Goal: Task Accomplishment & Management: Use online tool/utility

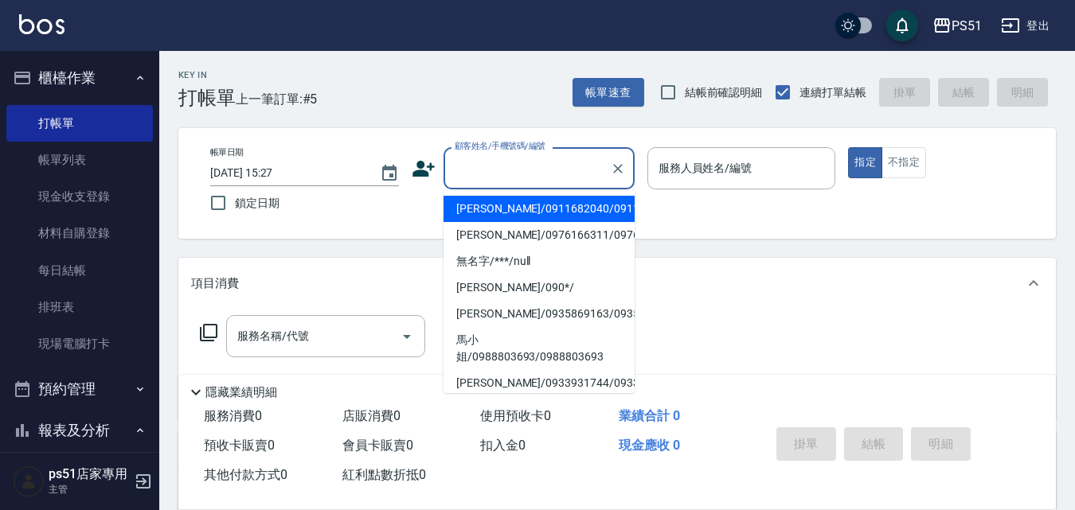
click at [551, 175] on input "顧客姓名/手機號碼/編號" at bounding box center [527, 168] width 153 height 28
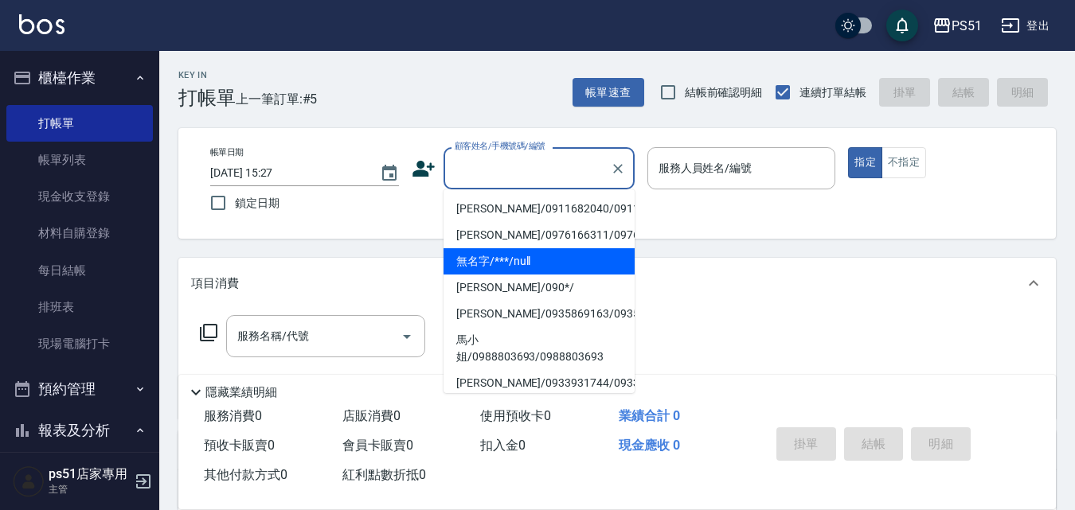
click at [528, 275] on li "無名字/***/null" at bounding box center [538, 261] width 191 height 26
type input "無名字/***/null"
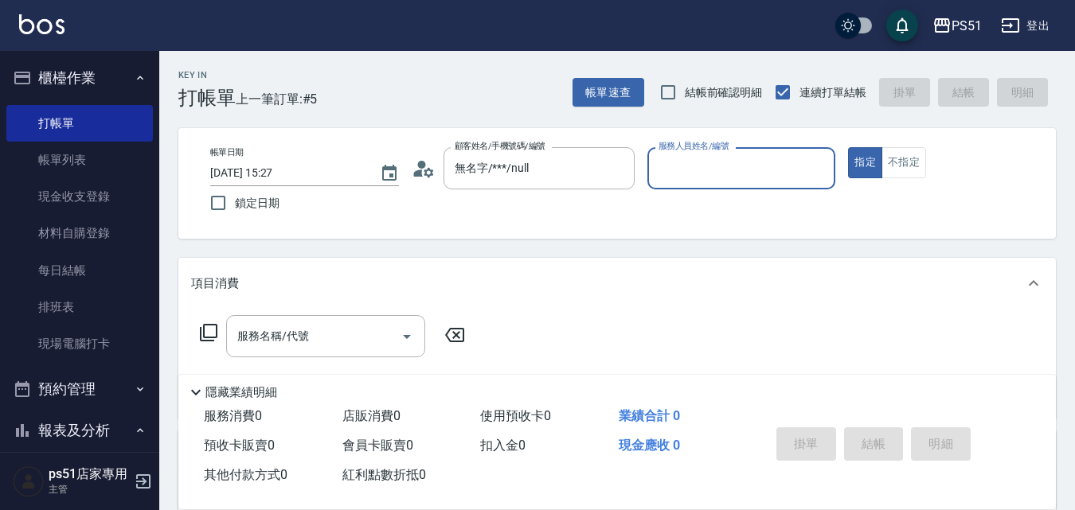
click at [725, 166] on input "服務人員姓名/編號" at bounding box center [742, 168] width 174 height 28
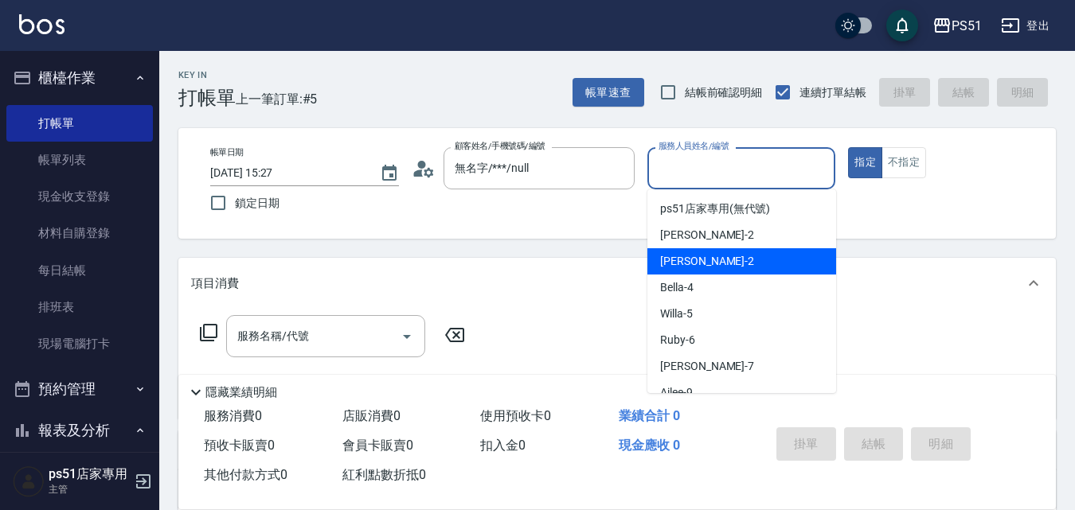
click at [756, 259] on div "[PERSON_NAME] -2" at bounding box center [741, 261] width 189 height 26
type input "[PERSON_NAME]-2"
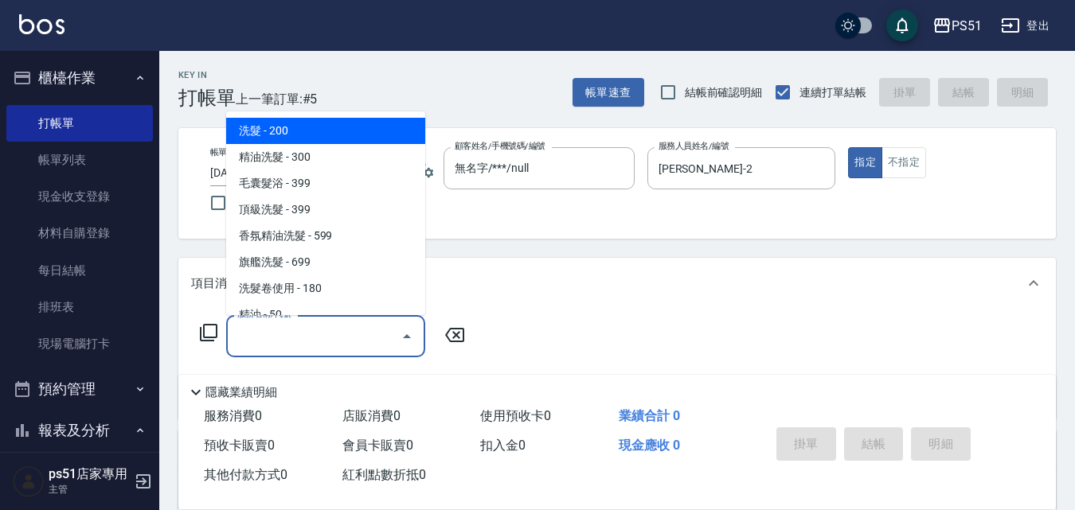
click at [392, 335] on input "服務名稱/代號" at bounding box center [313, 336] width 161 height 28
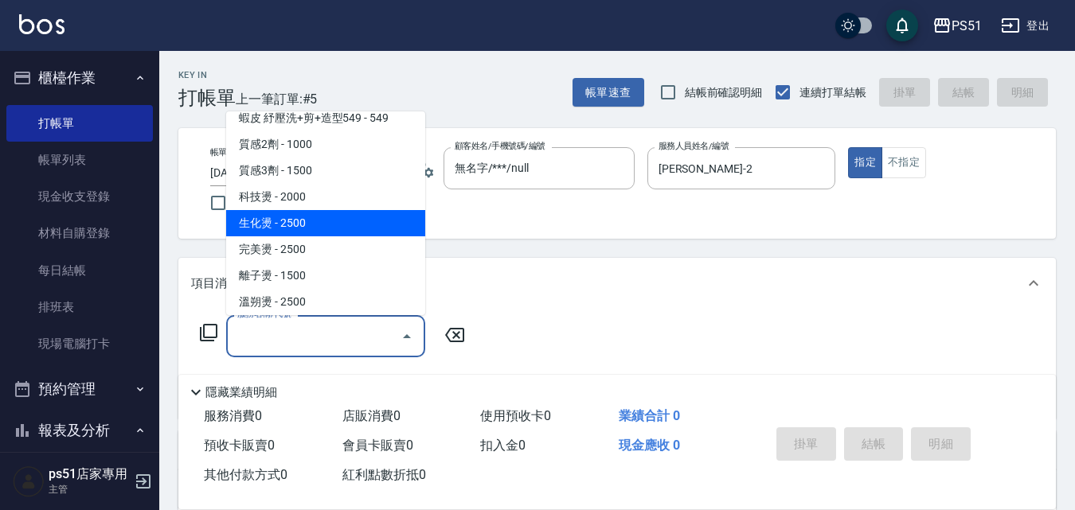
scroll to position [743, 0]
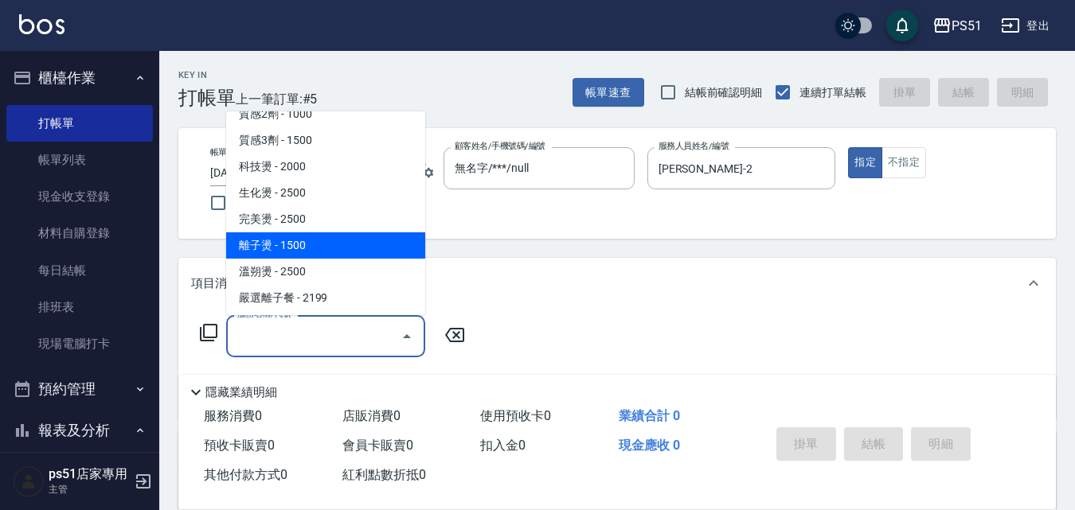
click at [330, 248] on span "離子燙 - 1500" at bounding box center [325, 245] width 199 height 26
type input "離子燙(306)"
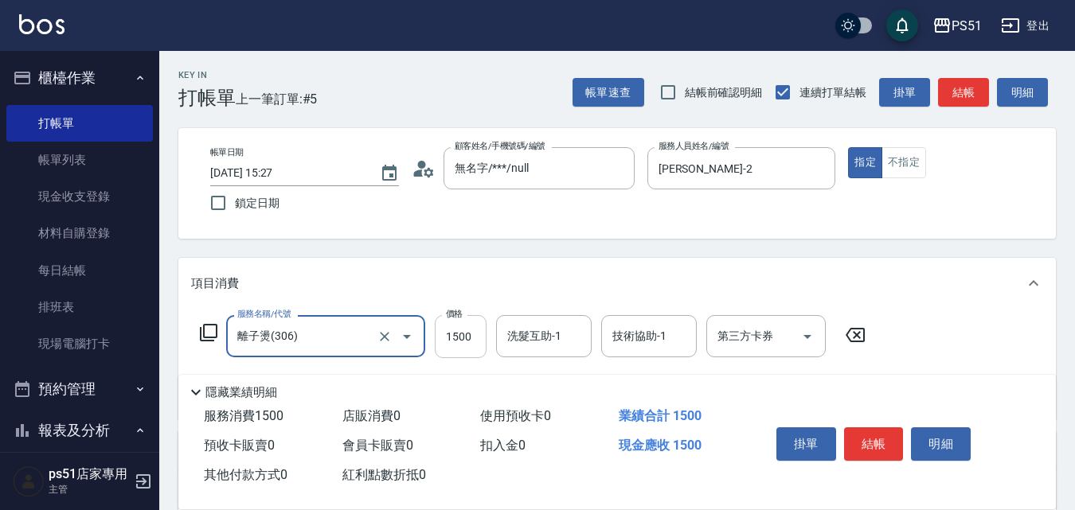
click at [443, 326] on input "1500" at bounding box center [461, 336] width 52 height 43
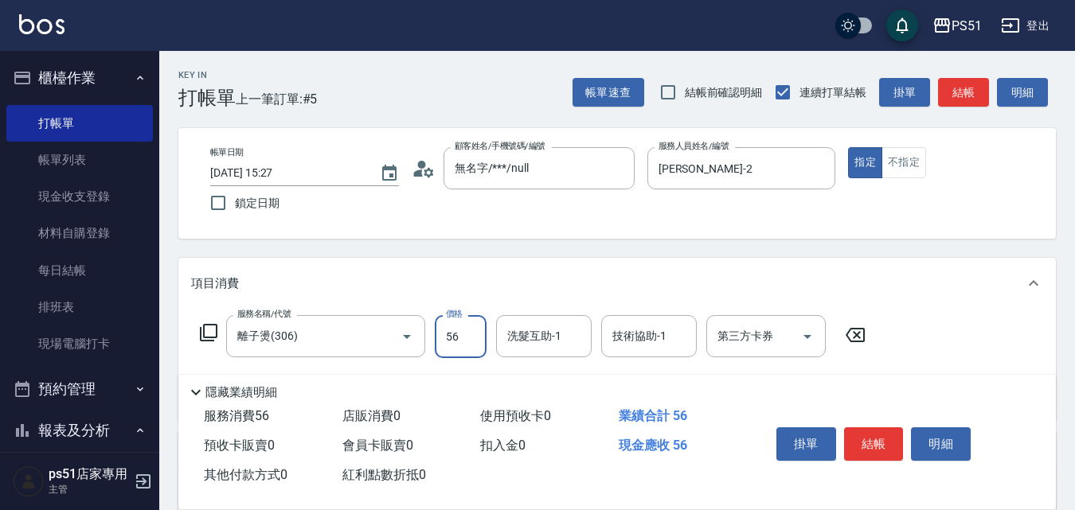
drag, startPoint x: 466, startPoint y: 337, endPoint x: 441, endPoint y: 344, distance: 25.7
click at [441, 344] on input "56" at bounding box center [461, 336] width 52 height 43
type input "3000"
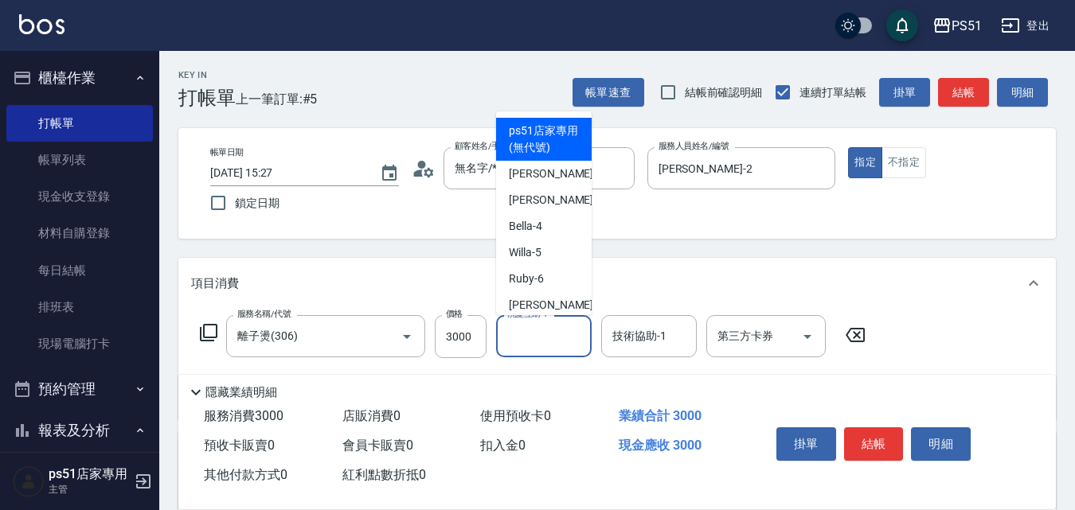
click at [510, 335] on input "洗髮互助-1" at bounding box center [543, 336] width 81 height 28
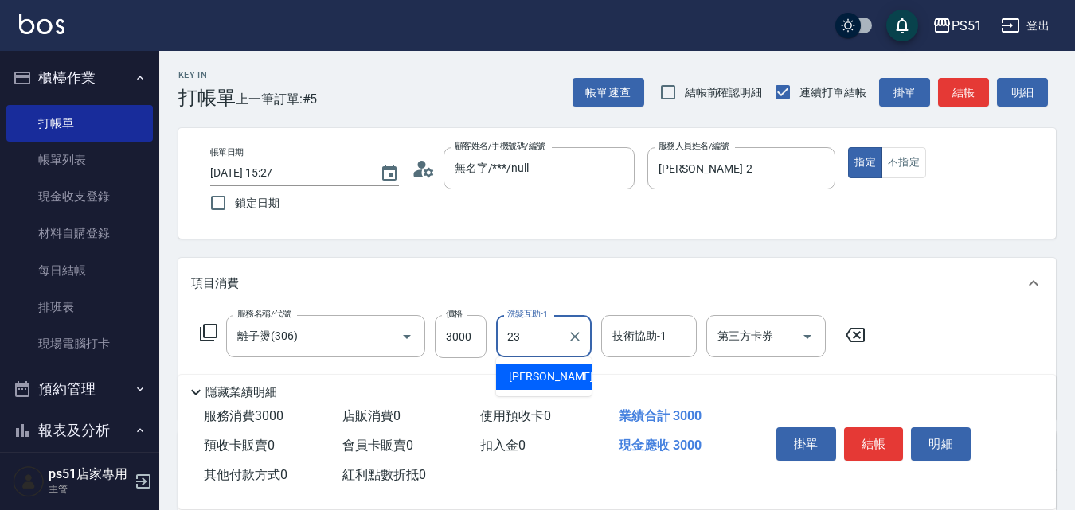
click at [521, 377] on span "孝恩 -23" at bounding box center [559, 377] width 100 height 17
type input "[PERSON_NAME]-23"
click at [877, 441] on button "結帳" at bounding box center [874, 444] width 60 height 33
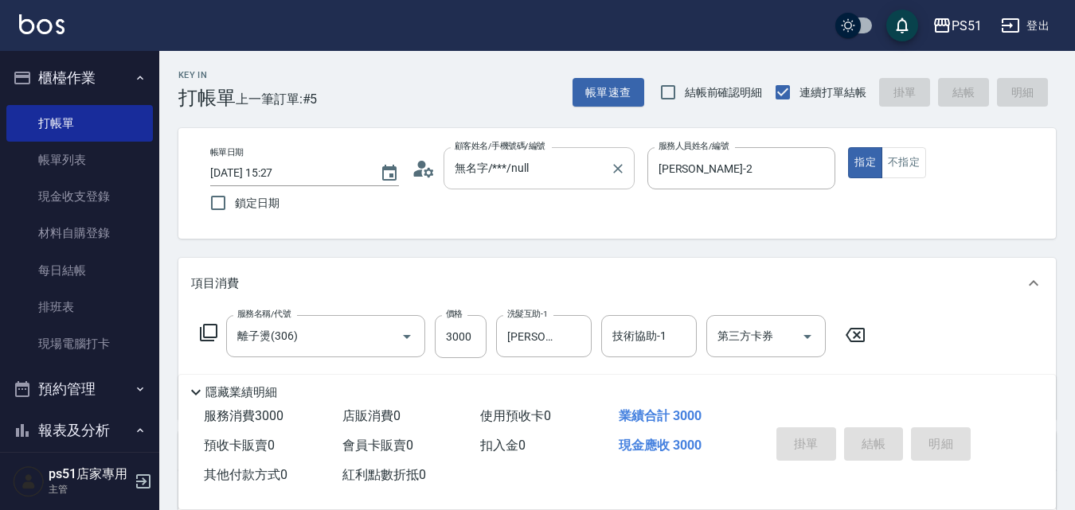
type input "2025/08/23 16:15"
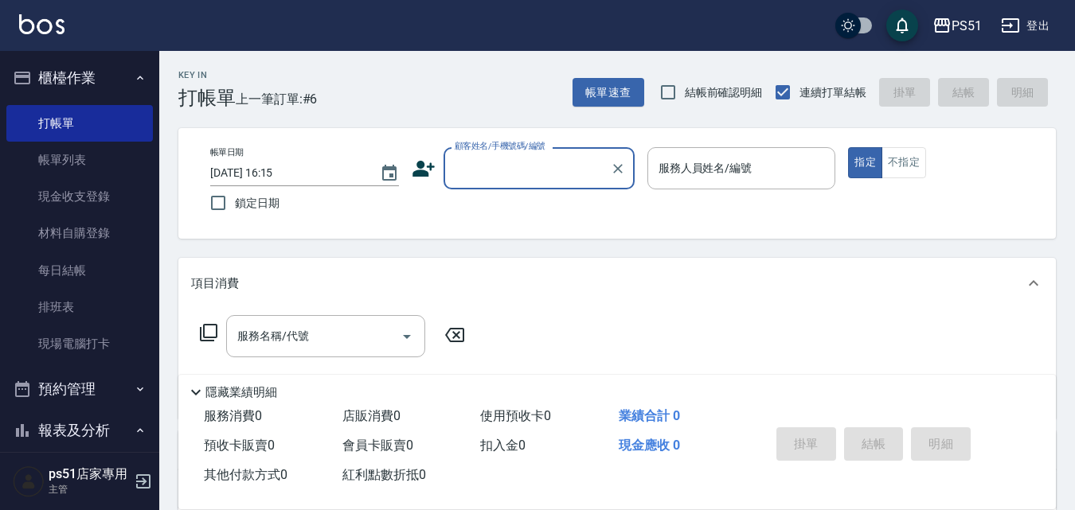
click at [494, 174] on input "顧客姓名/手機號碼/編號" at bounding box center [527, 168] width 153 height 28
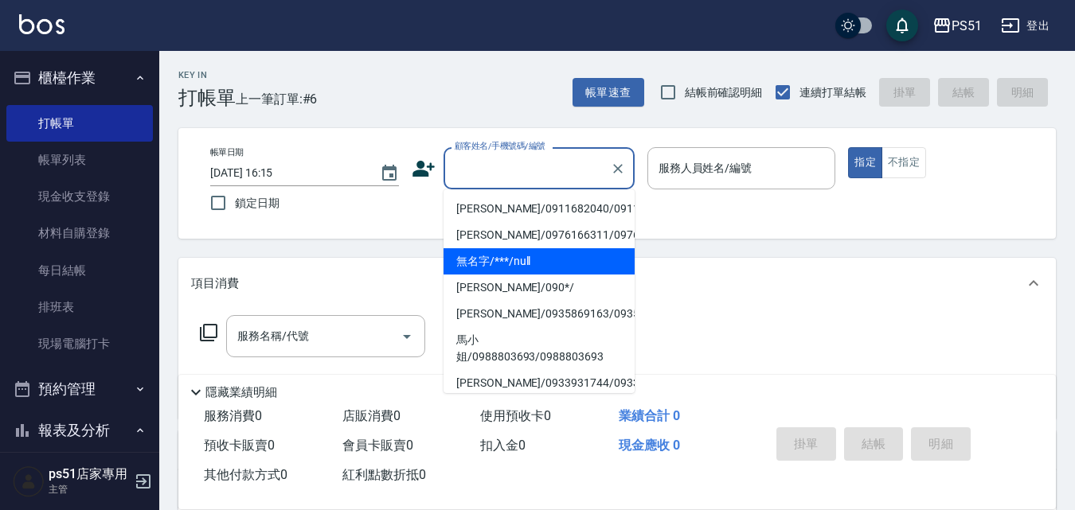
click at [510, 275] on li "無名字/***/null" at bounding box center [538, 261] width 191 height 26
type input "無名字/***/null"
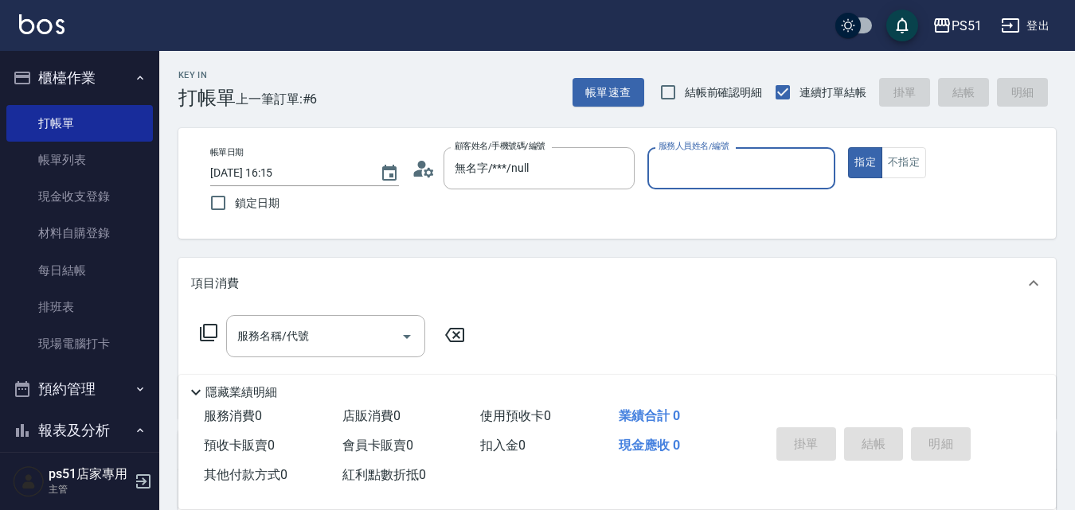
click at [677, 184] on div "服務人員姓名/編號" at bounding box center [741, 168] width 189 height 42
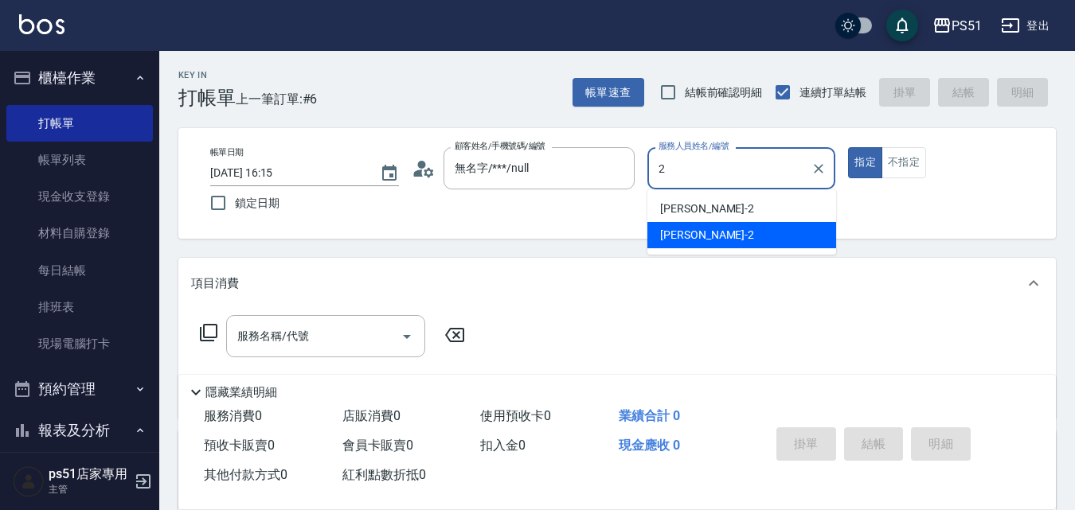
drag, startPoint x: 699, startPoint y: 229, endPoint x: 709, endPoint y: 223, distance: 12.2
click at [698, 232] on div "[PERSON_NAME] -2" at bounding box center [741, 235] width 189 height 26
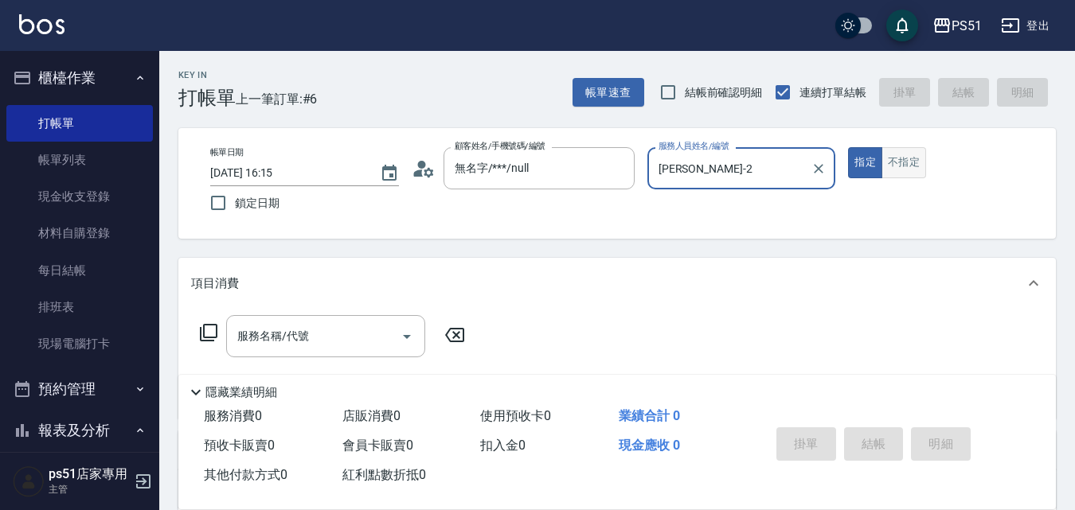
type input "[PERSON_NAME]-2"
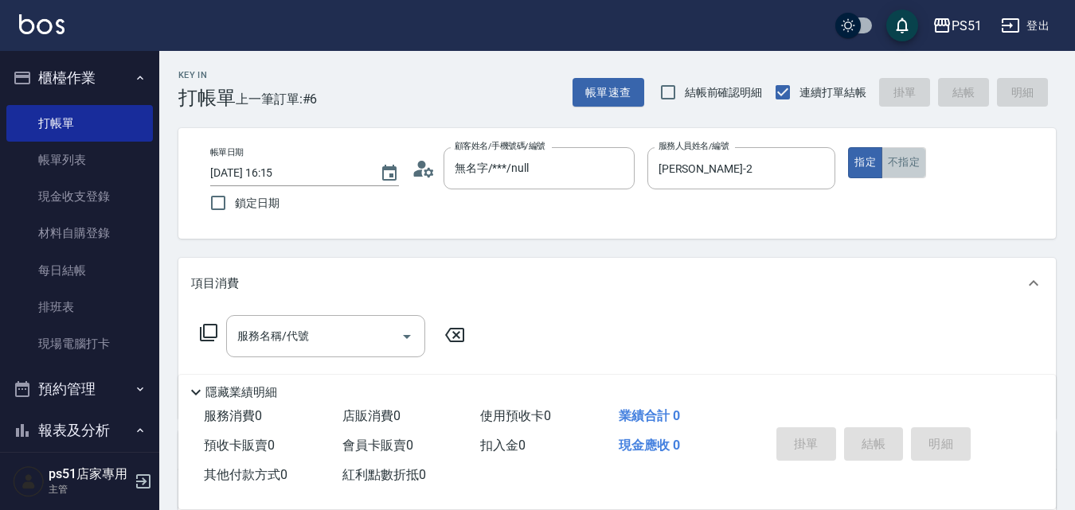
click at [926, 164] on button "不指定" at bounding box center [903, 162] width 45 height 31
click at [328, 339] on input "服務名稱/代號" at bounding box center [313, 336] width 161 height 28
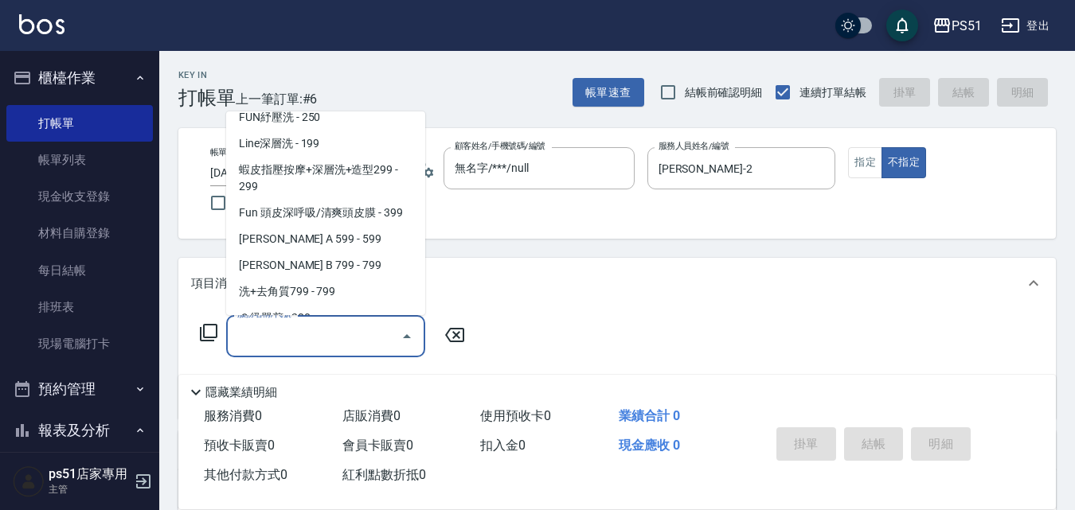
scroll to position [372, 0]
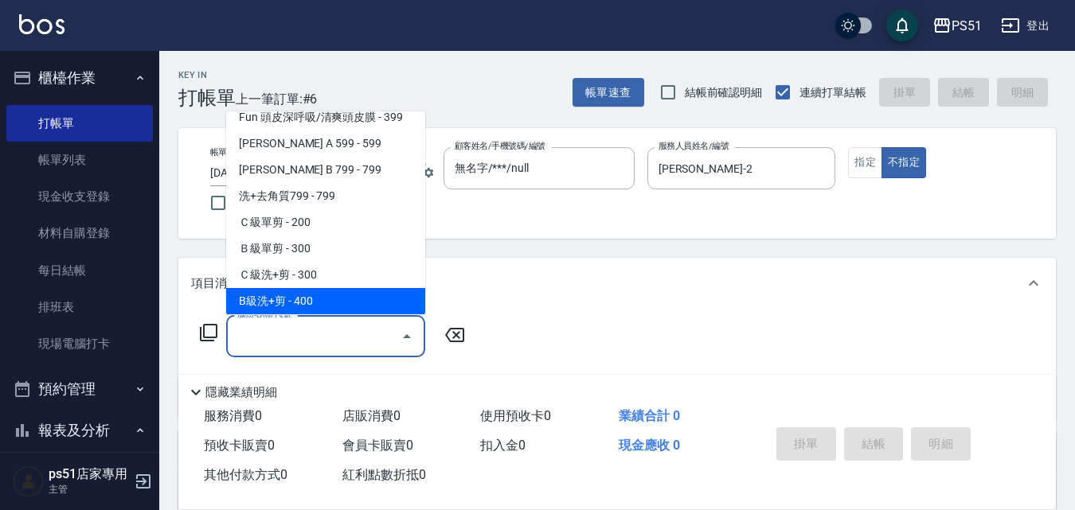
click at [349, 296] on span "B級洗+剪 - 400" at bounding box center [325, 301] width 199 height 26
type input "B級洗+剪(204)"
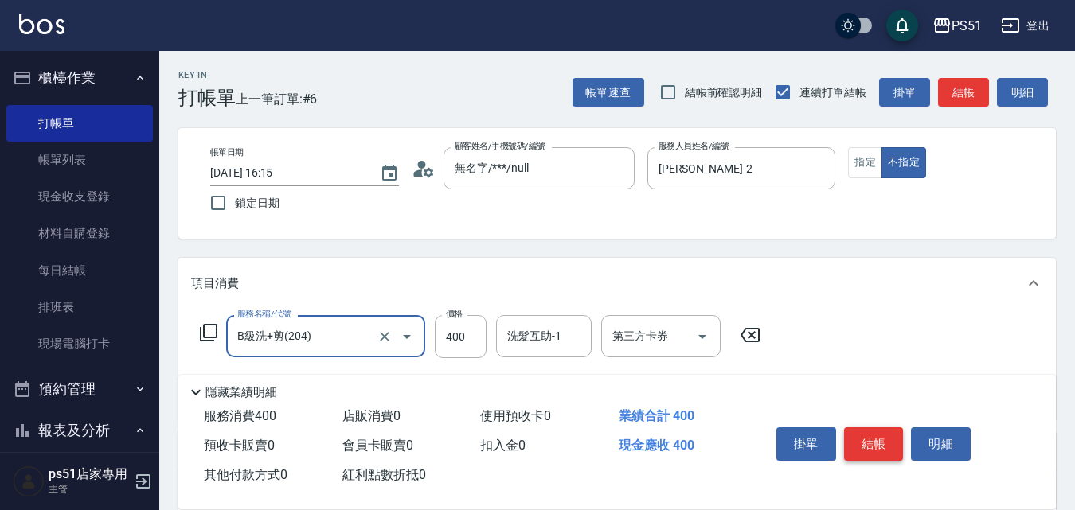
click at [858, 430] on button "結帳" at bounding box center [874, 444] width 60 height 33
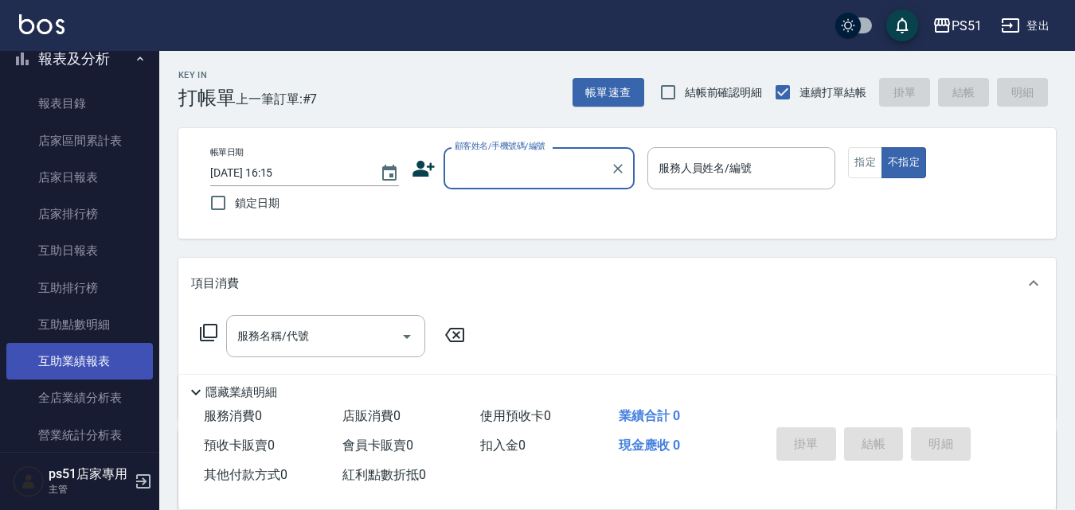
scroll to position [557, 0]
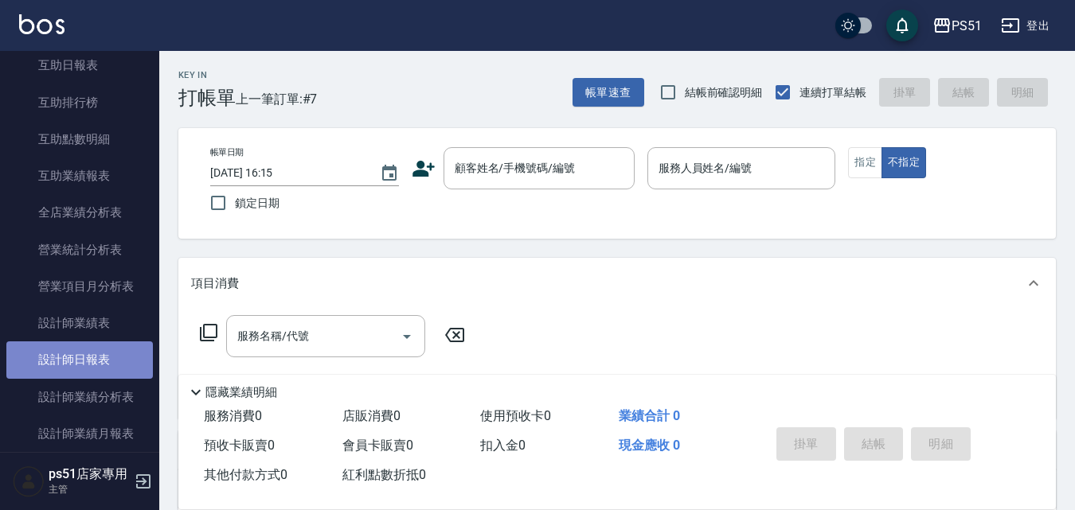
click at [98, 370] on link "設計師日報表" at bounding box center [79, 360] width 147 height 37
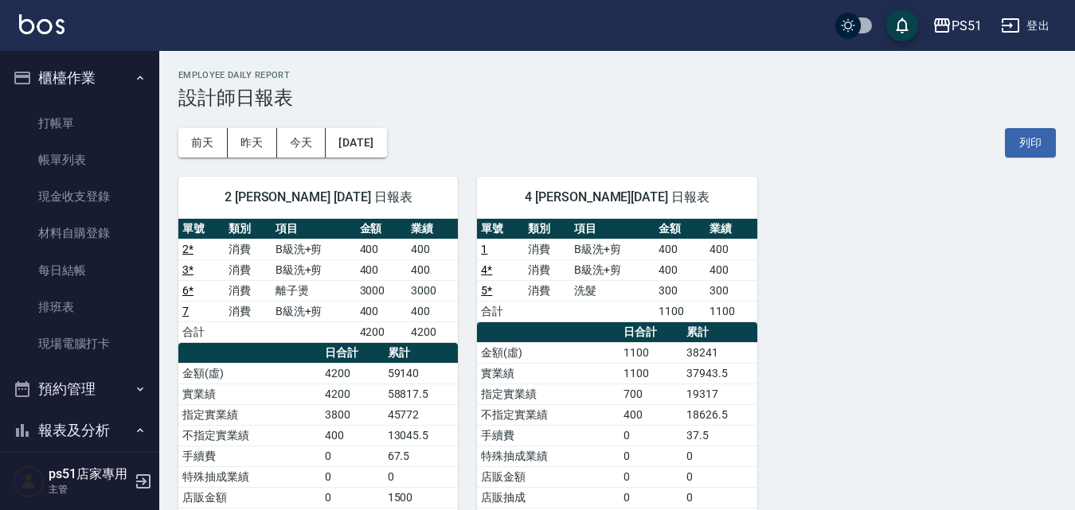
click at [79, 101] on ul "打帳單 帳單列表 現金收支登錄 材料自購登錄 每日結帳 排班表 現場電腦打卡" at bounding box center [79, 234] width 147 height 271
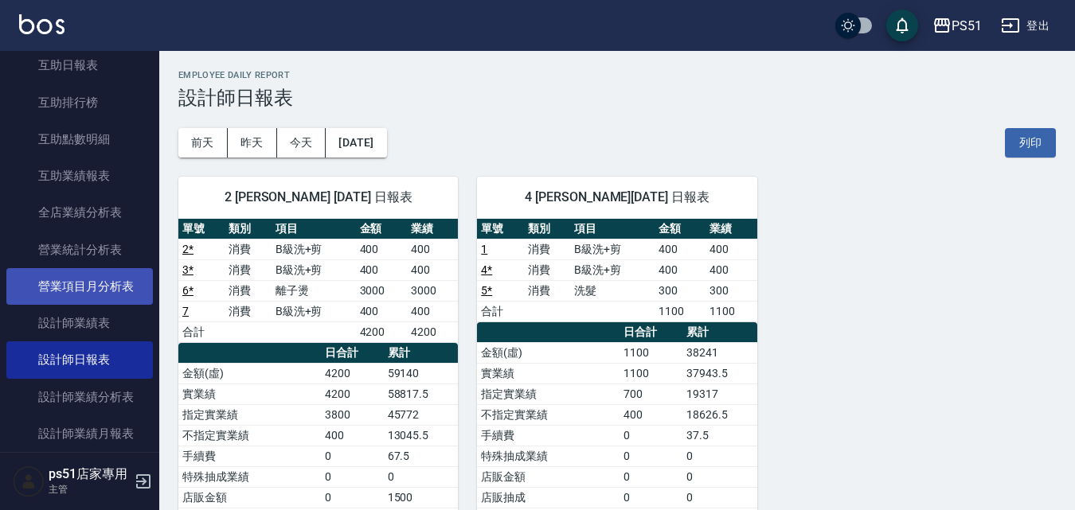
scroll to position [743, 0]
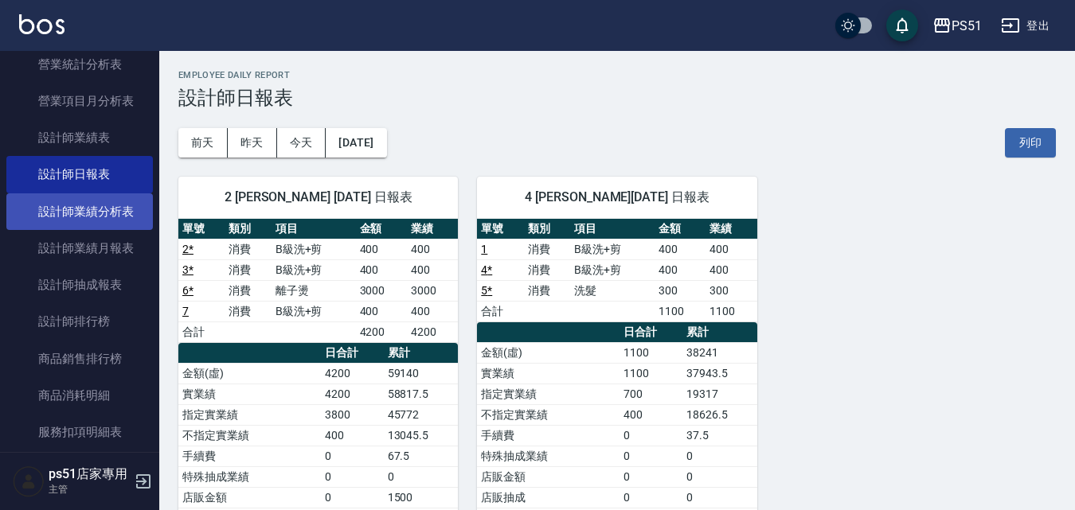
click at [135, 216] on link "設計師業績分析表" at bounding box center [79, 211] width 147 height 37
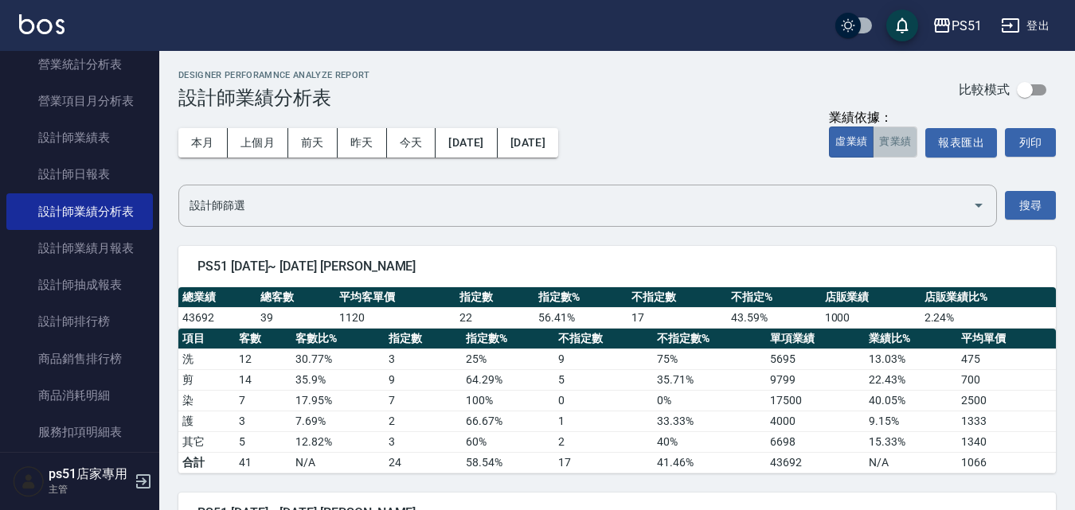
click at [879, 147] on button "實業績" at bounding box center [895, 142] width 45 height 31
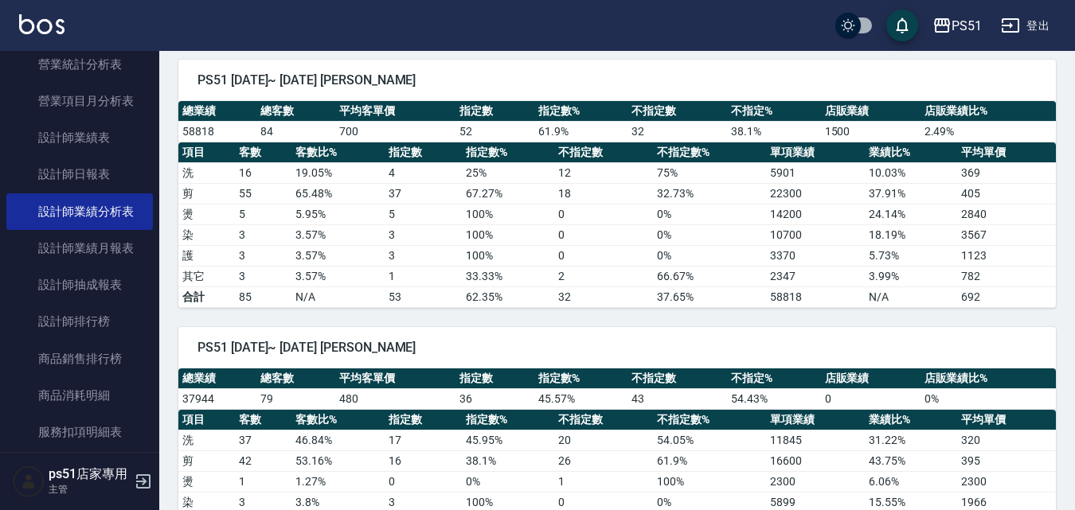
scroll to position [372, 0]
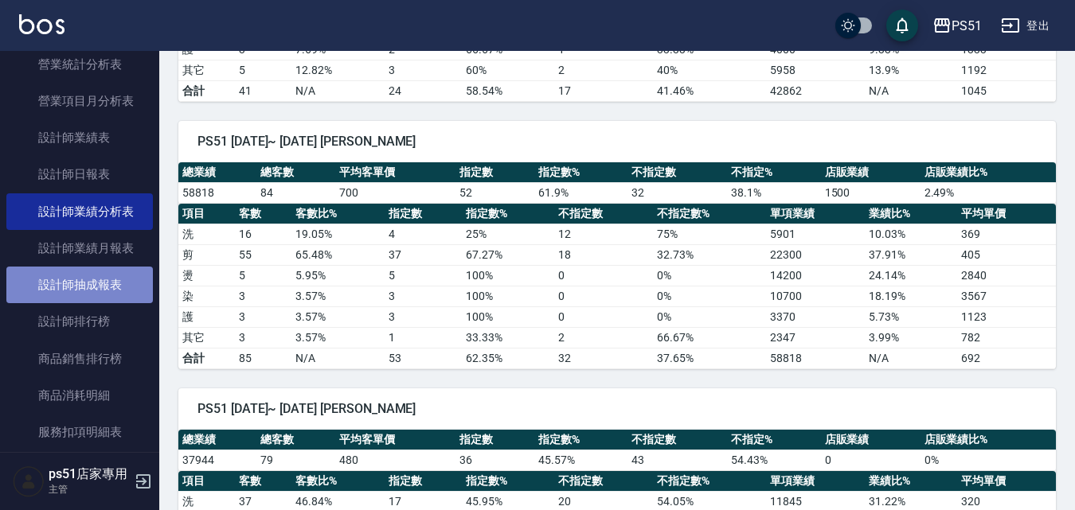
click at [108, 287] on link "設計師抽成報表" at bounding box center [79, 285] width 147 height 37
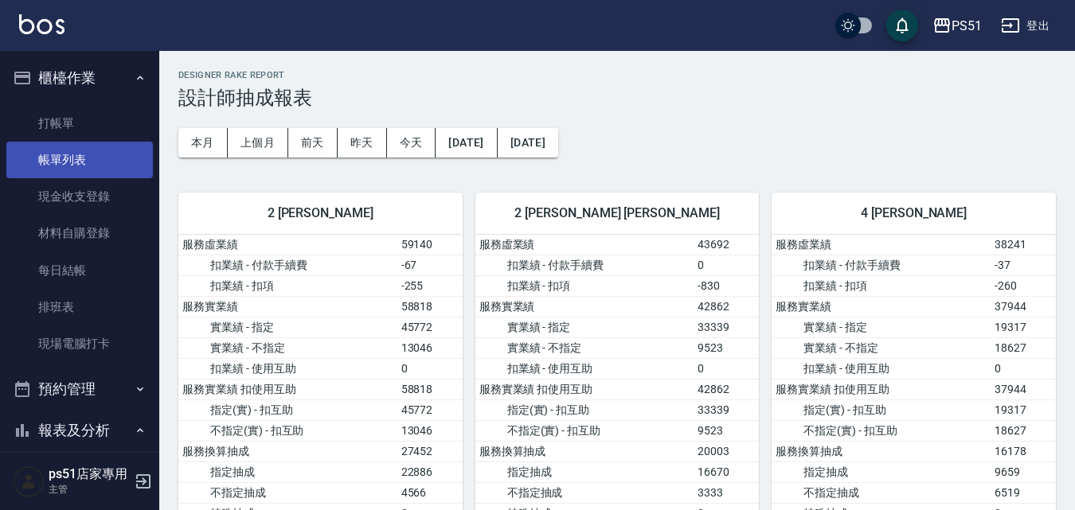
click at [107, 155] on link "帳單列表" at bounding box center [79, 160] width 147 height 37
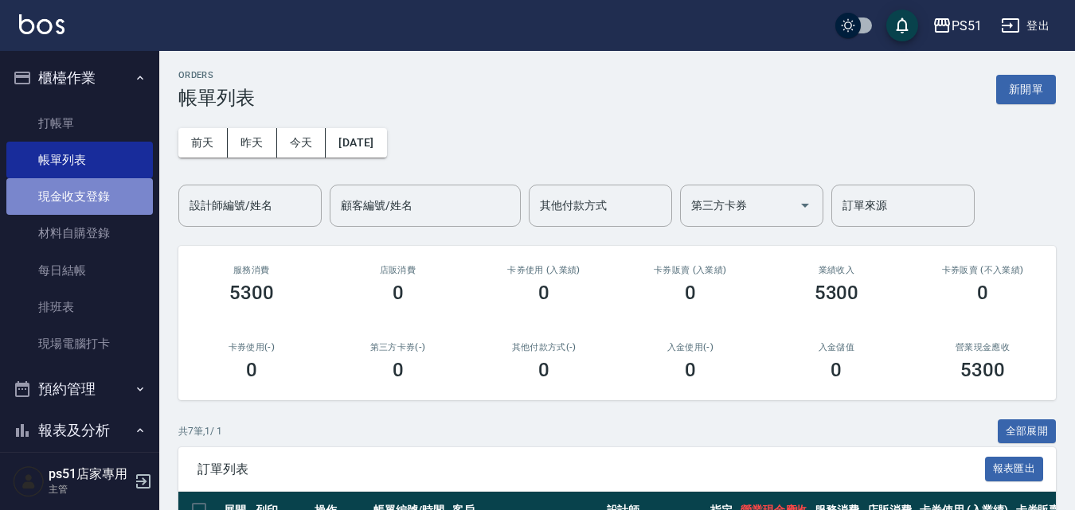
click at [89, 203] on link "現金收支登錄" at bounding box center [79, 196] width 147 height 37
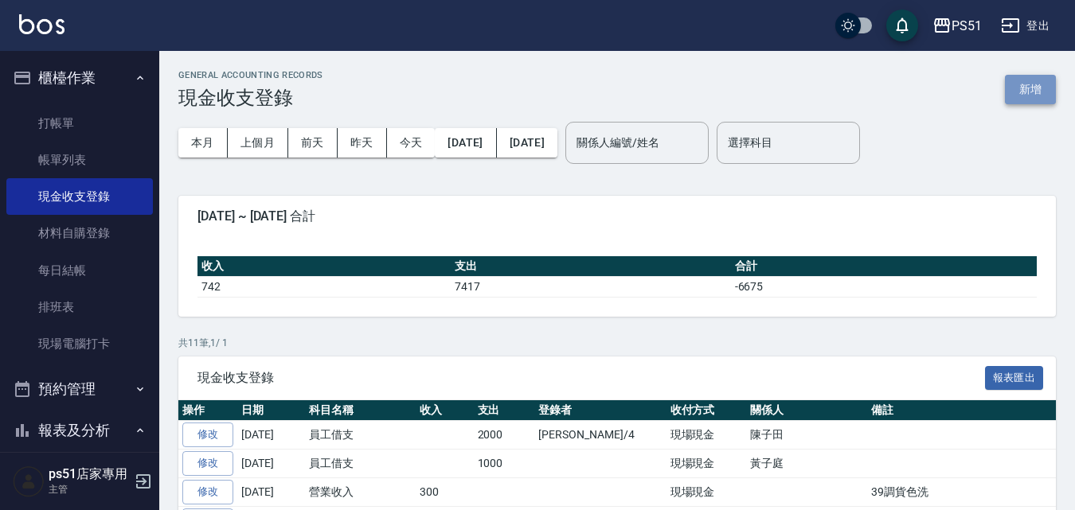
click at [1029, 96] on button "新增" at bounding box center [1030, 89] width 51 height 29
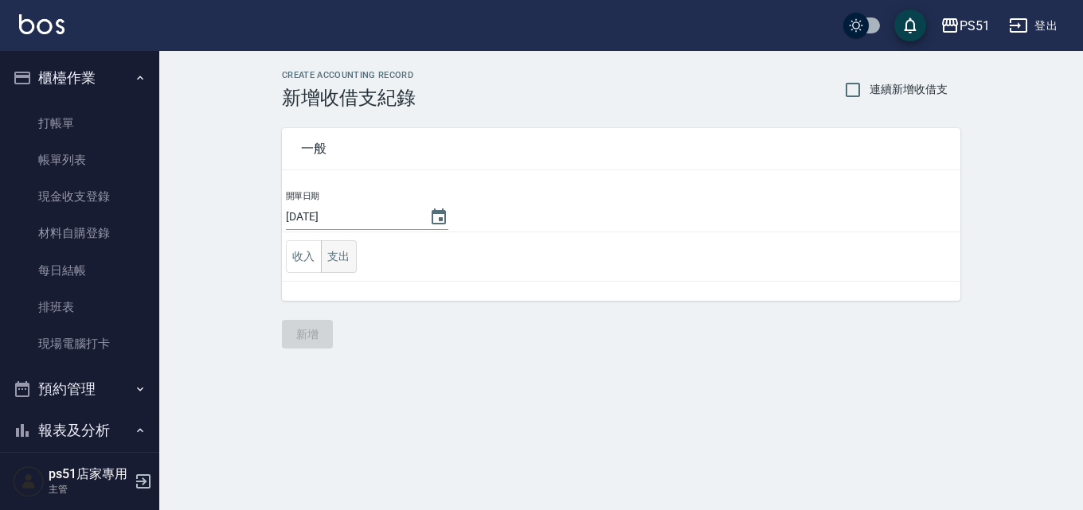
click at [344, 256] on button "支出" at bounding box center [339, 256] width 36 height 33
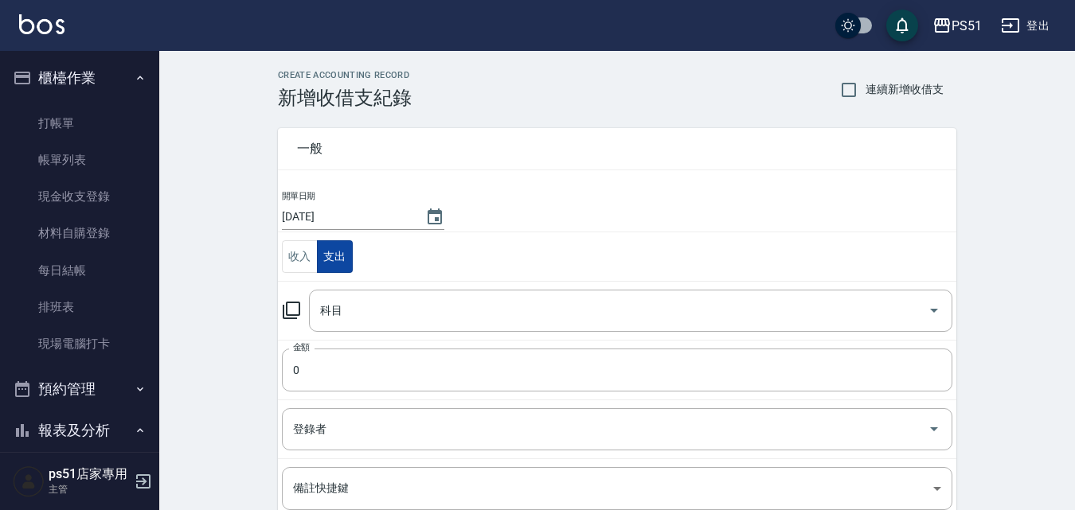
click at [318, 257] on button "支出" at bounding box center [335, 256] width 36 height 33
click at [301, 252] on button "收入" at bounding box center [300, 256] width 36 height 33
click at [377, 307] on input "科目" at bounding box center [618, 311] width 605 height 28
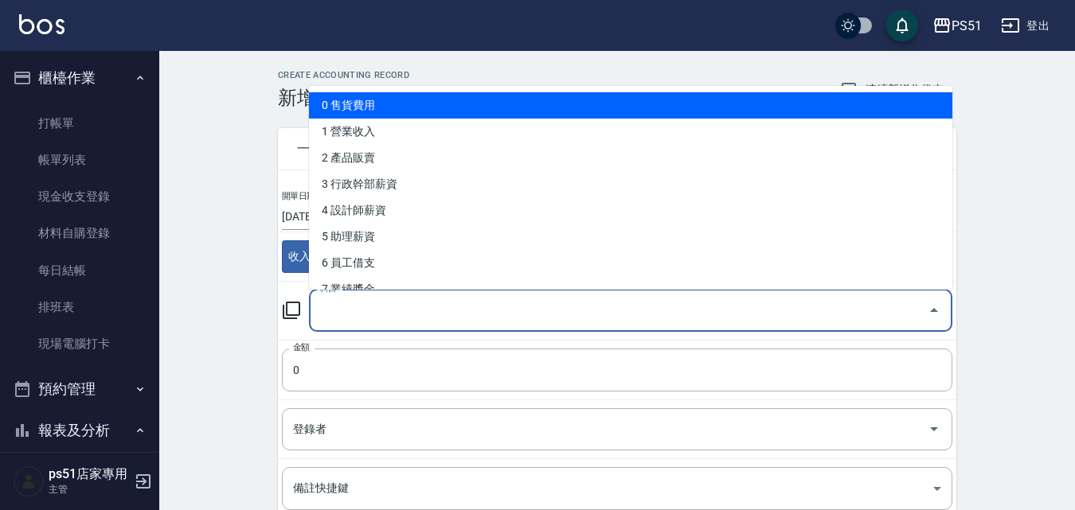
click at [408, 112] on li "0 售貨費用" at bounding box center [630, 105] width 643 height 26
type input "0 售貨費用"
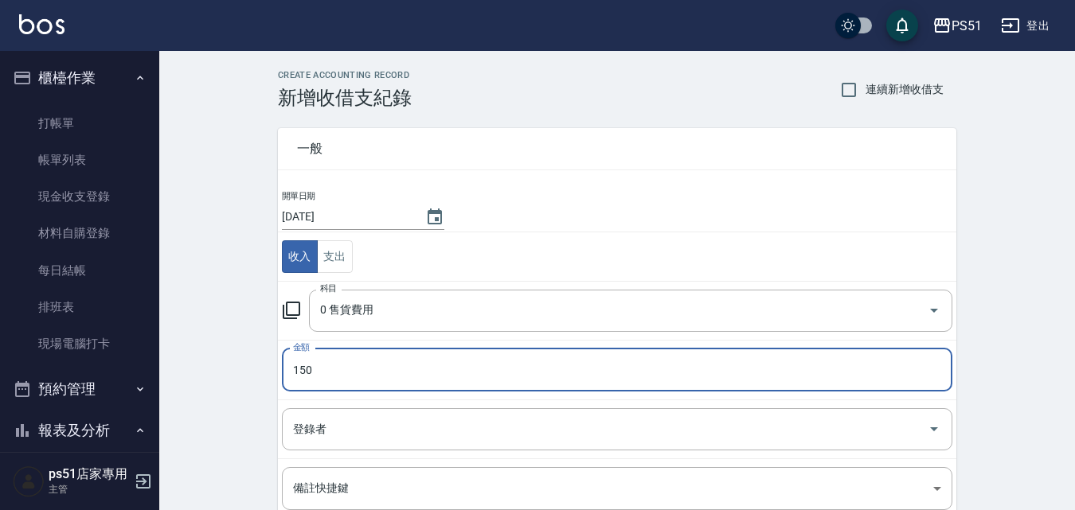
type input "150"
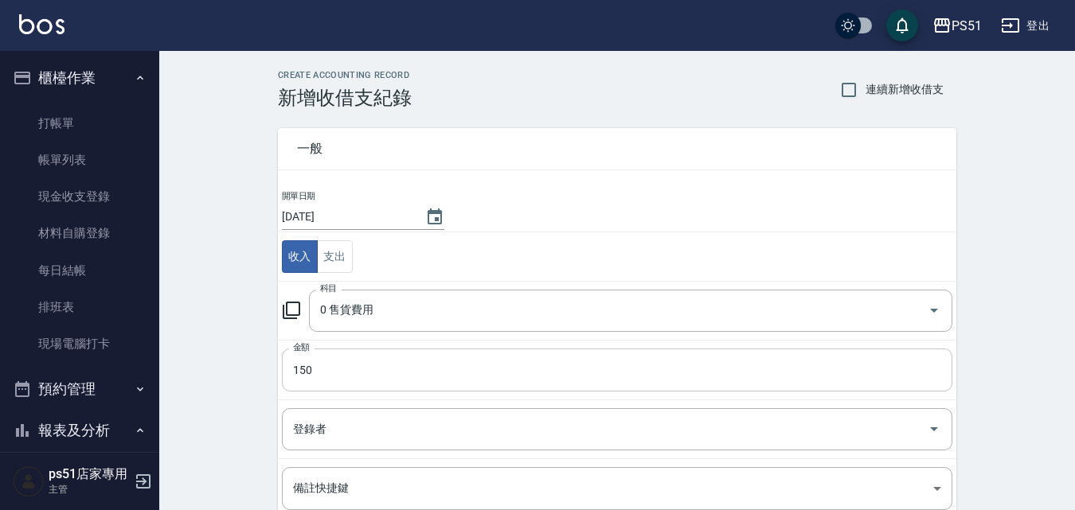
scroll to position [186, 0]
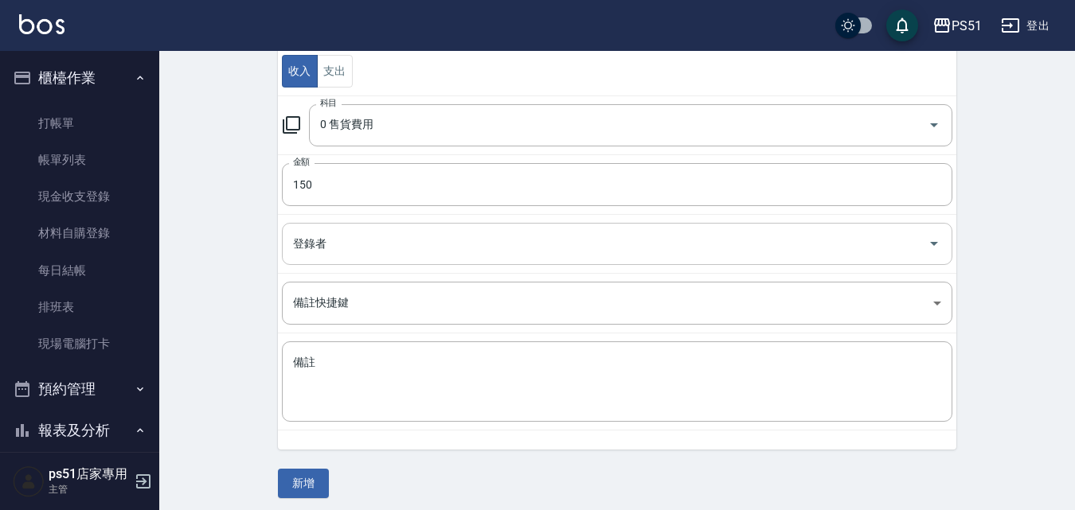
click at [373, 246] on input "登錄者" at bounding box center [605, 244] width 632 height 28
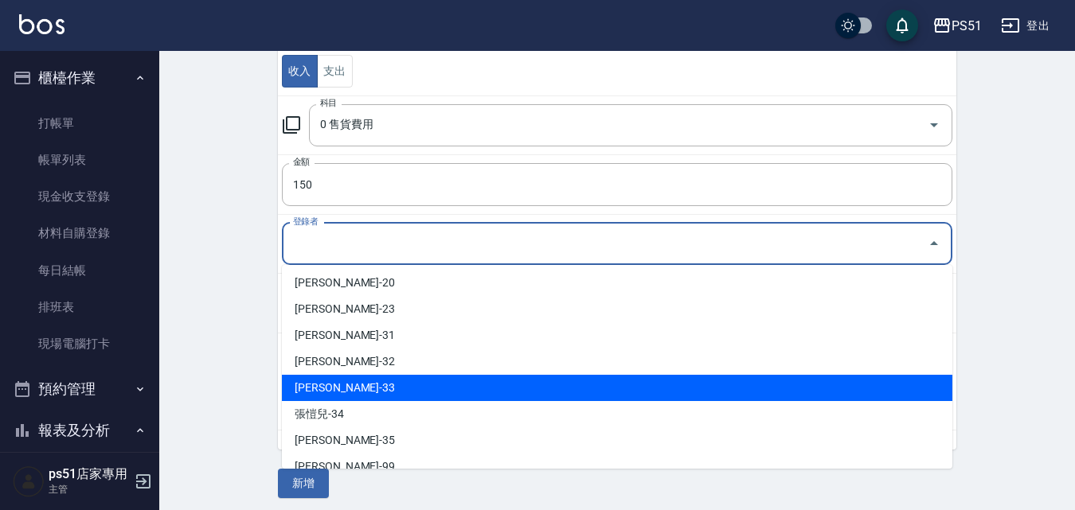
scroll to position [361, 0]
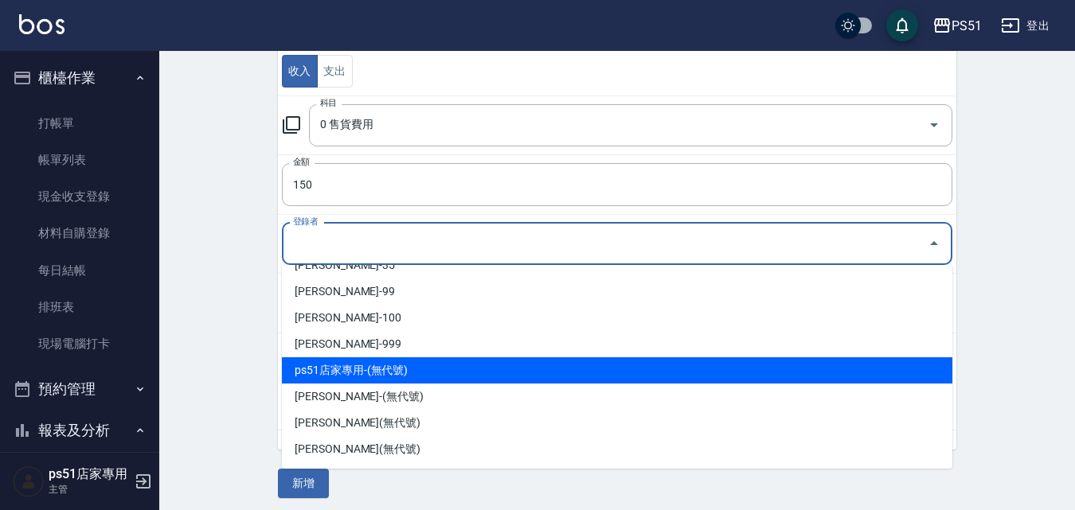
click at [382, 359] on li "ps51店家專用-(無代號)" at bounding box center [617, 371] width 670 height 26
type input "ps51店家專用-(無代號)"
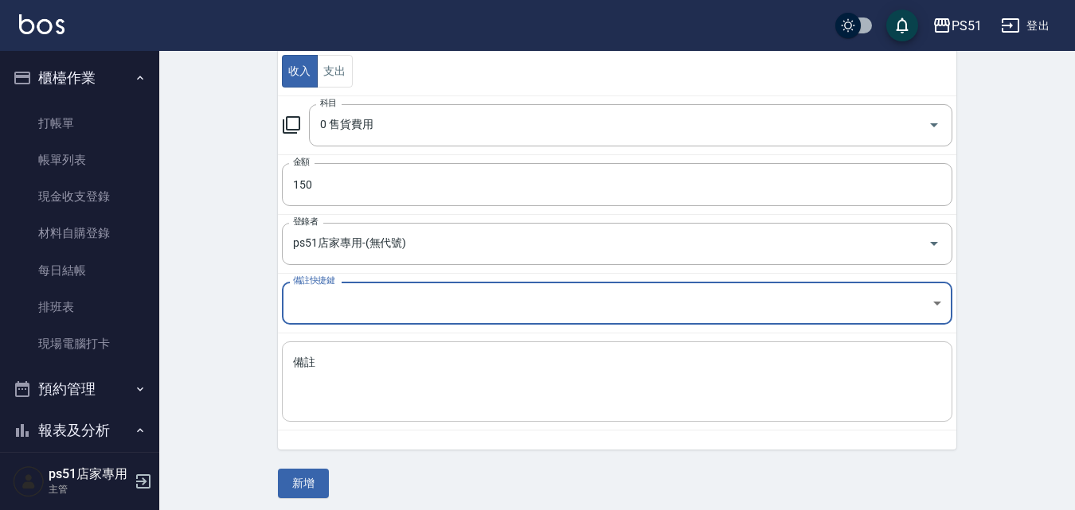
click at [355, 369] on textarea "備註" at bounding box center [617, 382] width 648 height 54
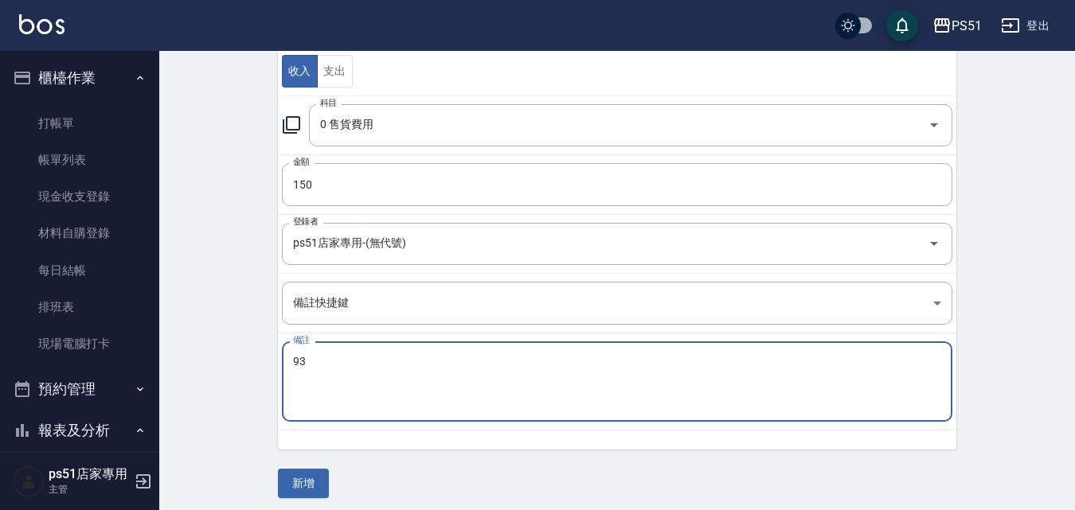
type textarea "9"
type textarea "39調太空噴霧"
click at [320, 479] on button "新增" at bounding box center [303, 483] width 51 height 29
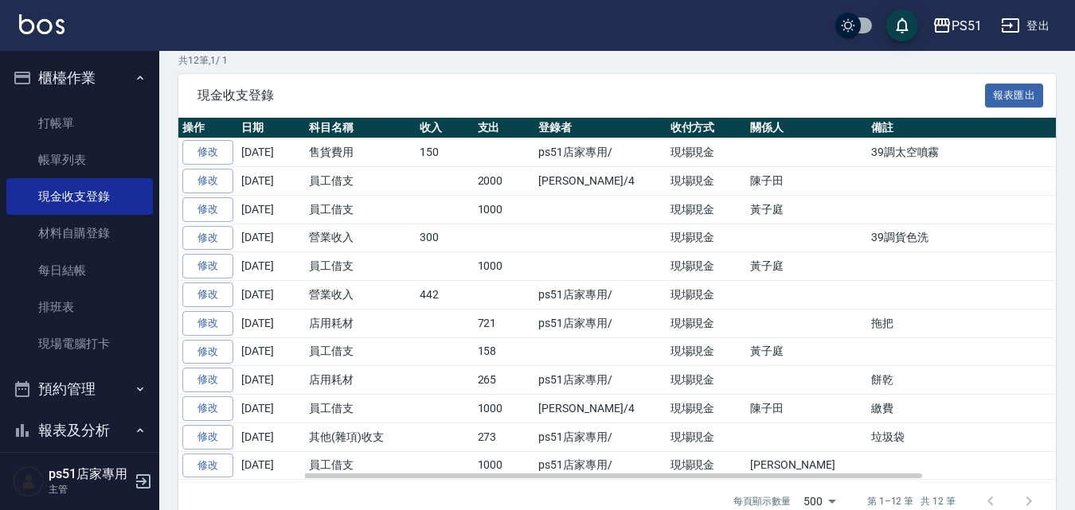
scroll to position [315, 0]
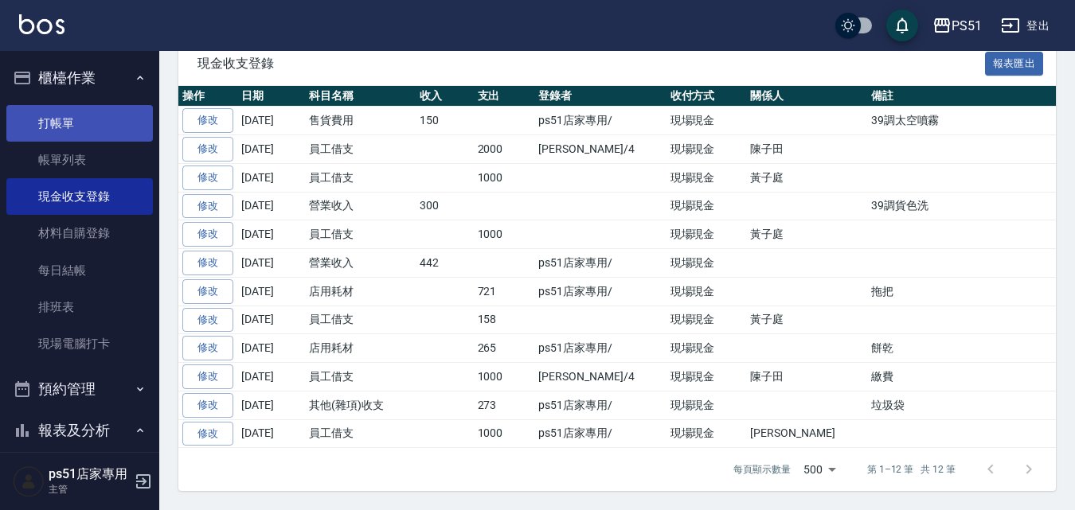
click at [68, 139] on link "打帳單" at bounding box center [79, 123] width 147 height 37
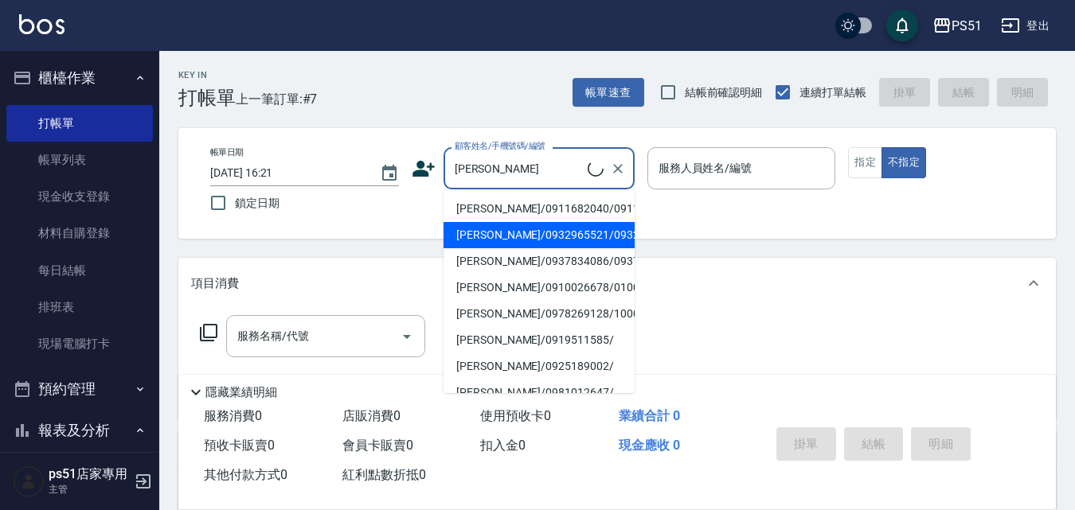
click at [529, 205] on li "[PERSON_NAME]/0911682040/0911682040" at bounding box center [538, 209] width 191 height 26
type input "[PERSON_NAME]/0911682040/0911682040"
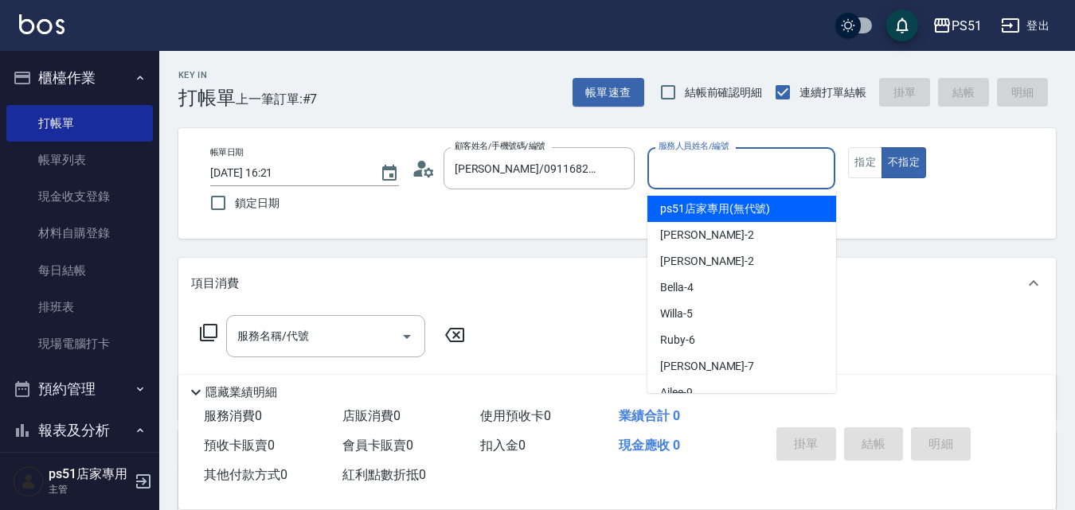
click at [674, 172] on input "服務人員姓名/編號" at bounding box center [742, 168] width 174 height 28
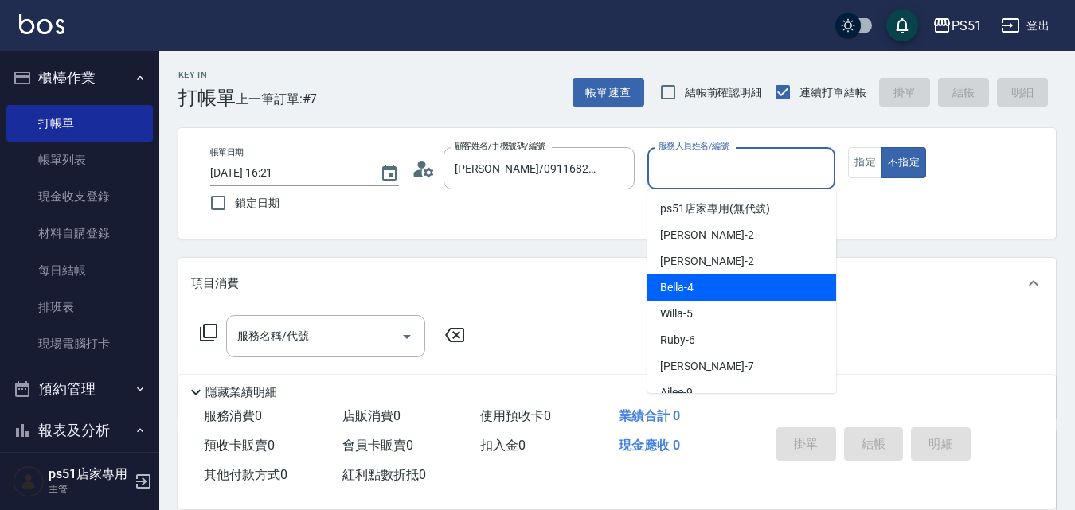
click at [674, 284] on span "Bella -4" at bounding box center [676, 287] width 33 height 17
type input "Bella-4"
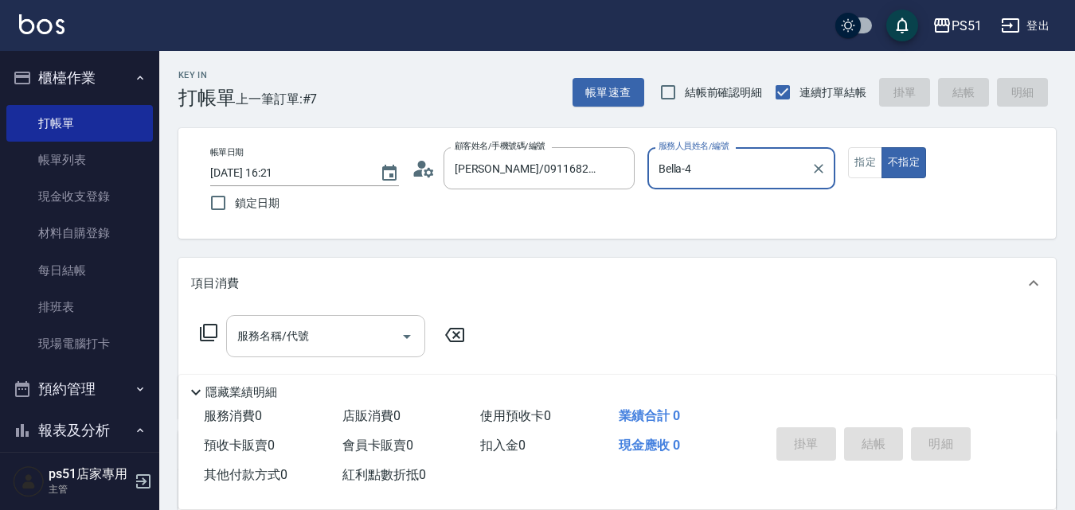
click at [379, 322] on input "服務名稱/代號" at bounding box center [313, 336] width 161 height 28
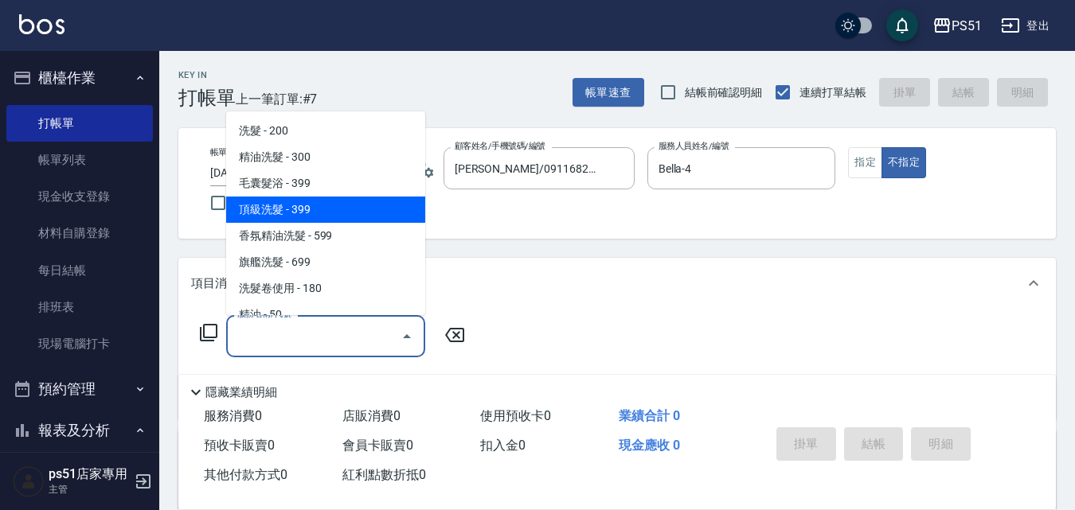
scroll to position [372, 0]
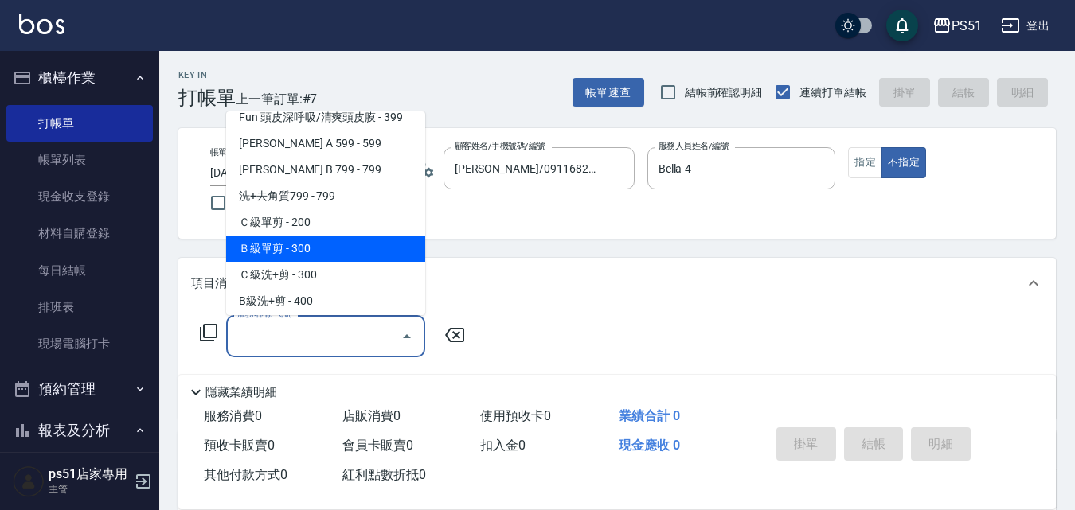
click at [323, 251] on span "Ｂ級單剪 - 300" at bounding box center [325, 249] width 199 height 26
type input "Ｂ級單剪(202)"
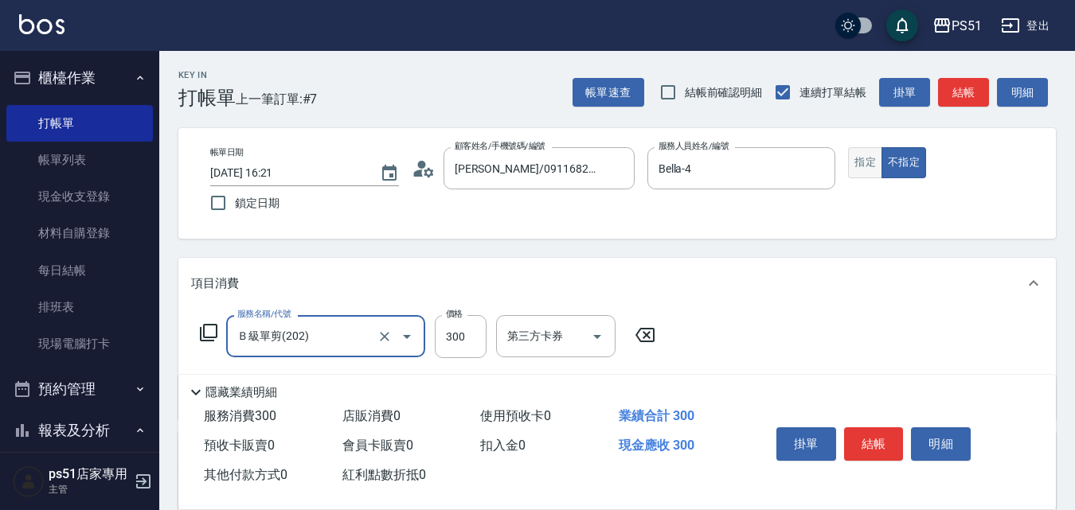
click at [871, 164] on button "指定" at bounding box center [865, 162] width 34 height 31
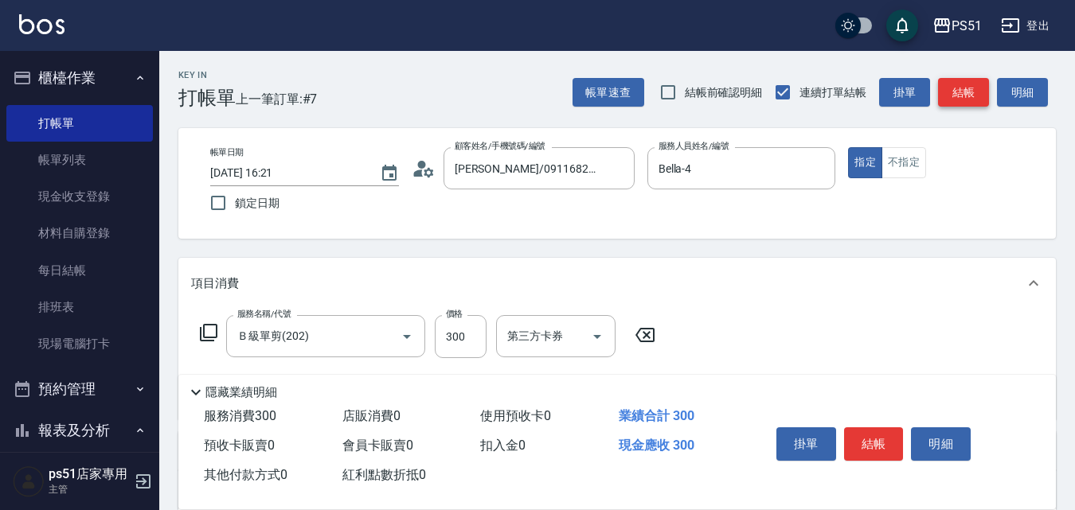
click at [969, 92] on button "結帳" at bounding box center [963, 92] width 51 height 29
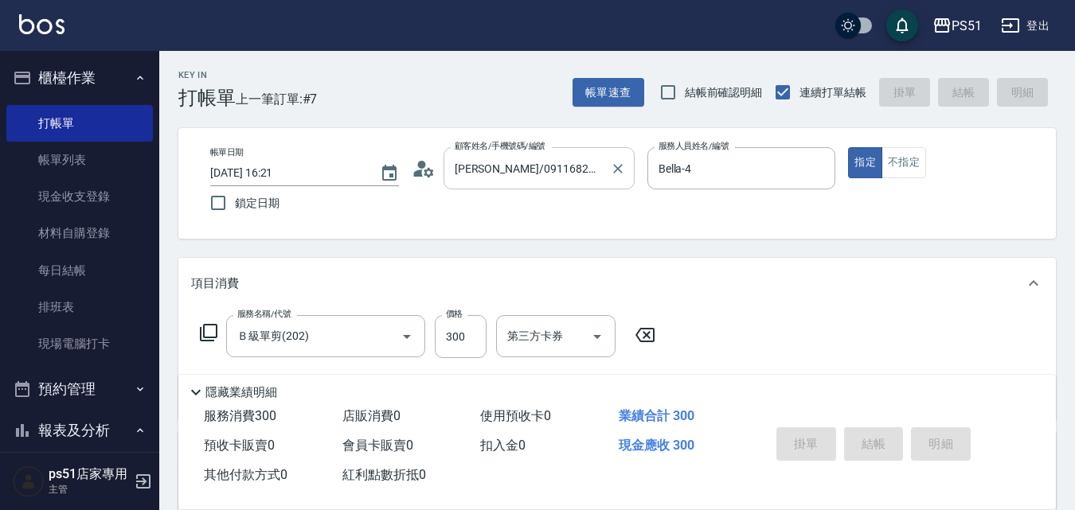
type input "2025/08/23 16:24"
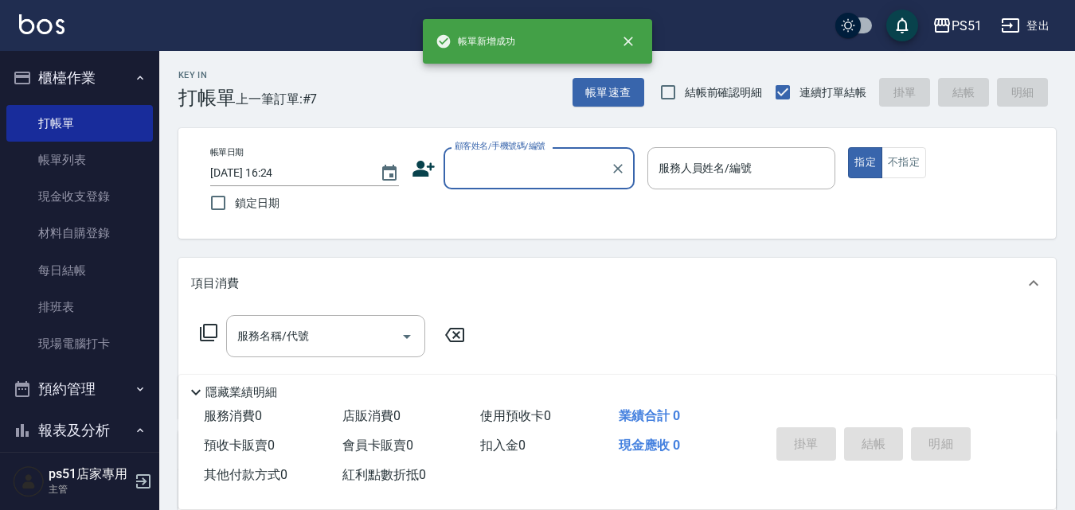
scroll to position [0, 0]
click at [566, 172] on input "顧客姓名/手機號碼/編號" at bounding box center [527, 168] width 153 height 28
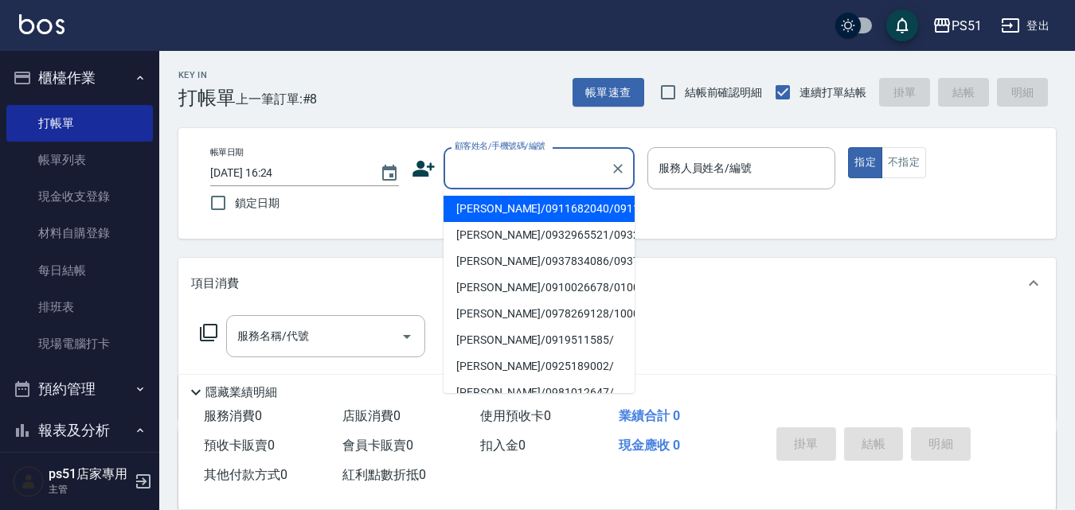
click at [535, 218] on li "[PERSON_NAME]/0911682040/0911682040" at bounding box center [538, 209] width 191 height 26
type input "[PERSON_NAME]/0911682040/0911682040"
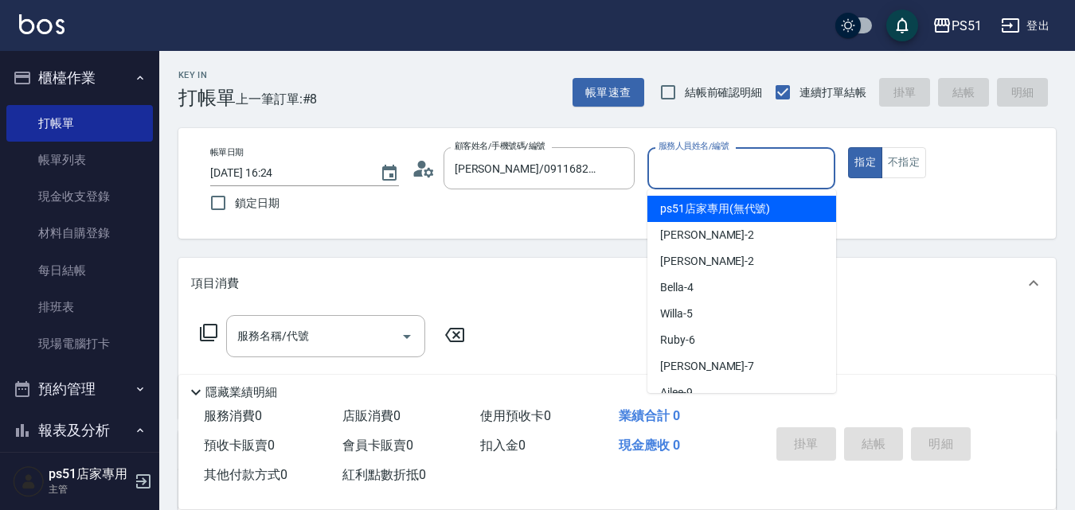
click at [709, 177] on input "服務人員姓名/編號" at bounding box center [742, 168] width 174 height 28
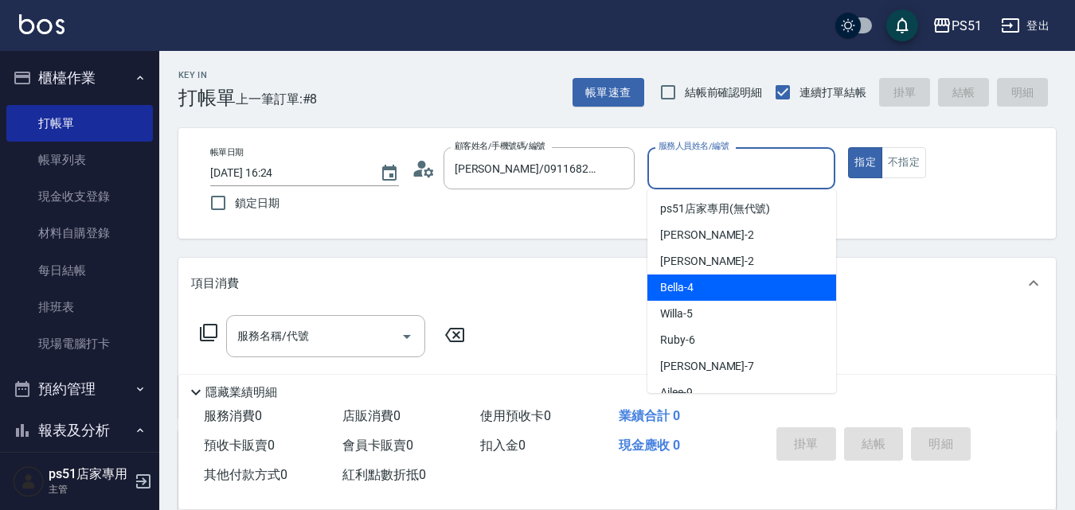
click at [705, 284] on div "Bella -4" at bounding box center [741, 288] width 189 height 26
type input "Bella-4"
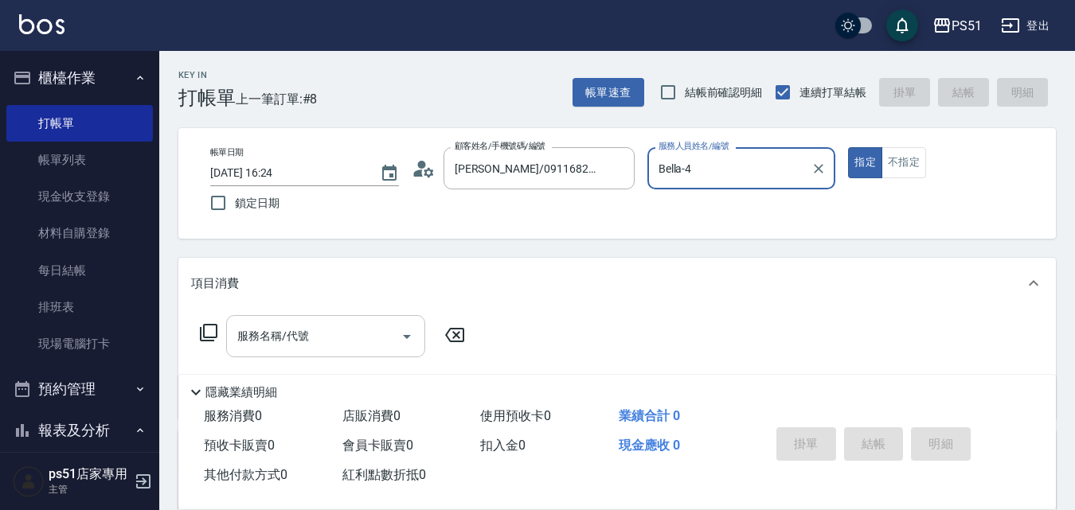
click at [368, 326] on input "服務名稱/代號" at bounding box center [313, 336] width 161 height 28
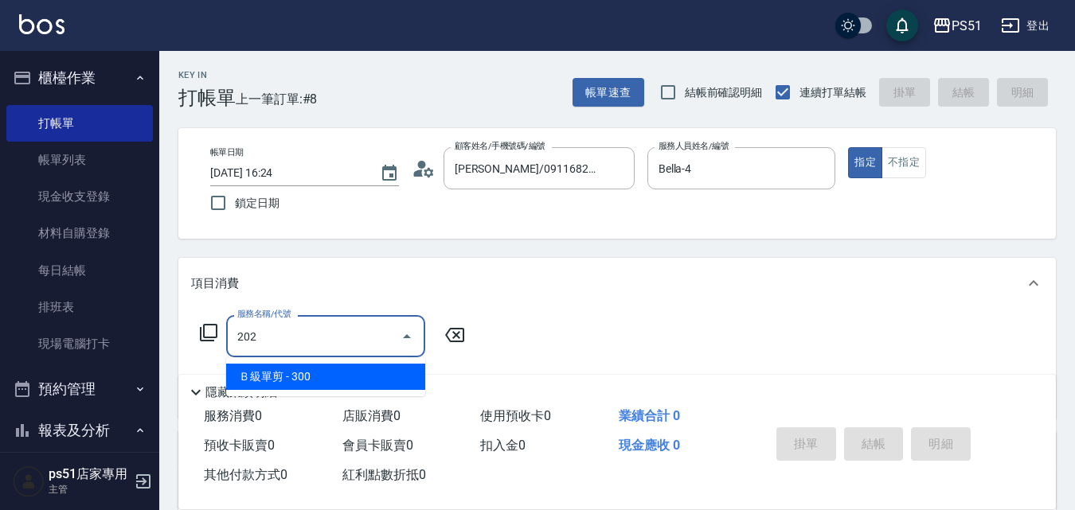
click at [357, 373] on span "Ｂ級單剪 - 300" at bounding box center [325, 377] width 199 height 26
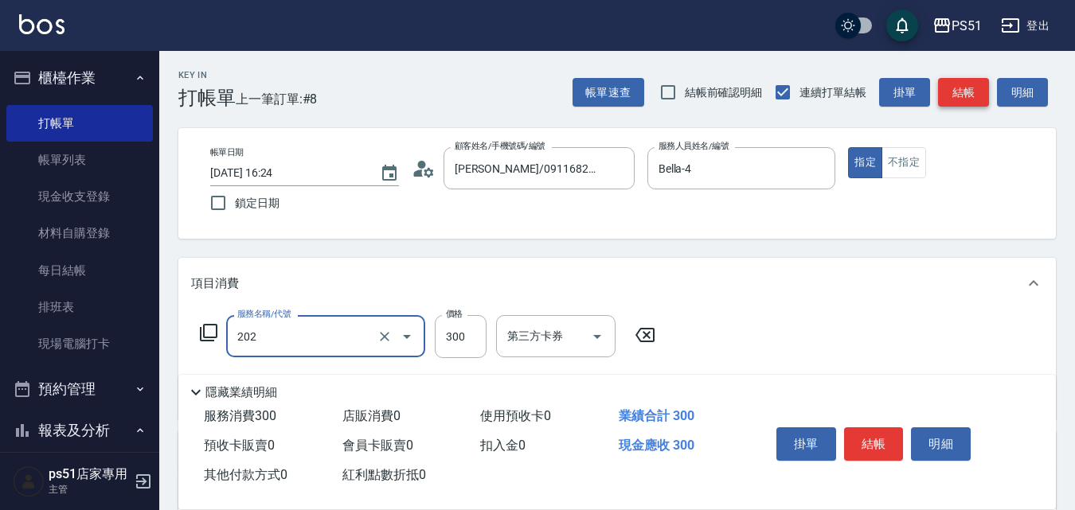
type input "Ｂ級單剪(202)"
click at [968, 87] on button "結帳" at bounding box center [963, 92] width 51 height 29
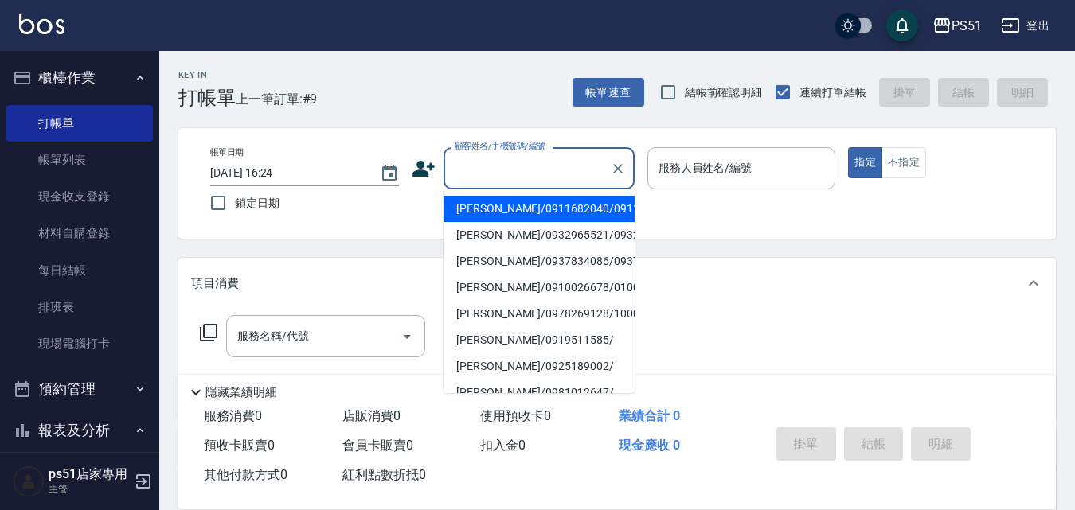
type input "7"
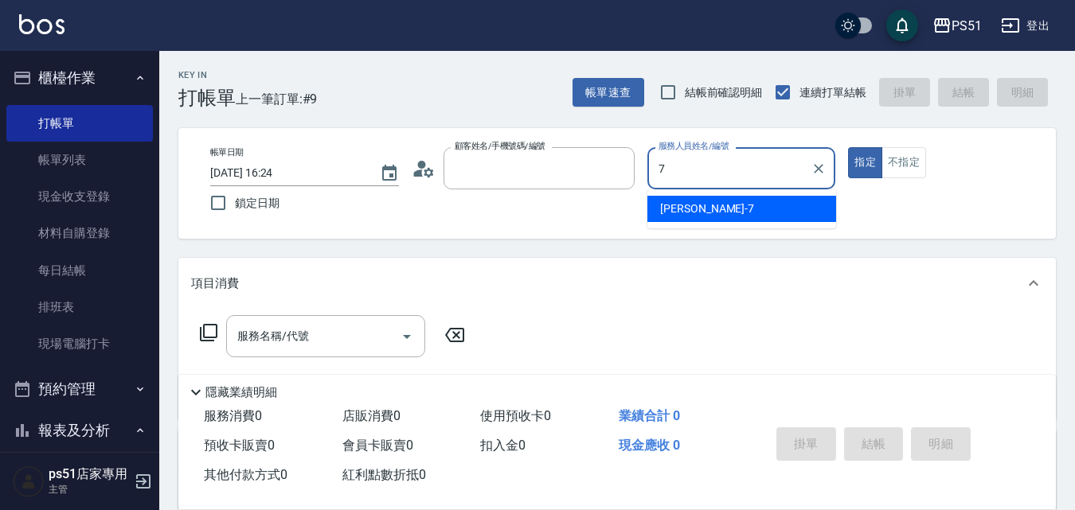
type input "[PERSON_NAME]/0911682040/0911682040"
type input "[PERSON_NAME]-7"
type button "true"
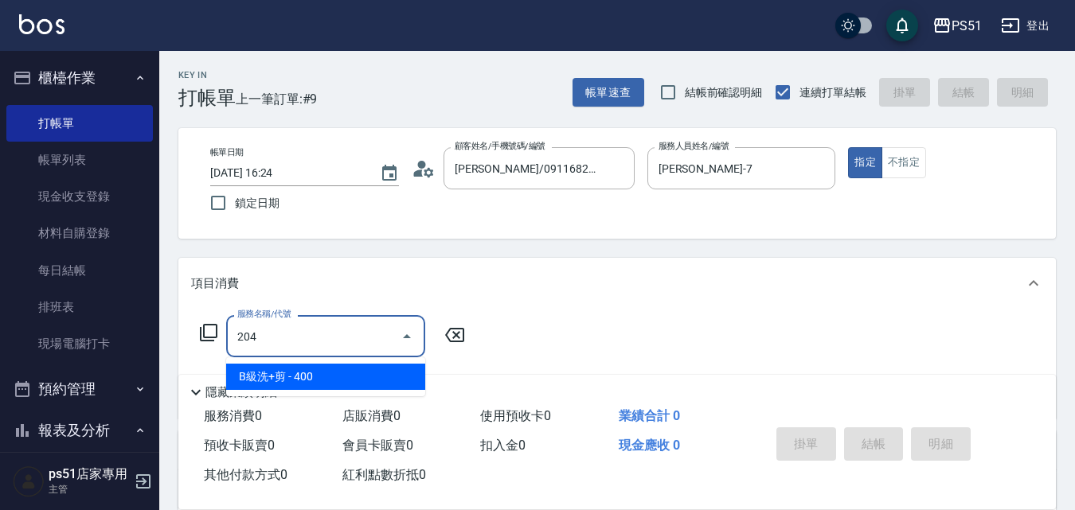
type input "B級洗+剪(204)"
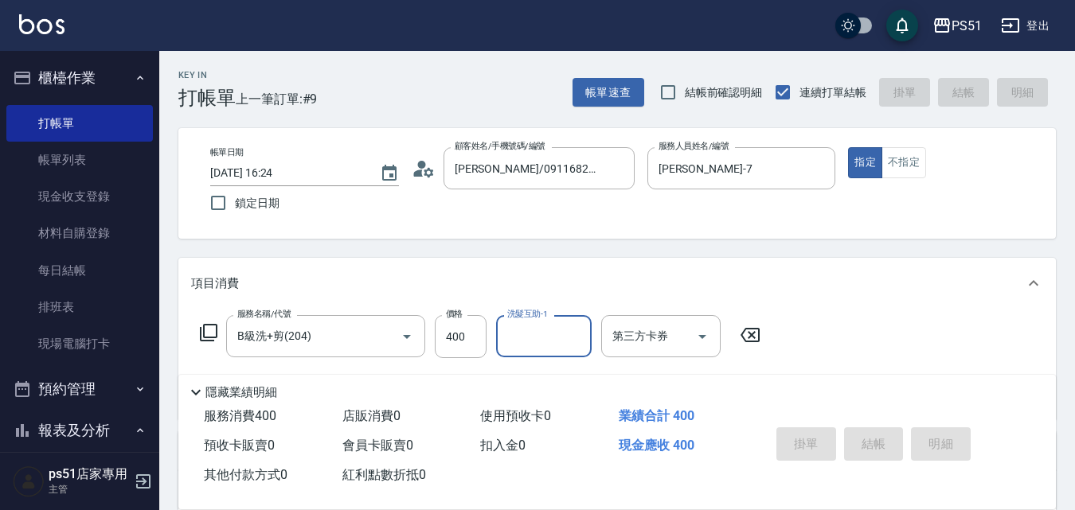
type input "[DATE] 16:49"
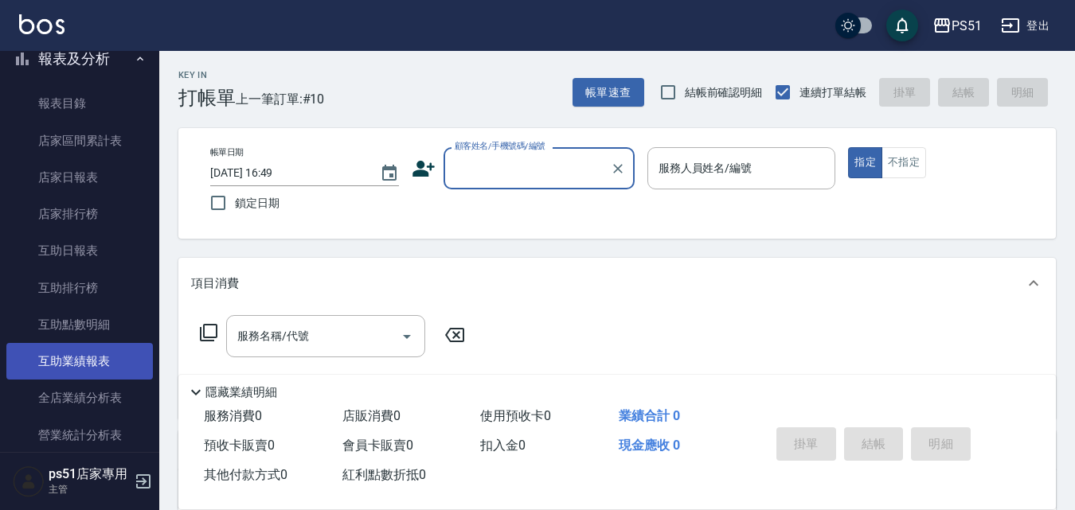
scroll to position [557, 0]
click at [115, 373] on link "設計師日報表" at bounding box center [79, 360] width 147 height 37
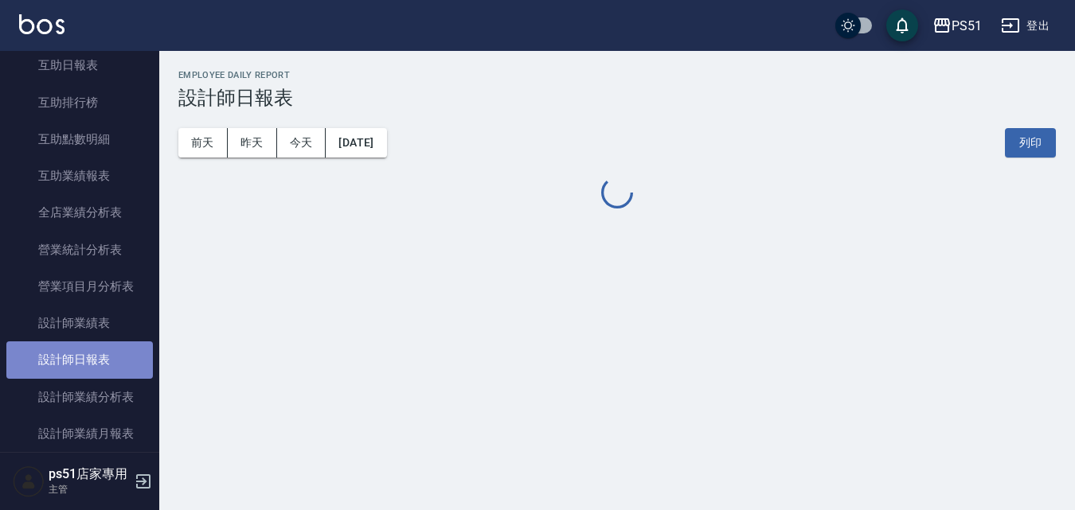
click at [115, 373] on link "設計師日報表" at bounding box center [79, 360] width 147 height 37
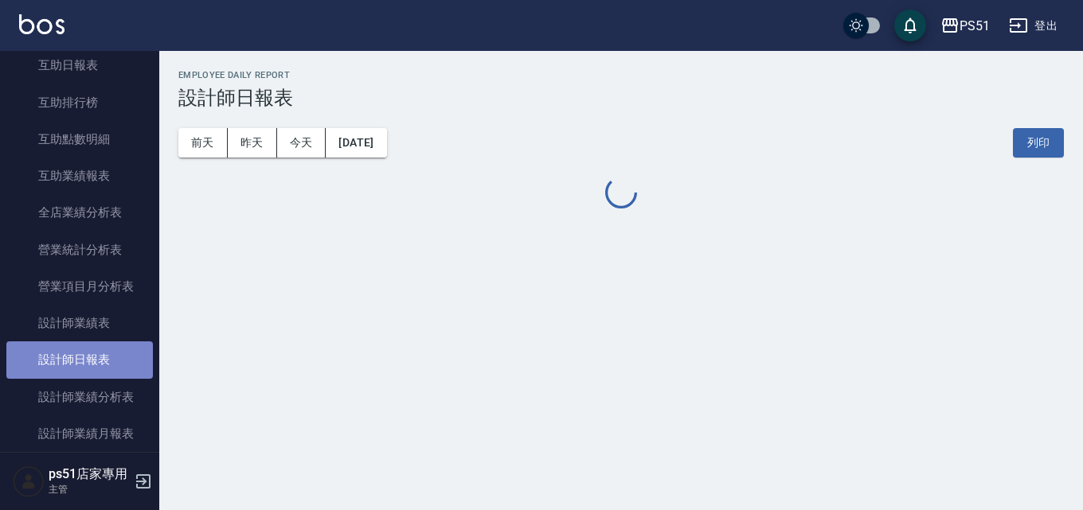
click at [115, 373] on link "設計師日報表" at bounding box center [79, 360] width 147 height 37
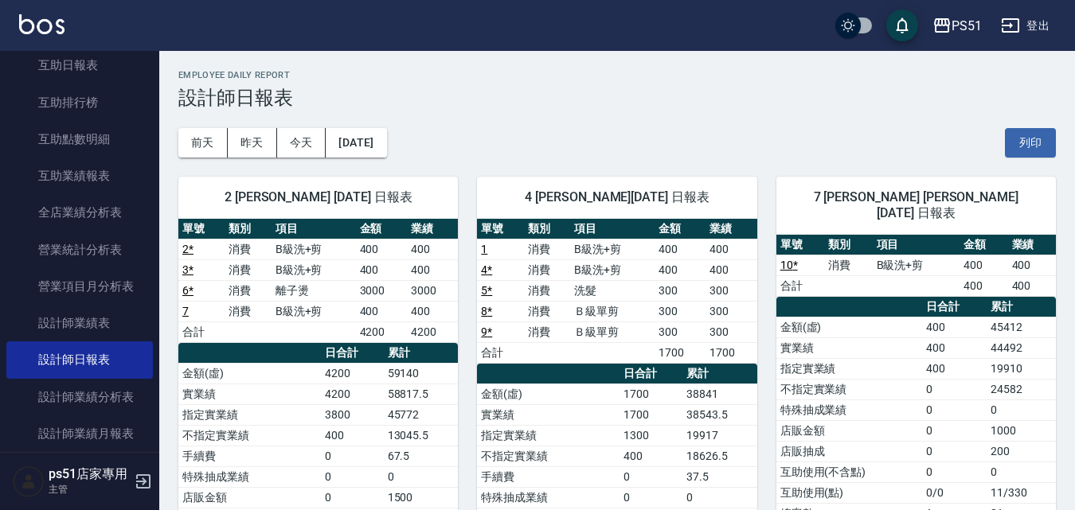
click at [788, 259] on link "10 *" at bounding box center [789, 265] width 18 height 13
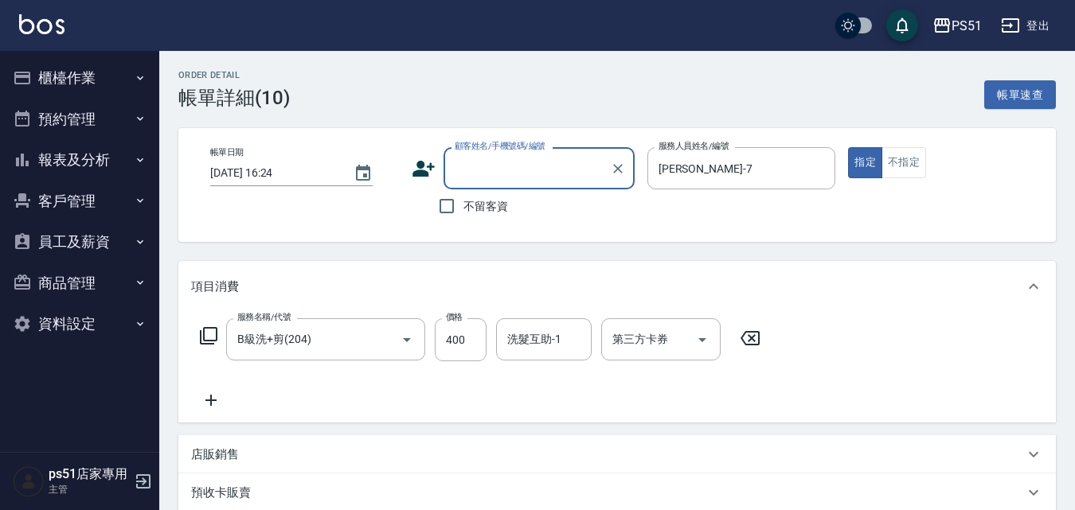
click at [526, 179] on input "顧客姓名/手機號碼/編號" at bounding box center [527, 168] width 153 height 28
click at [529, 180] on input "顧客姓名/手機號碼/編號" at bounding box center [527, 168] width 153 height 28
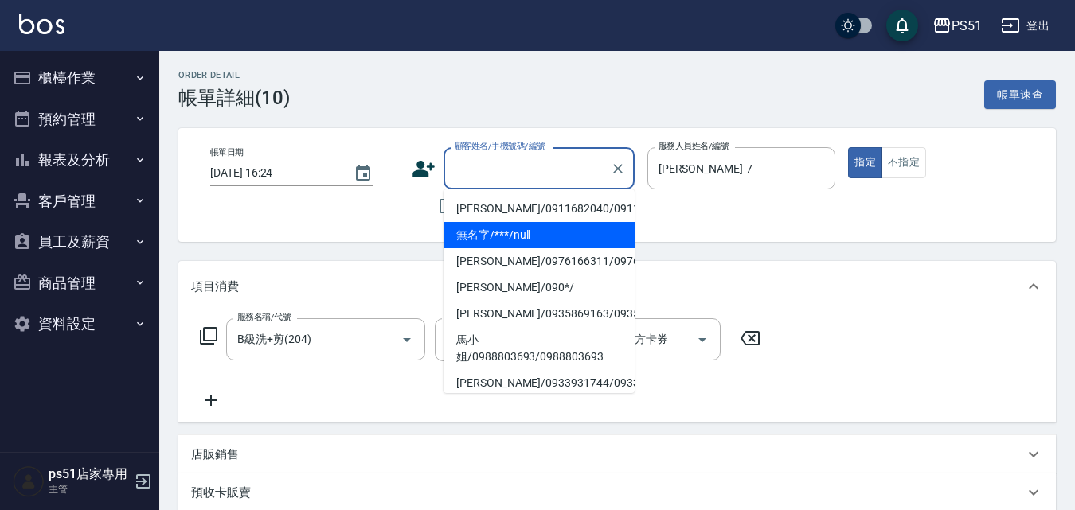
click at [539, 248] on li "無名字/***/null" at bounding box center [538, 235] width 191 height 26
type input "無名字/***/null"
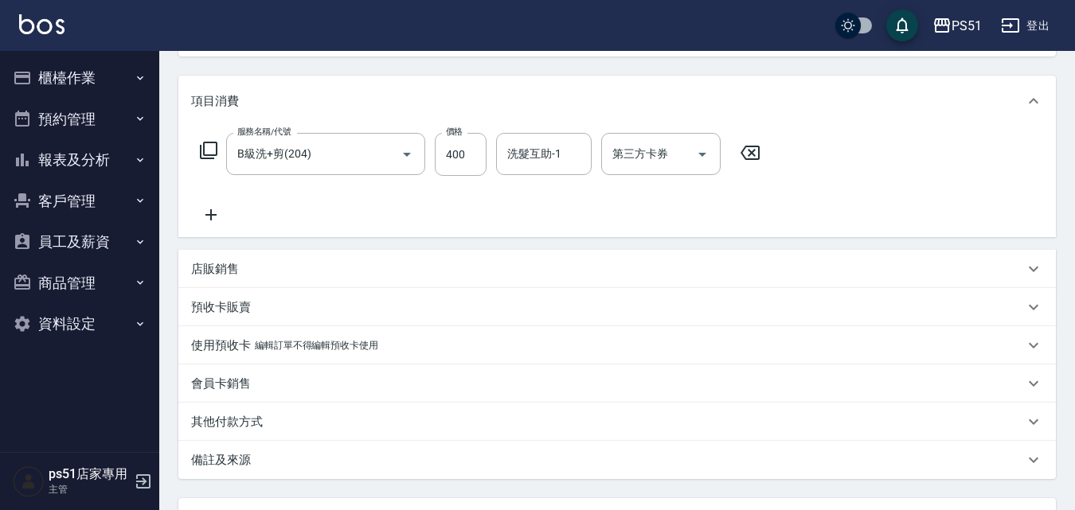
scroll to position [326, 0]
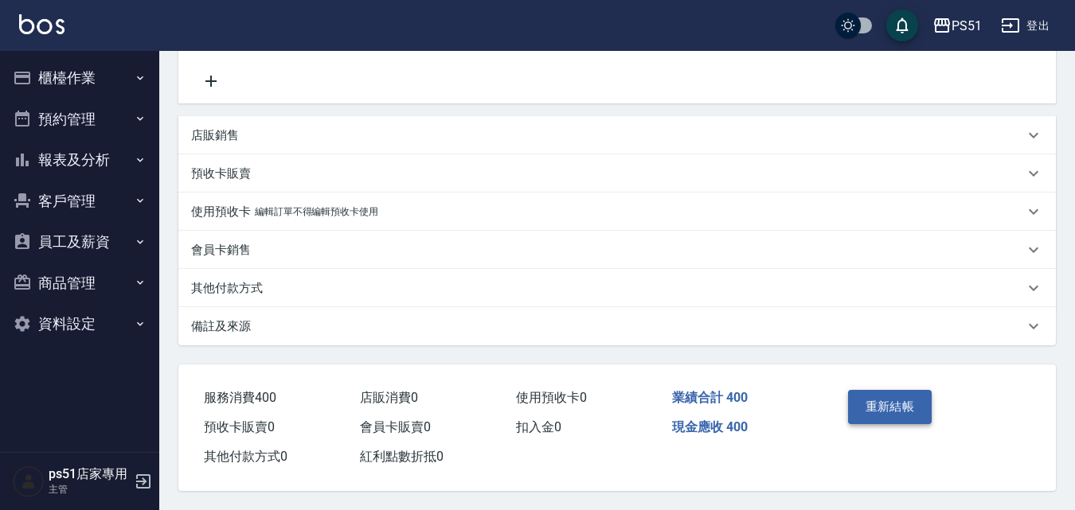
click at [873, 401] on button "重新結帳" at bounding box center [890, 406] width 84 height 33
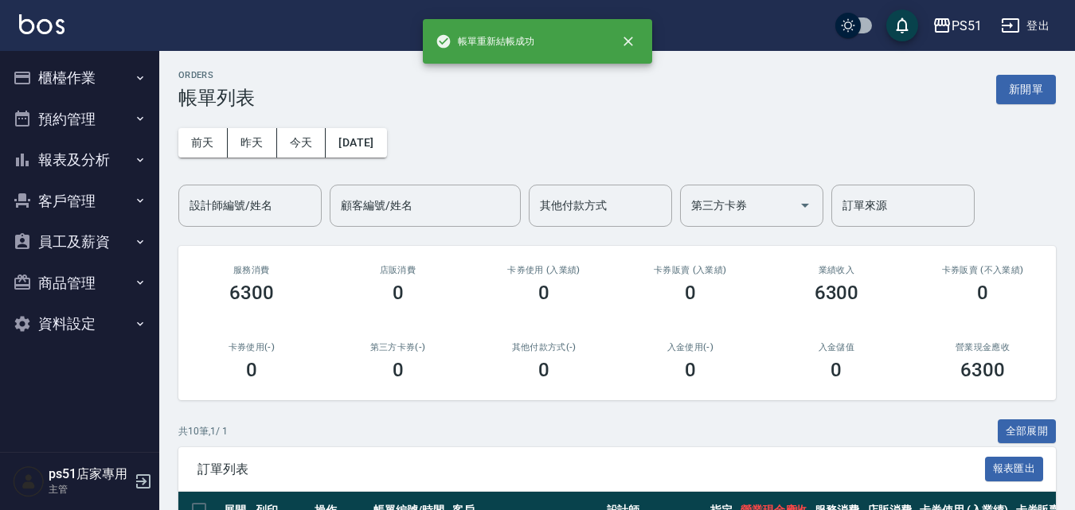
click at [87, 100] on button "預約管理" at bounding box center [79, 119] width 147 height 41
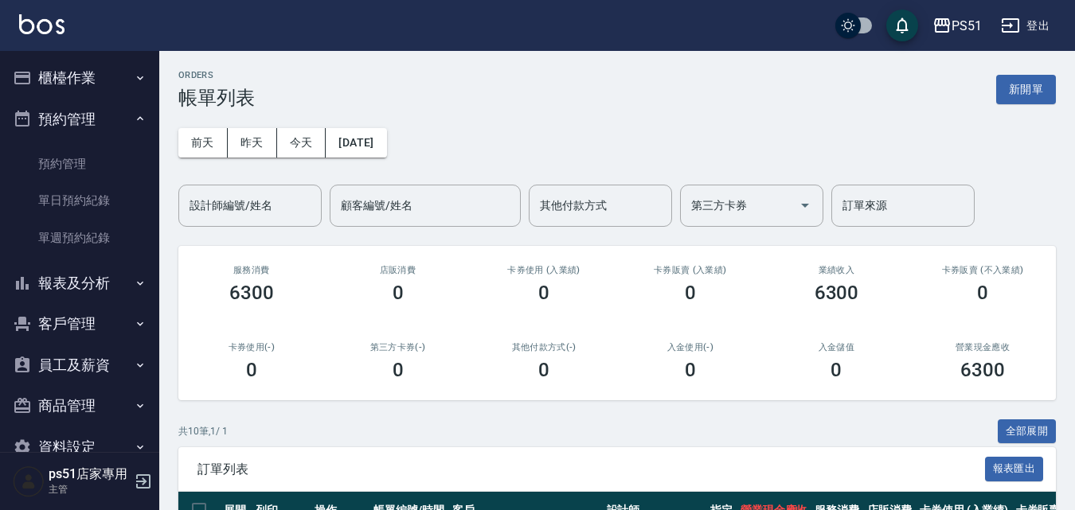
click at [115, 67] on button "櫃檯作業" at bounding box center [79, 77] width 147 height 41
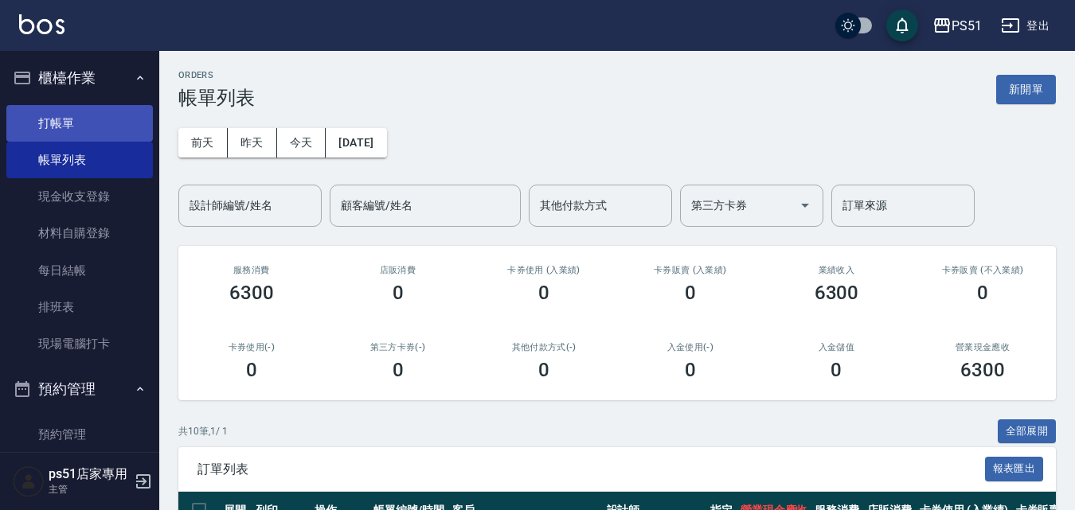
click at [115, 125] on link "打帳單" at bounding box center [79, 123] width 147 height 37
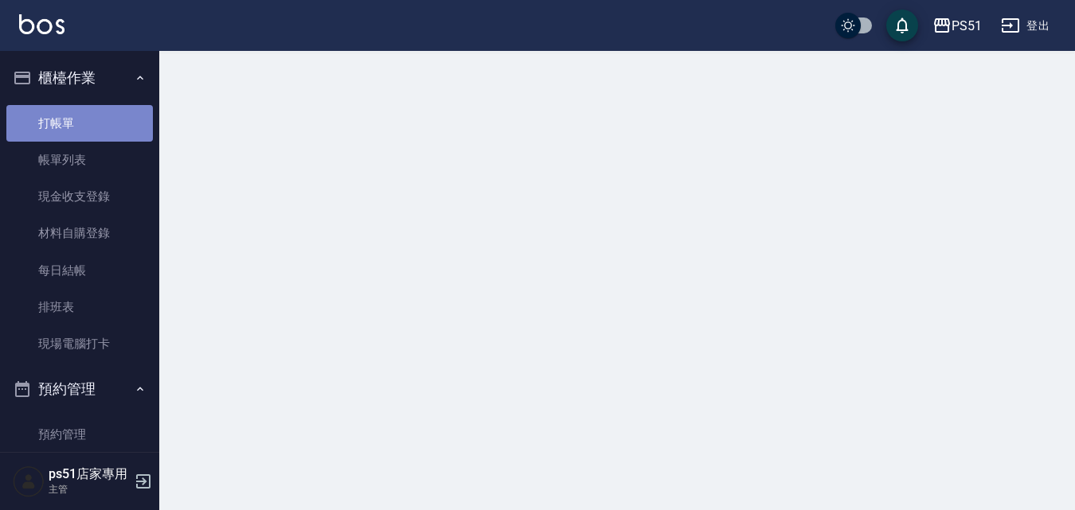
click at [115, 125] on link "打帳單" at bounding box center [79, 123] width 147 height 37
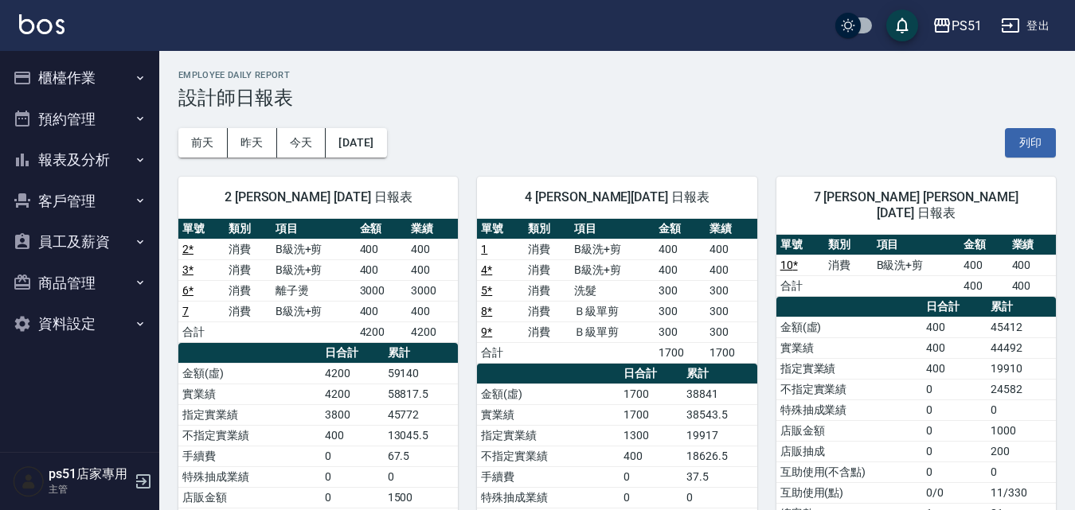
click at [84, 84] on button "櫃檯作業" at bounding box center [79, 77] width 147 height 41
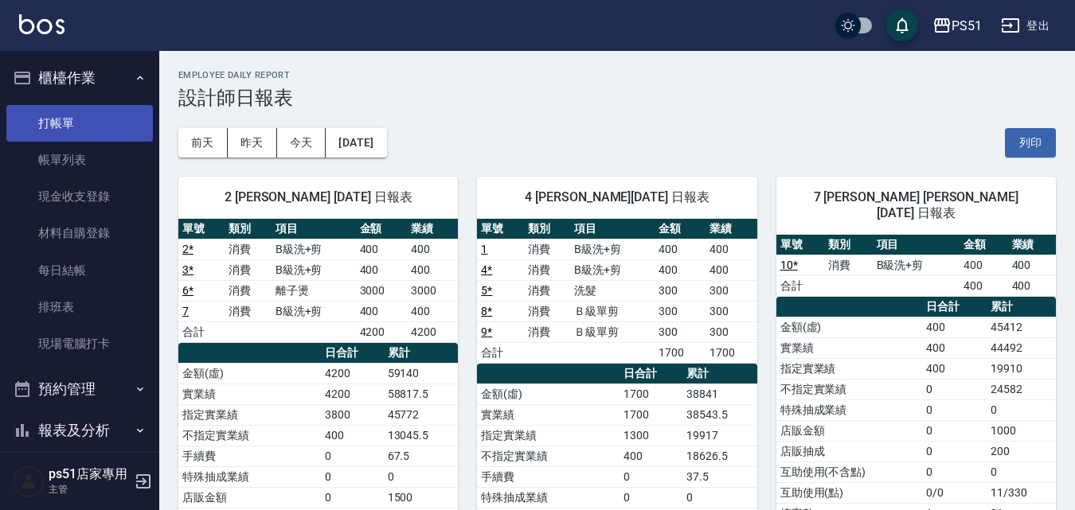
click at [96, 131] on link "打帳單" at bounding box center [79, 123] width 147 height 37
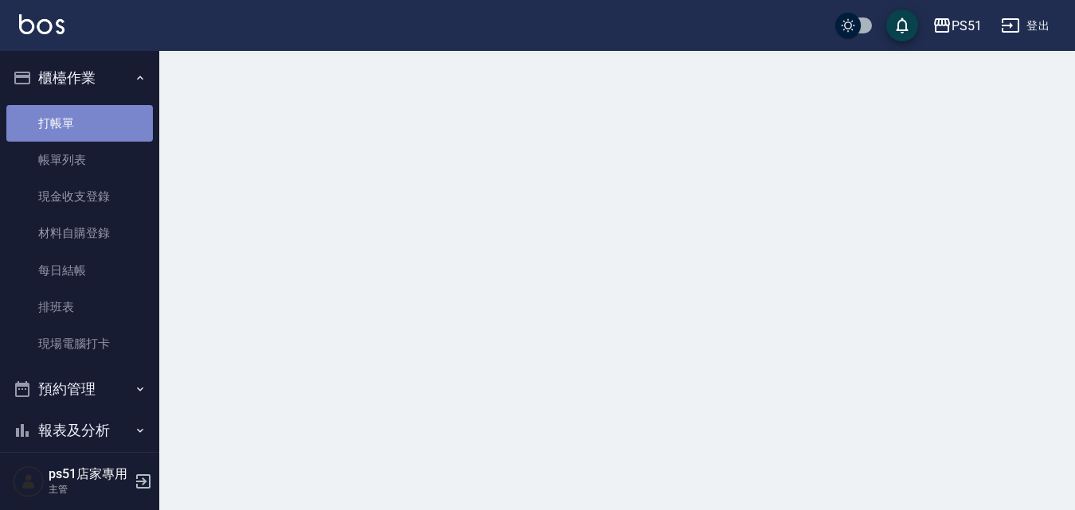
click at [96, 131] on link "打帳單" at bounding box center [79, 123] width 147 height 37
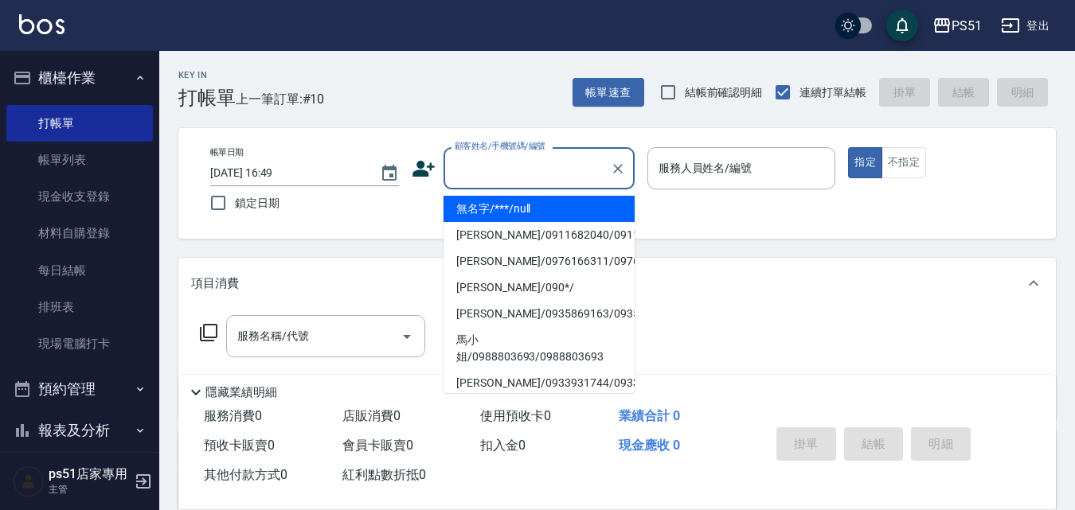
type input "無名字/***/null"
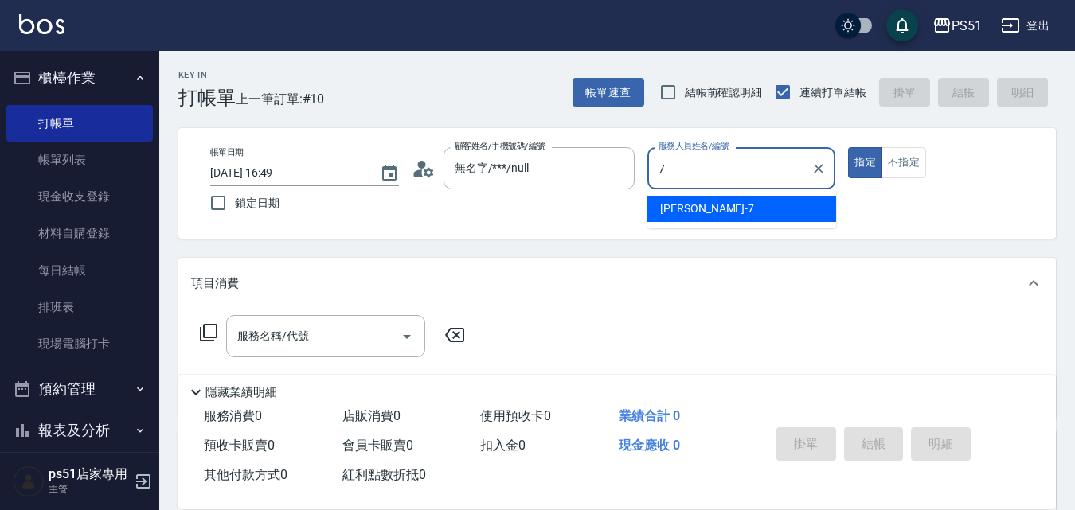
type input "[PERSON_NAME]-7"
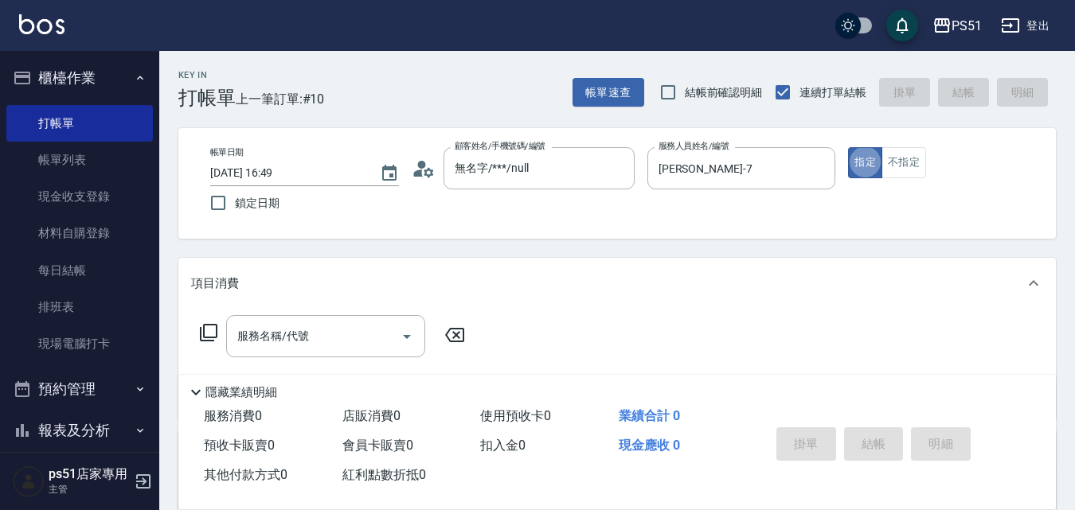
type button "true"
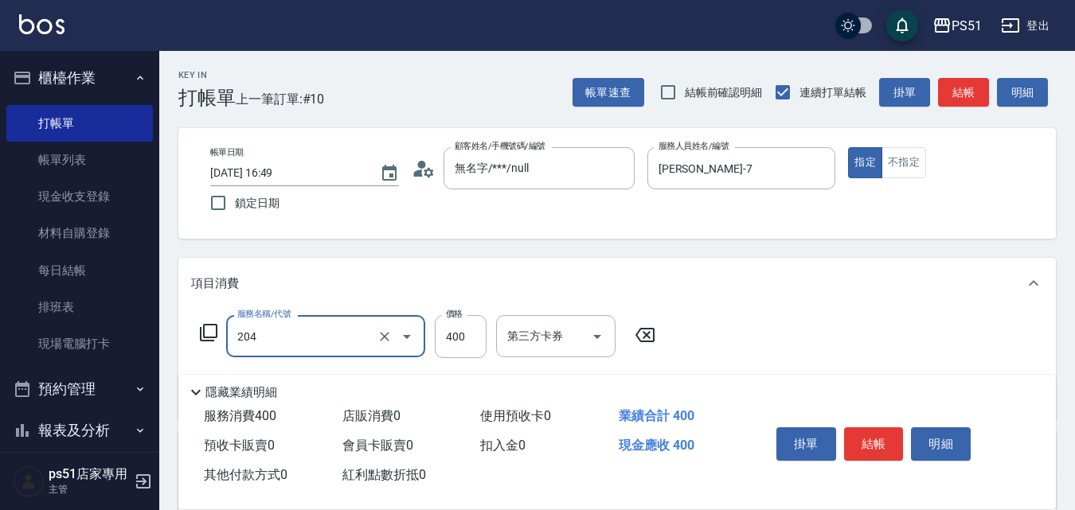
type input "B級洗+剪(204)"
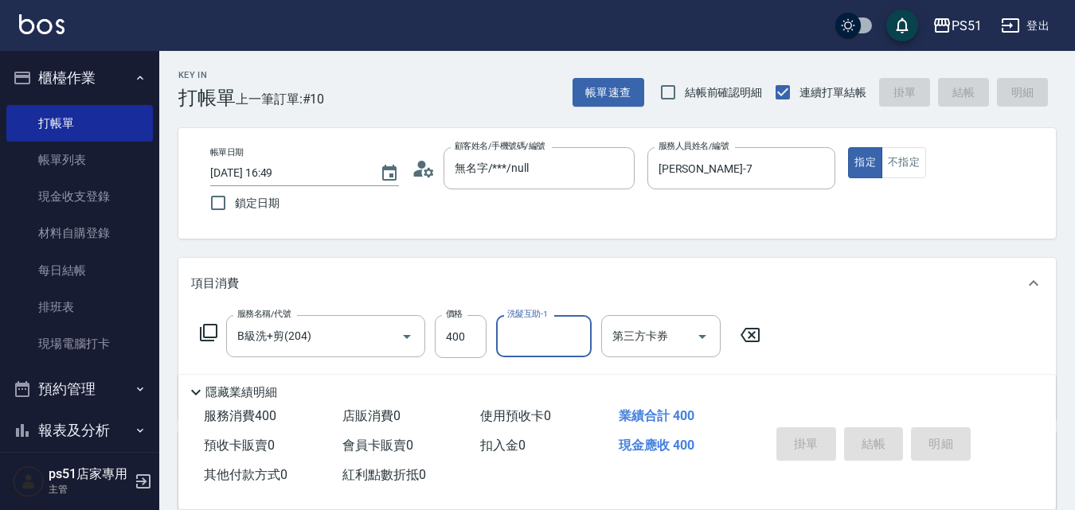
type input "[DATE] 16:50"
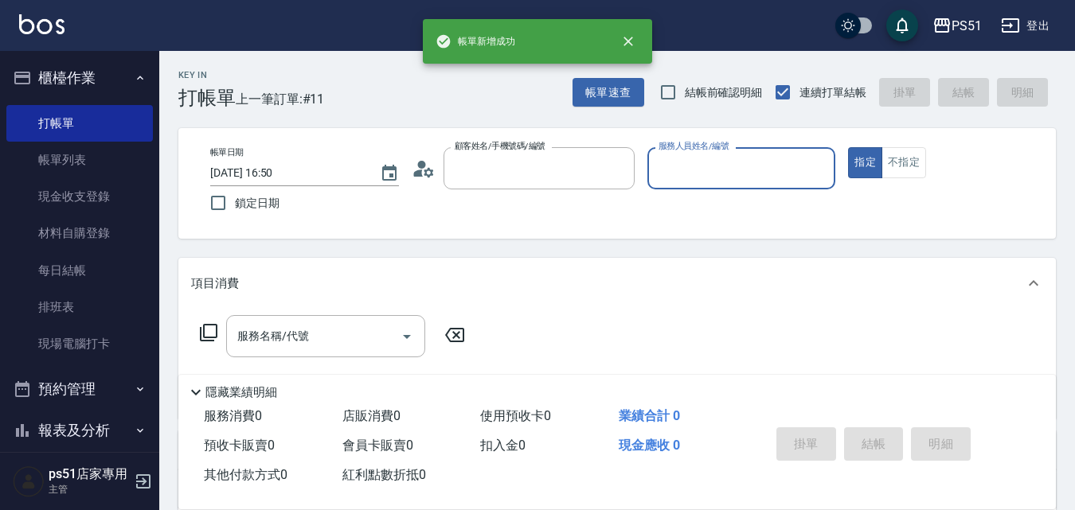
type input "無名字/***/null"
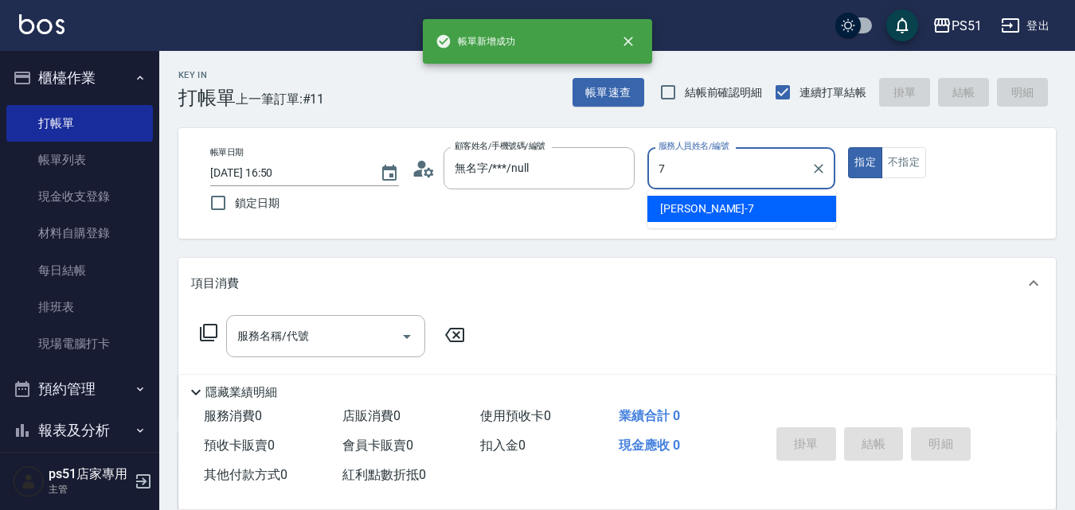
type input "[PERSON_NAME]-7"
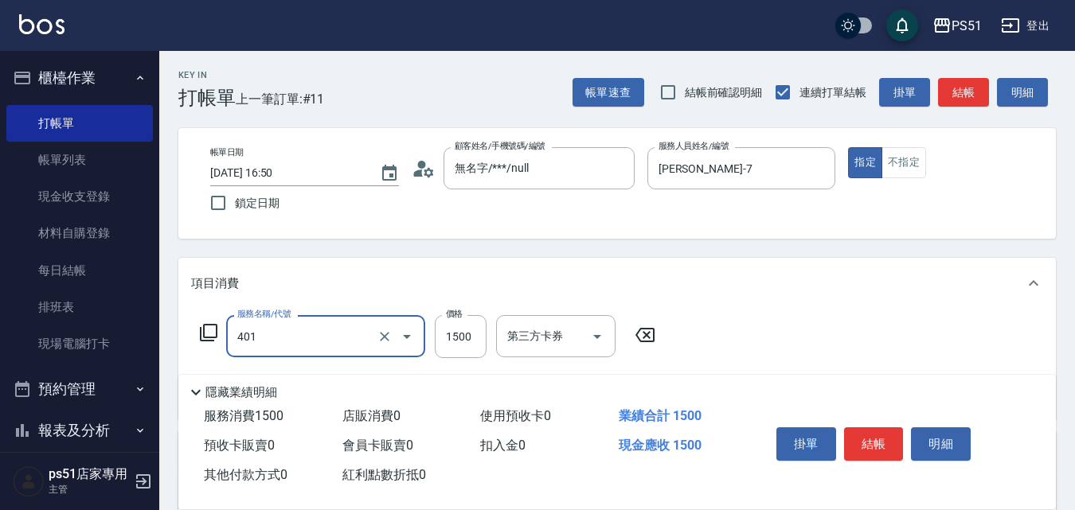
type input "基本染髮(401)"
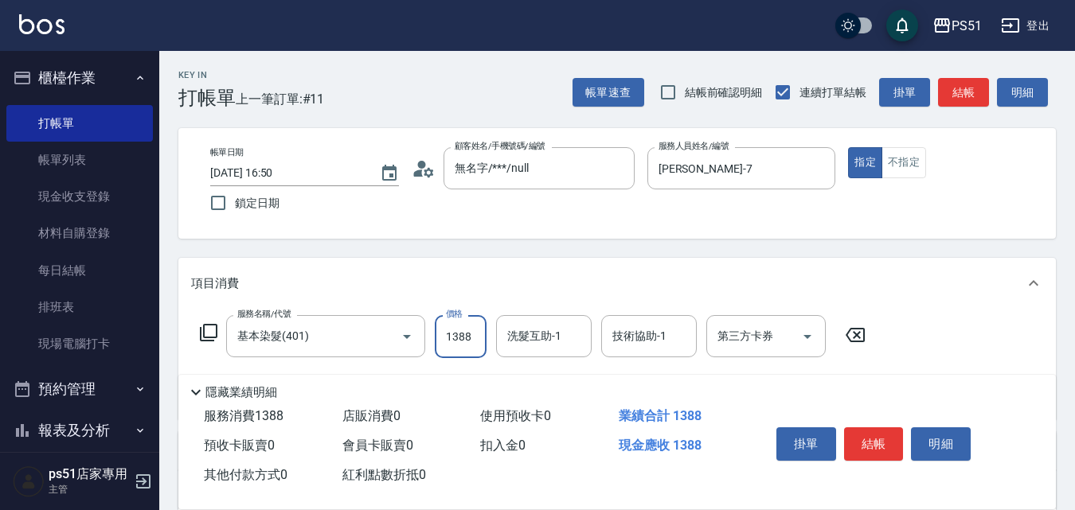
type input "1388"
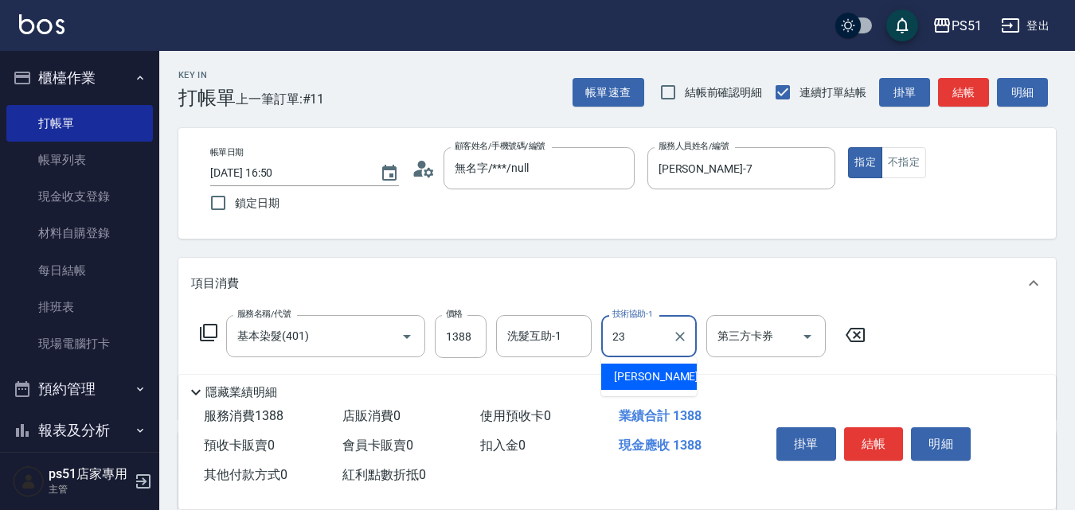
type input "[PERSON_NAME]-23"
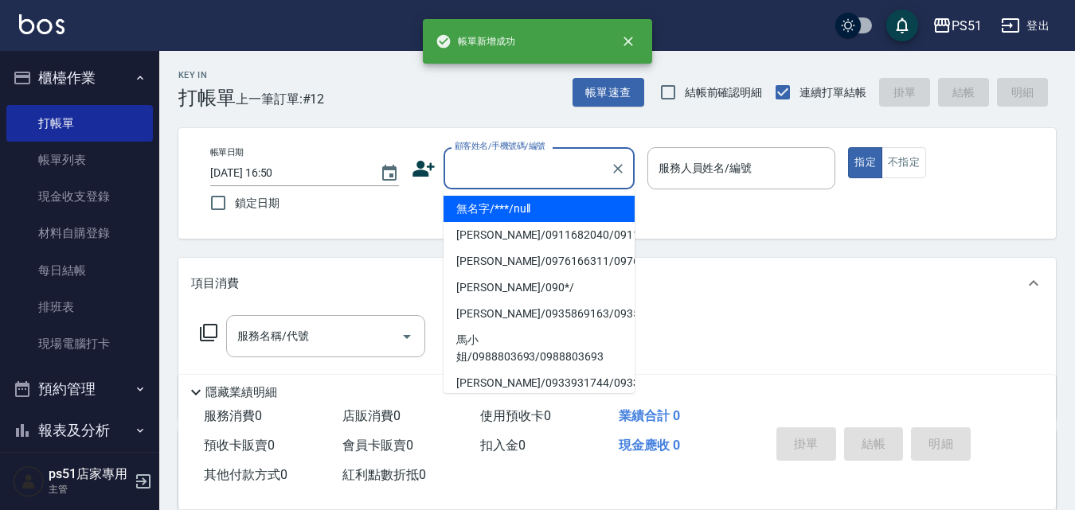
type input "無名字/***/null"
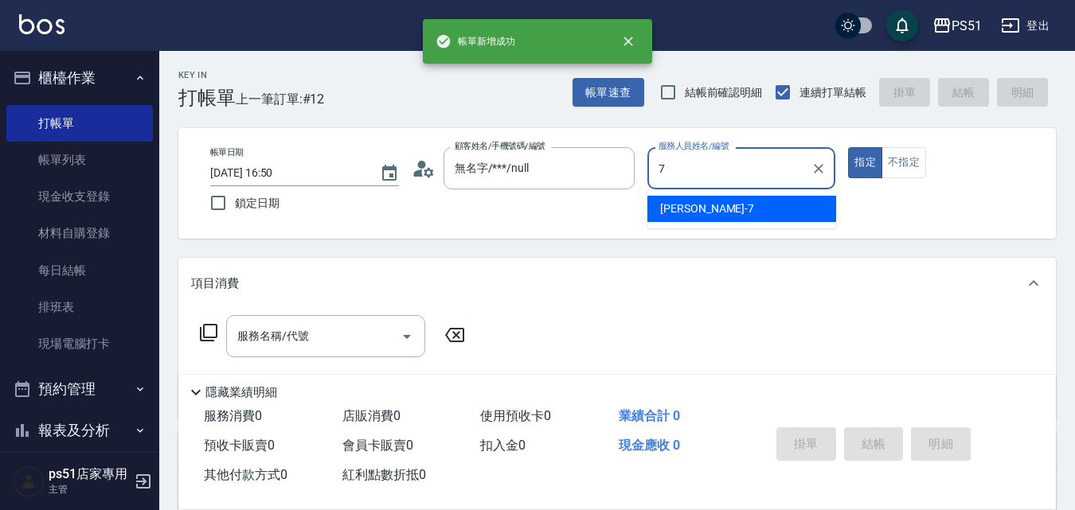
type input "[PERSON_NAME]-7"
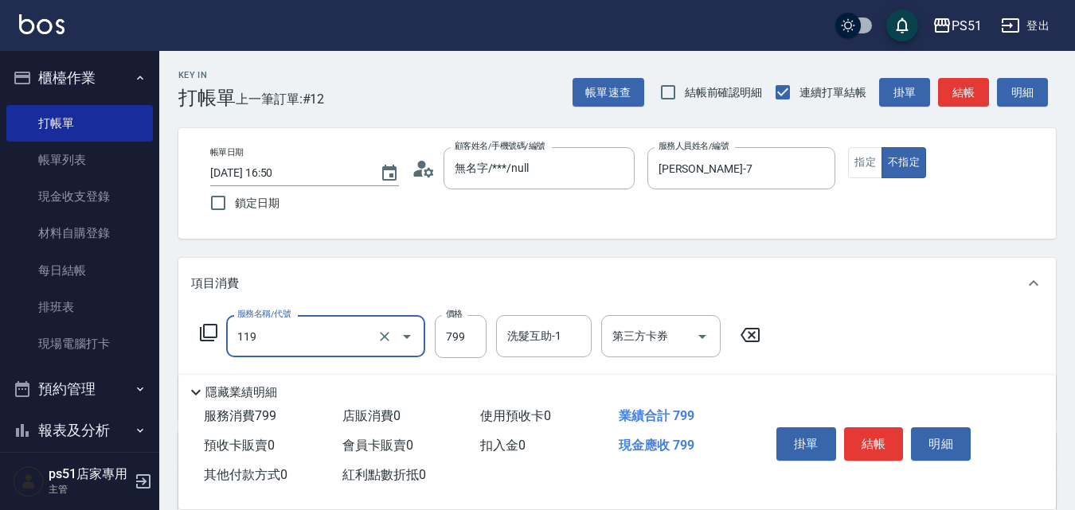
type input "[PERSON_NAME] B 799(119)"
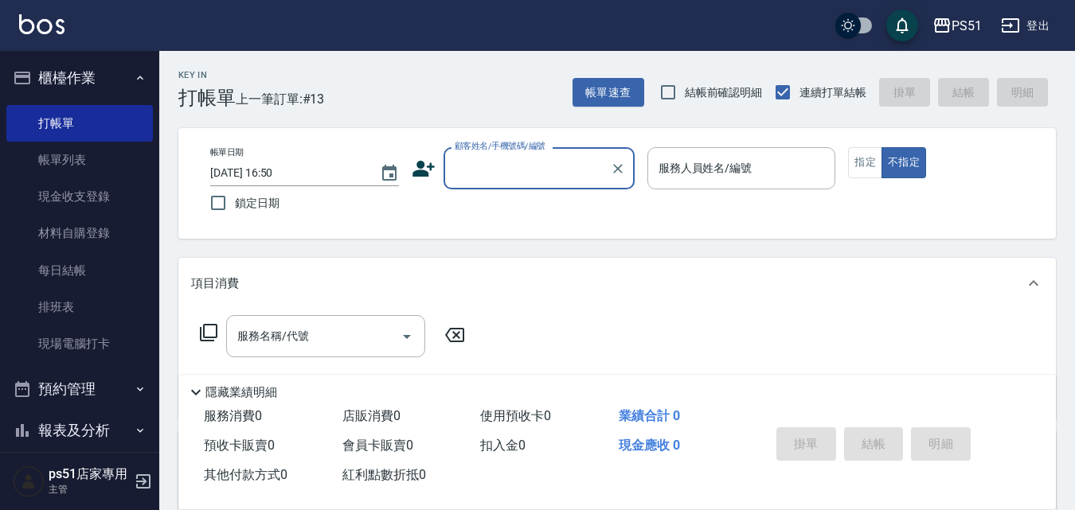
click at [540, 172] on input "顧客姓名/手機號碼/編號" at bounding box center [527, 168] width 153 height 28
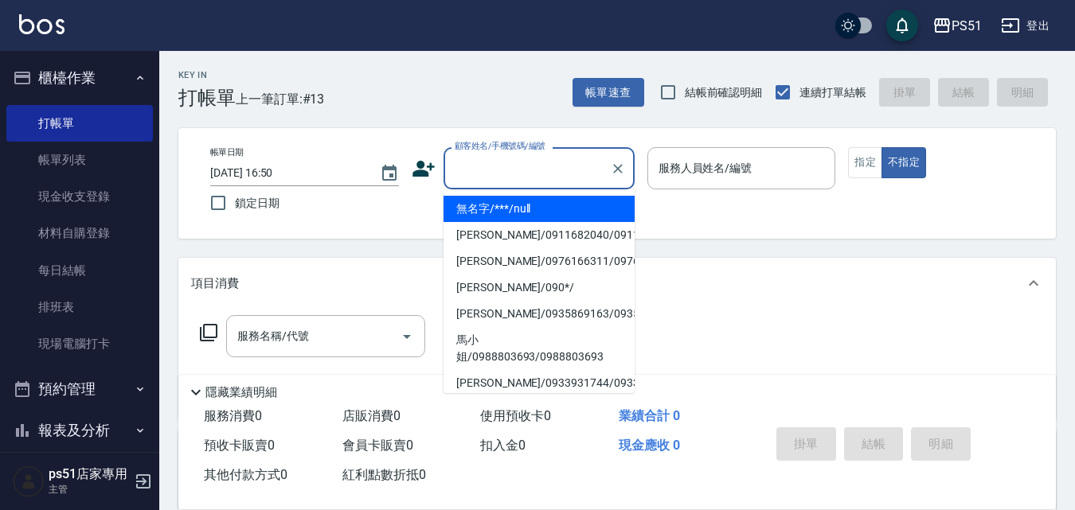
click at [559, 216] on li "無名字/***/null" at bounding box center [538, 209] width 191 height 26
type input "無名字/***/null"
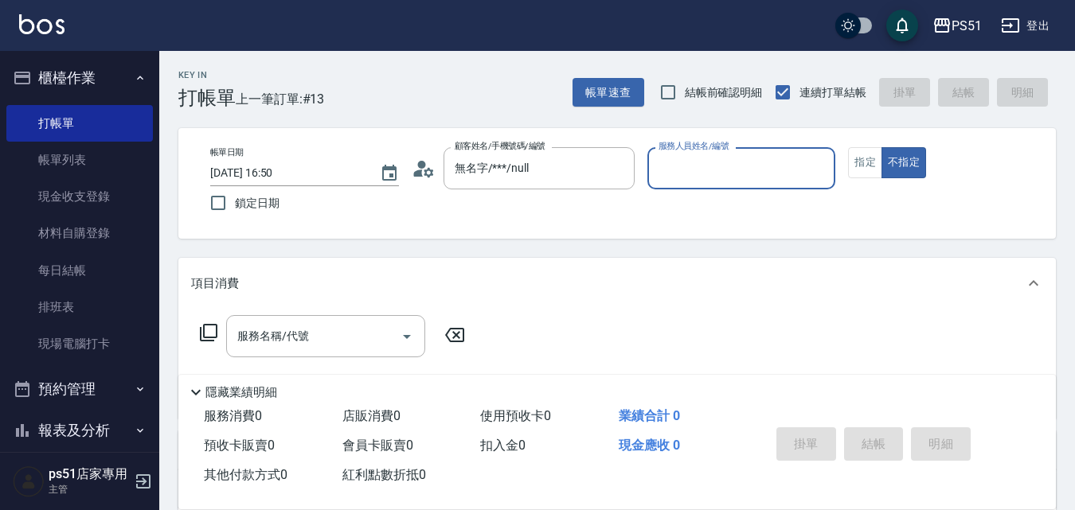
click at [797, 168] on input "服務人員姓名/編號" at bounding box center [742, 168] width 174 height 28
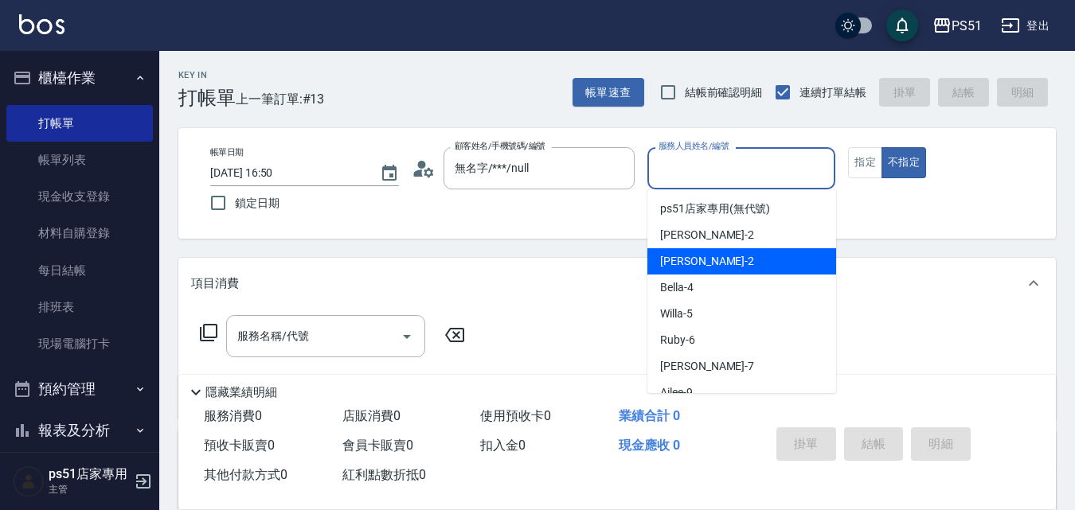
click at [767, 257] on div "[PERSON_NAME] -2" at bounding box center [741, 261] width 189 height 26
type input "[PERSON_NAME]-2"
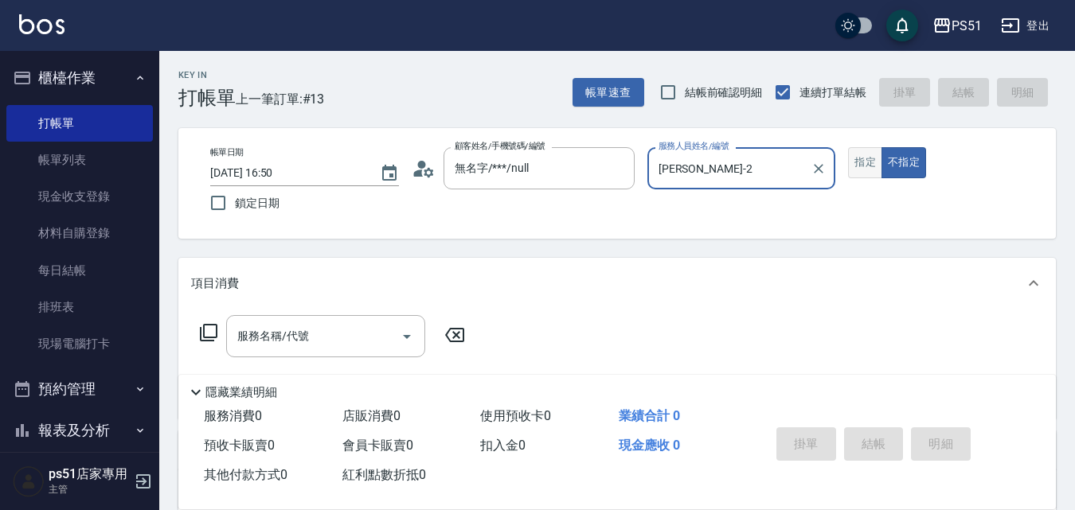
click at [861, 161] on button "指定" at bounding box center [865, 162] width 34 height 31
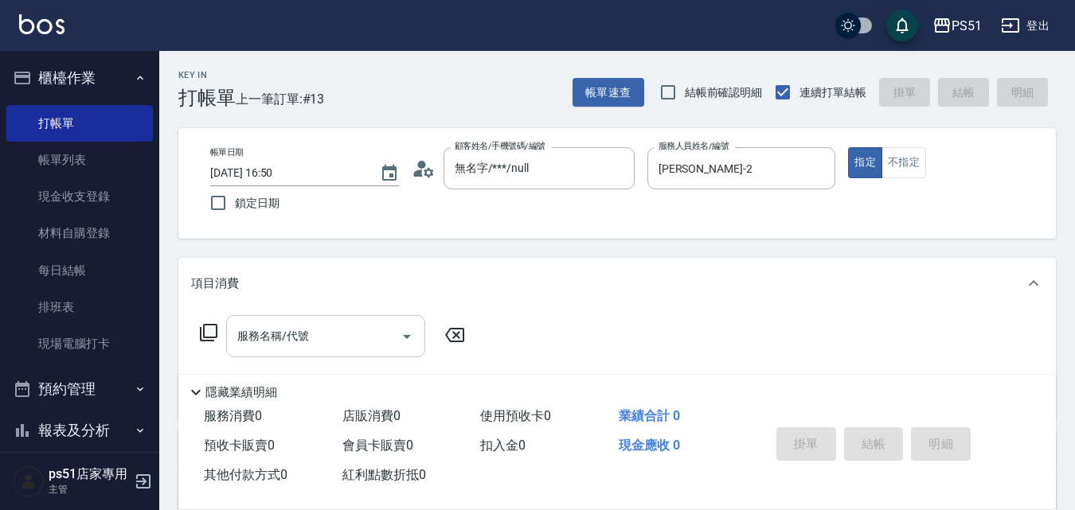
click at [283, 325] on div "服務名稱/代號 服務名稱/代號" at bounding box center [325, 336] width 199 height 42
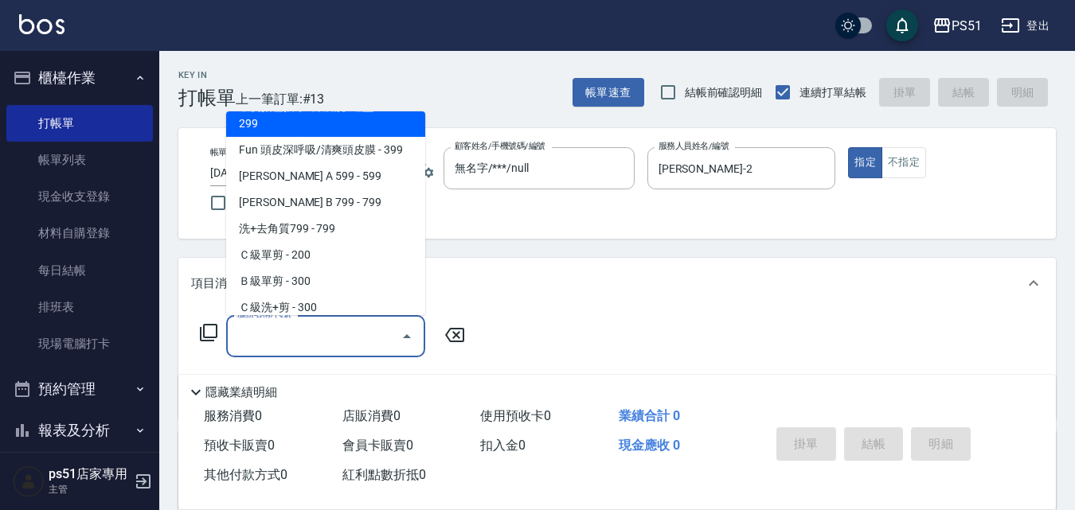
scroll to position [372, 0]
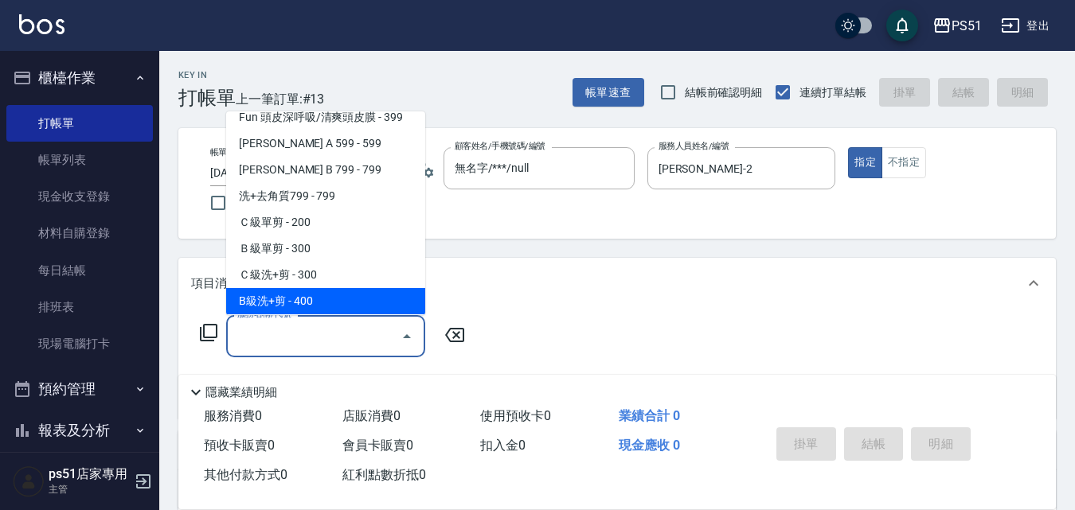
click at [329, 299] on span "B級洗+剪 - 400" at bounding box center [325, 301] width 199 height 26
type input "B級洗+剪(204)"
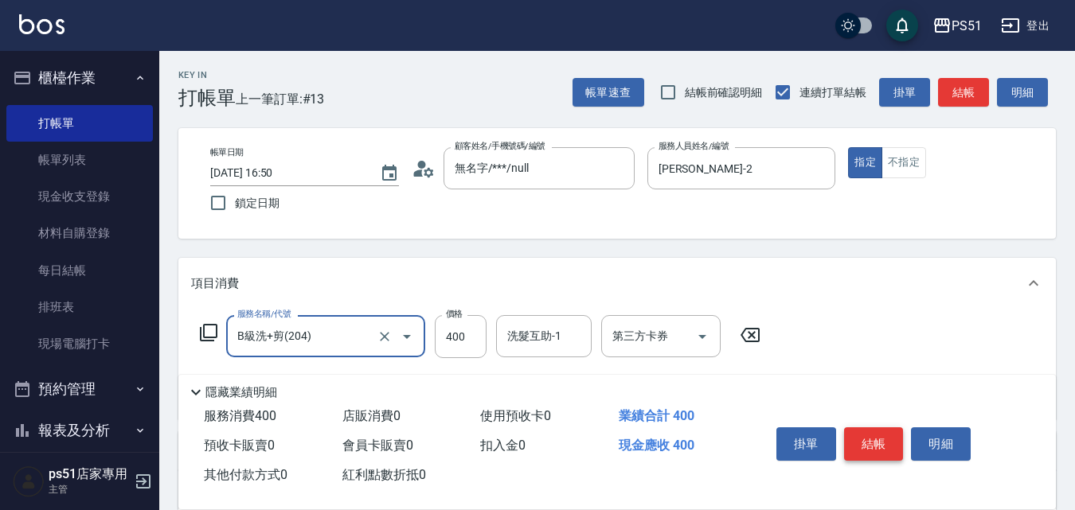
click at [854, 440] on button "結帳" at bounding box center [874, 444] width 60 height 33
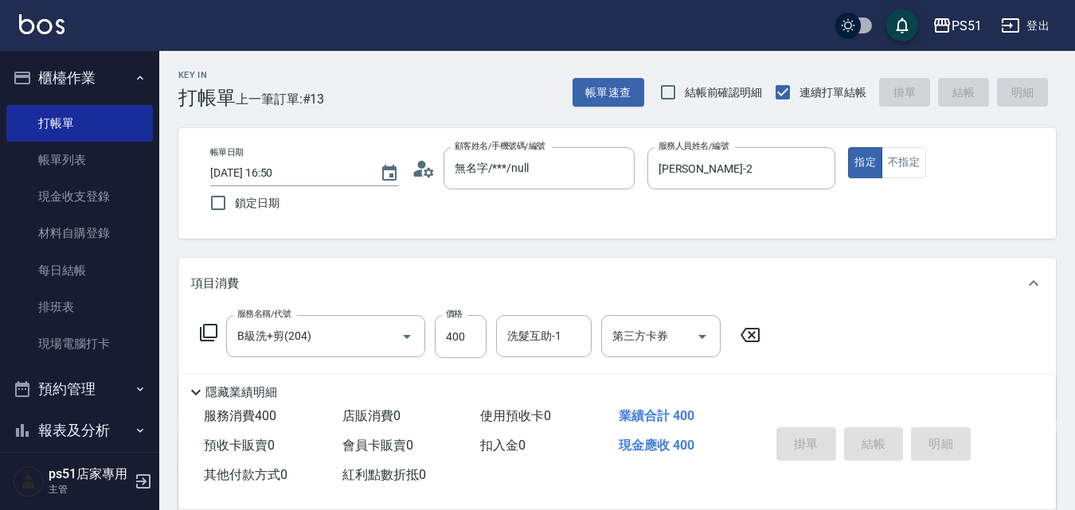
type input "[DATE] 16:58"
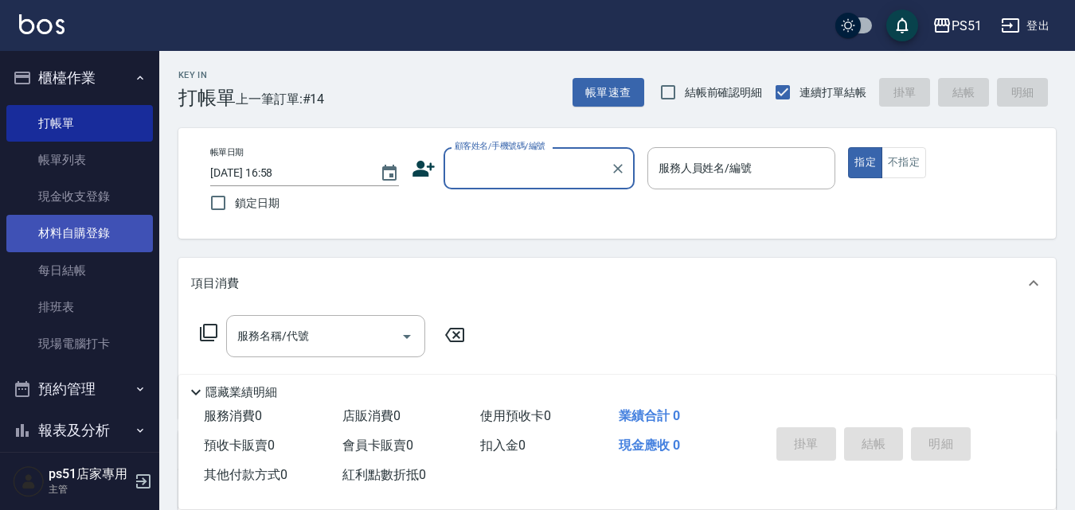
scroll to position [182, 0]
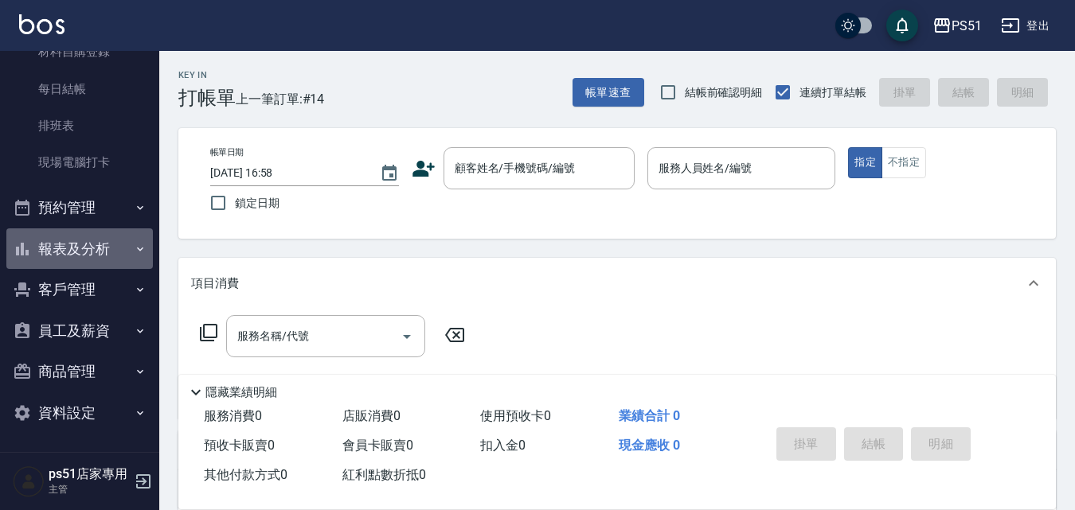
click at [134, 244] on icon "button" at bounding box center [140, 249] width 13 height 13
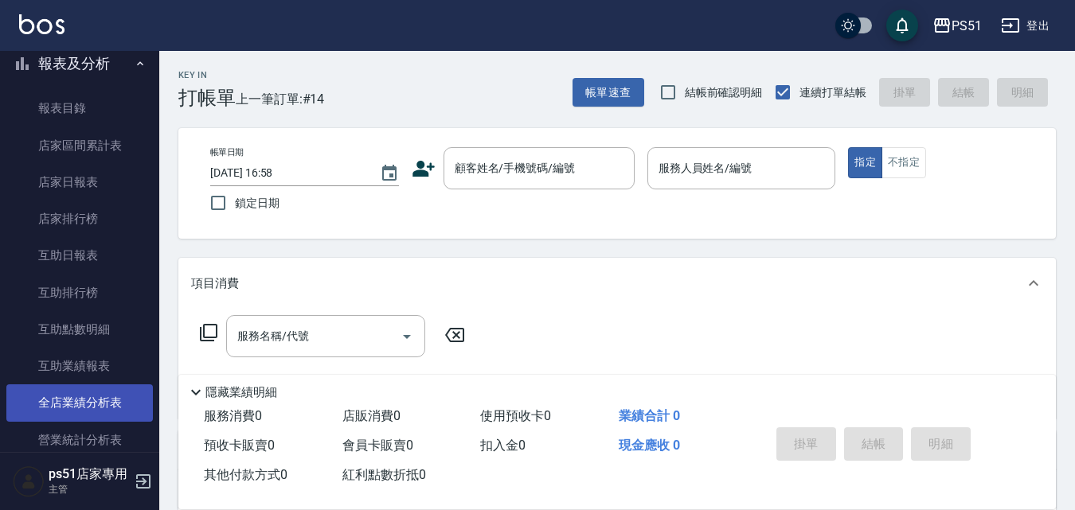
scroll to position [739, 0]
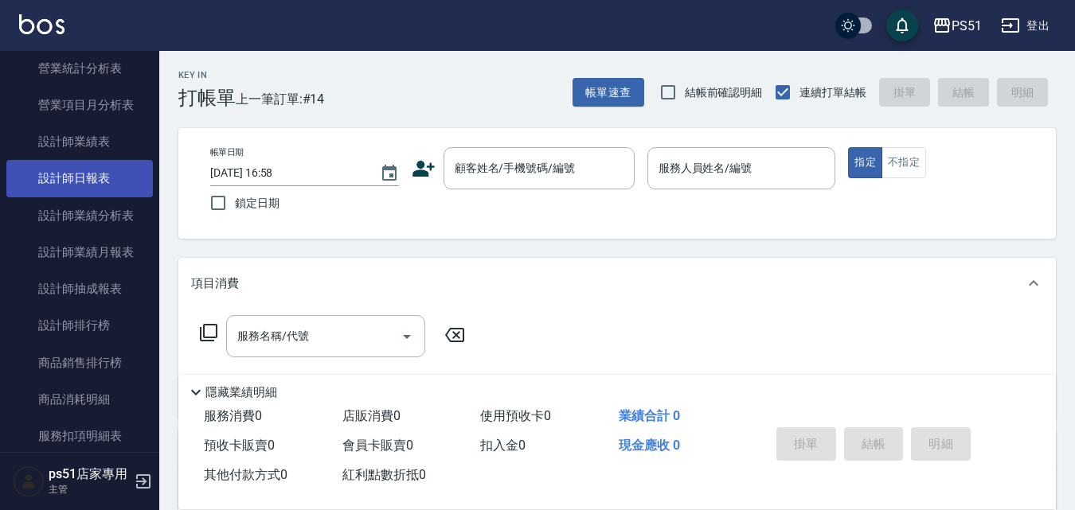
click at [111, 175] on link "設計師日報表" at bounding box center [79, 178] width 147 height 37
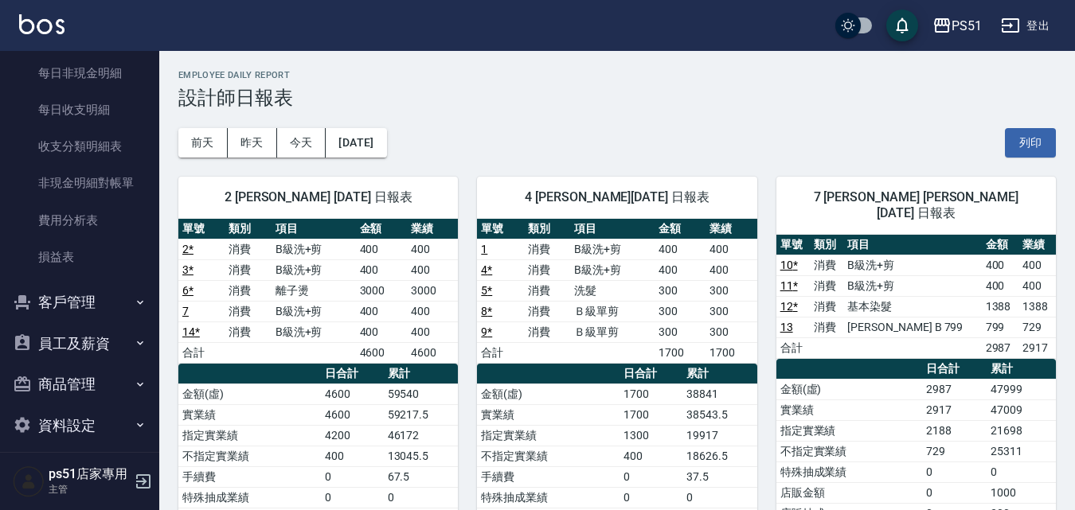
scroll to position [1336, 0]
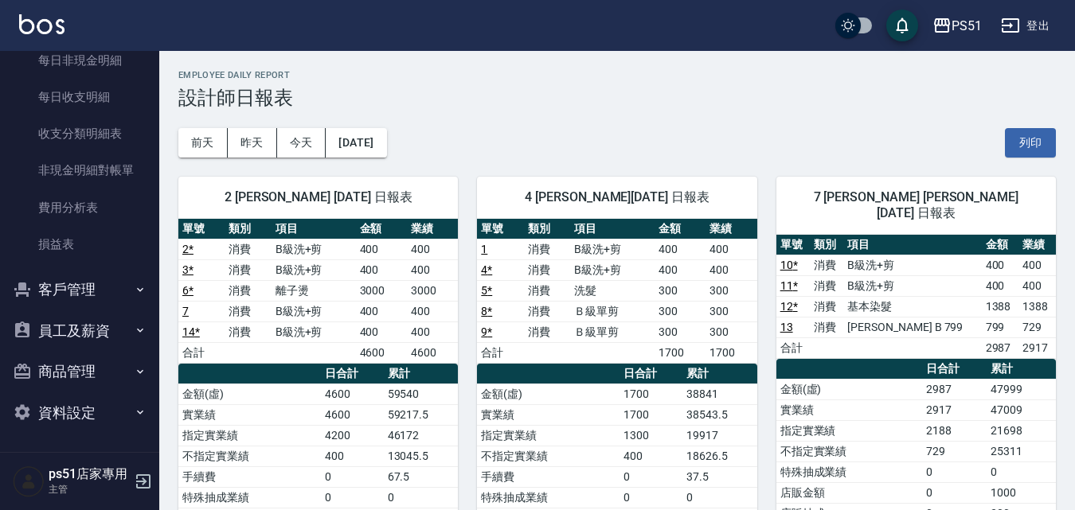
click at [572, 123] on div "[DATE] [DATE] [DATE] [DATE] 列印" at bounding box center [616, 143] width 877 height 68
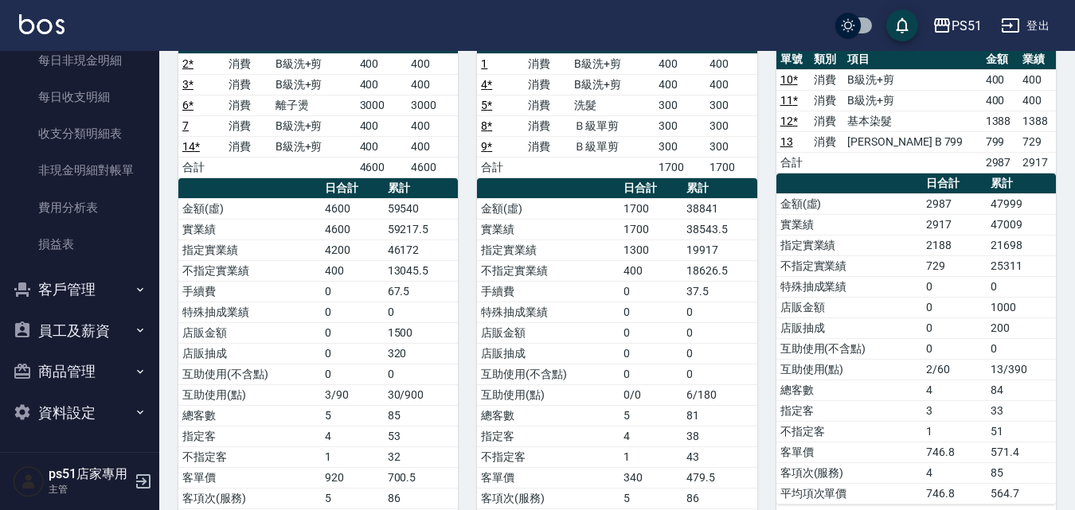
click at [600, 291] on td "手續費" at bounding box center [548, 291] width 143 height 21
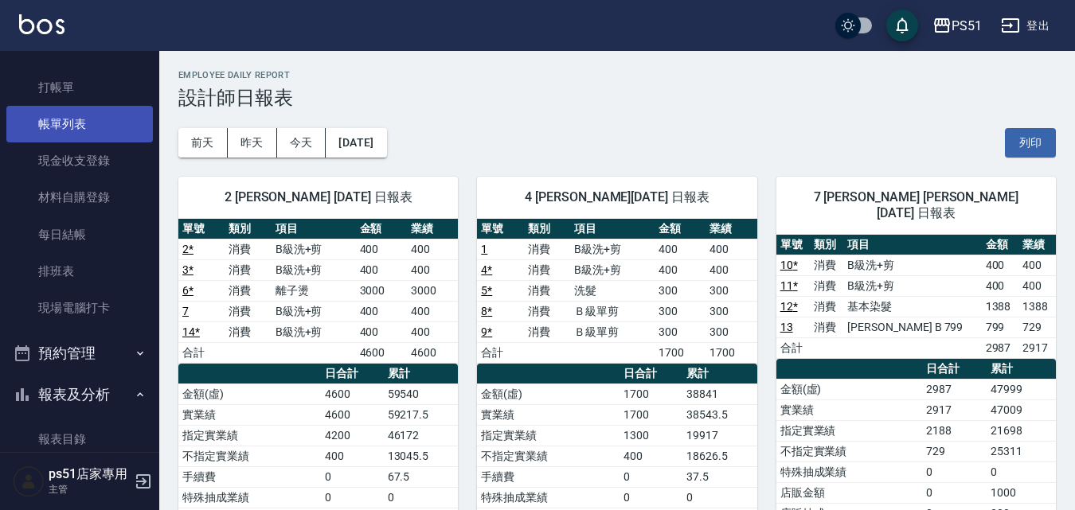
scroll to position [0, 0]
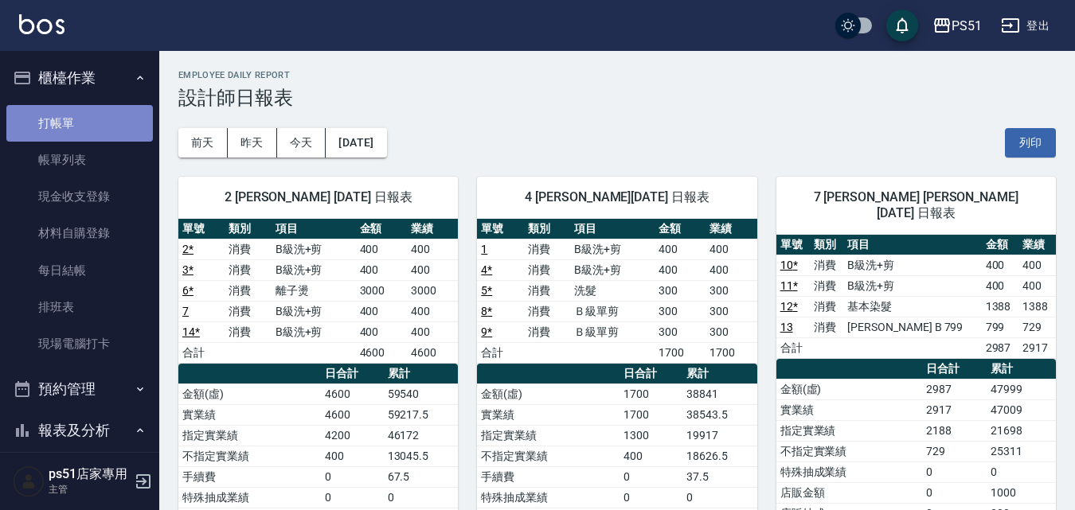
click at [80, 119] on link "打帳單" at bounding box center [79, 123] width 147 height 37
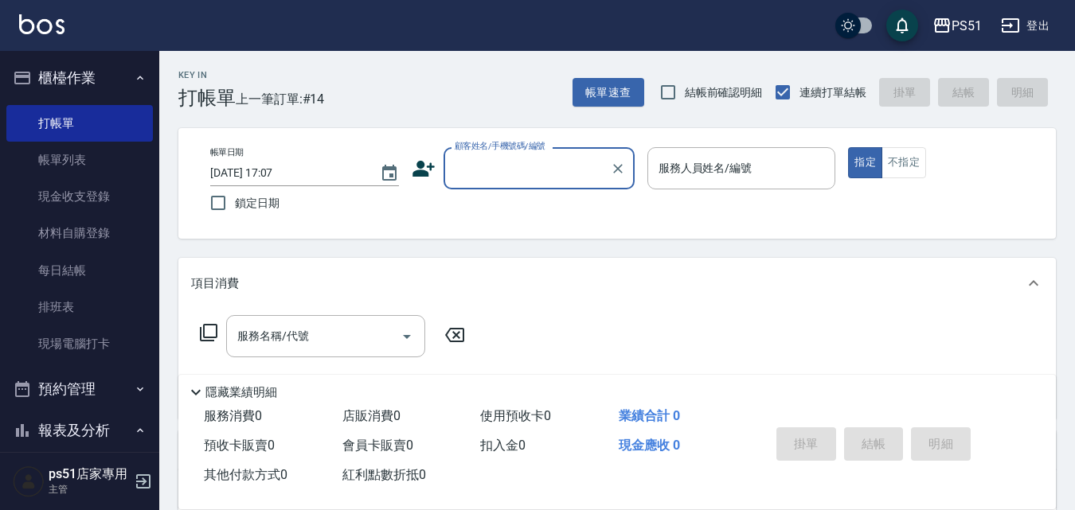
click at [500, 174] on input "顧客姓名/手機號碼/編號" at bounding box center [527, 168] width 153 height 28
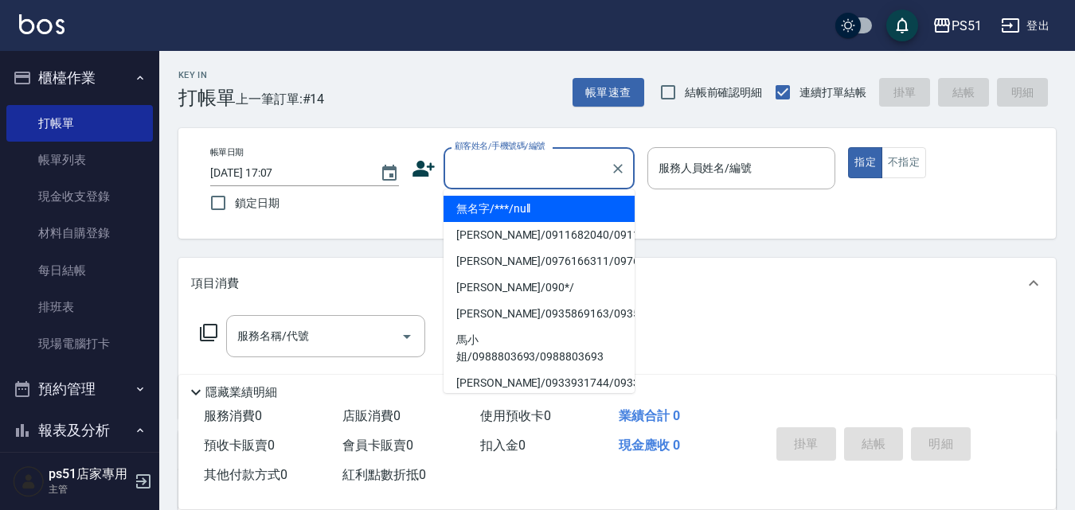
click at [541, 207] on li "無名字/***/null" at bounding box center [538, 209] width 191 height 26
type input "無名字/***/null"
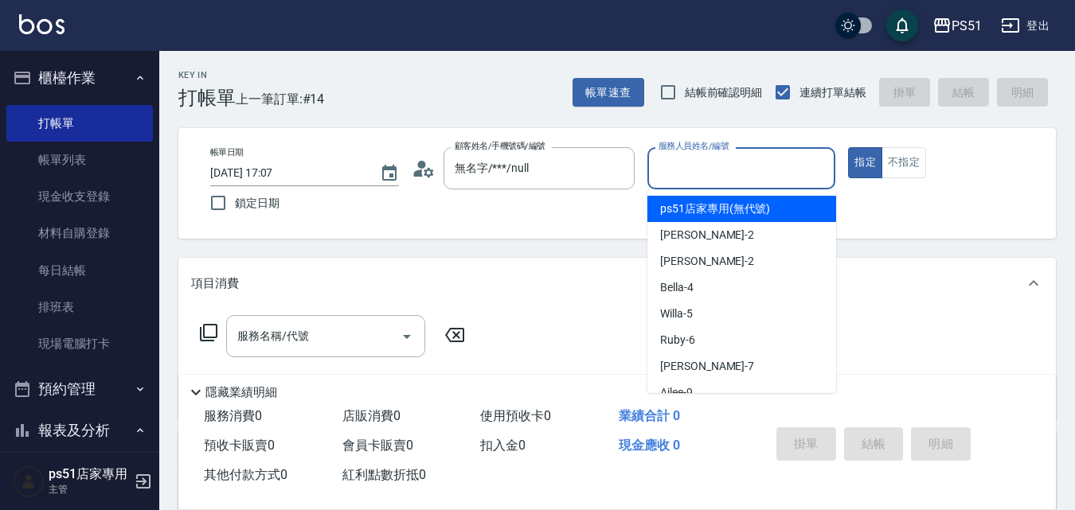
click at [725, 169] on input "服務人員姓名/編號" at bounding box center [742, 168] width 174 height 28
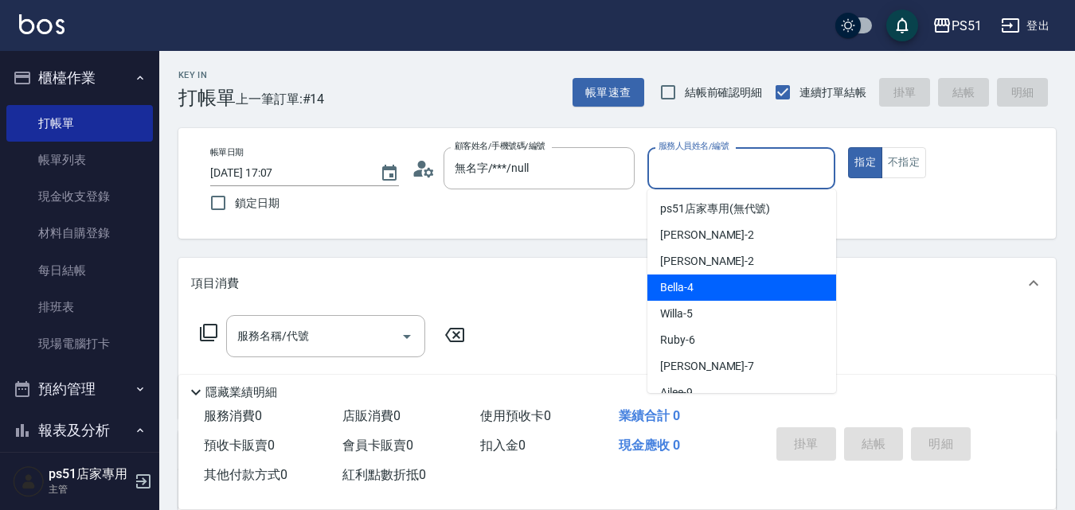
click at [685, 275] on div "Bella -4" at bounding box center [741, 288] width 189 height 26
type input "Bella-4"
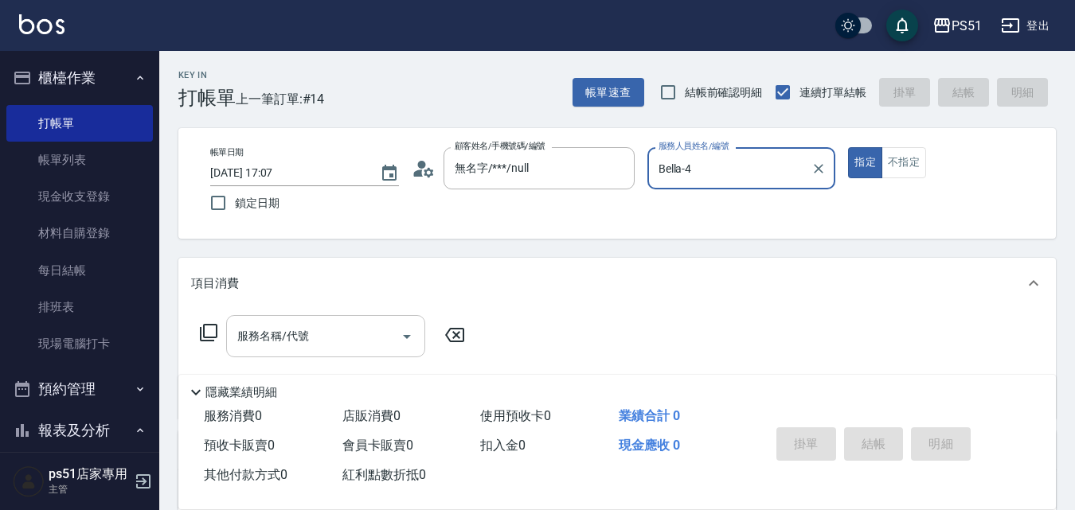
click at [354, 332] on input "服務名稱/代號" at bounding box center [313, 336] width 161 height 28
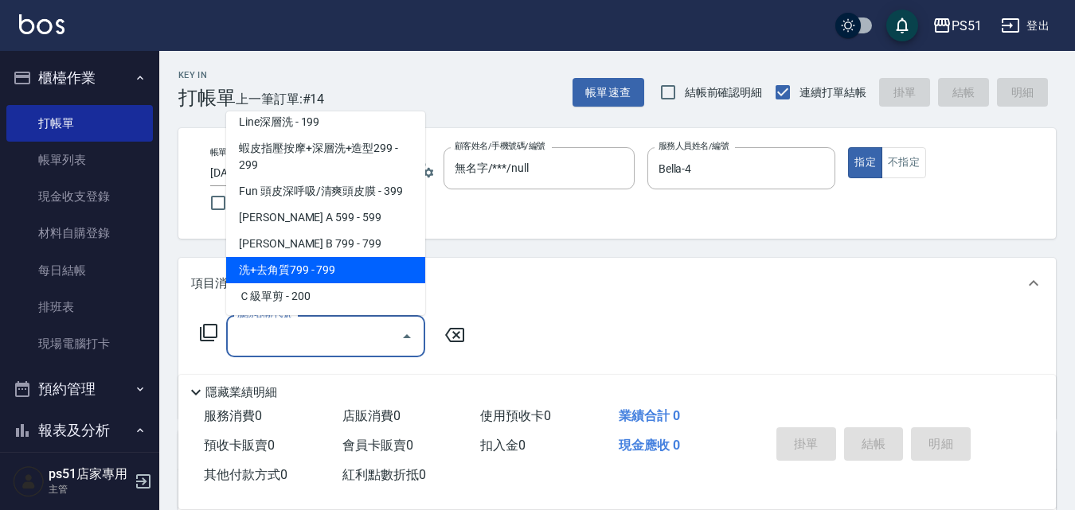
scroll to position [372, 0]
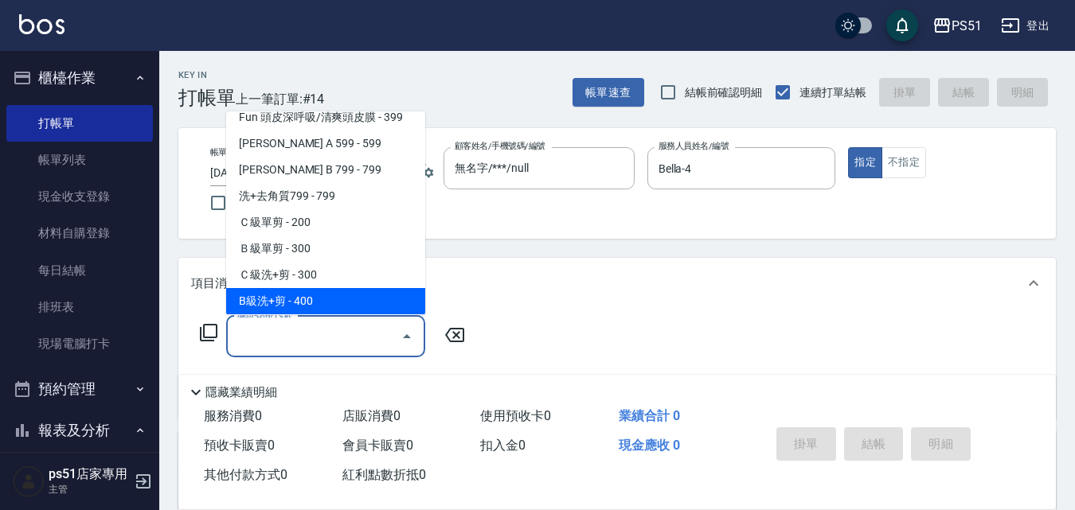
click at [354, 288] on span "B級洗+剪 - 400" at bounding box center [325, 301] width 199 height 26
type input "B級洗+剪(204)"
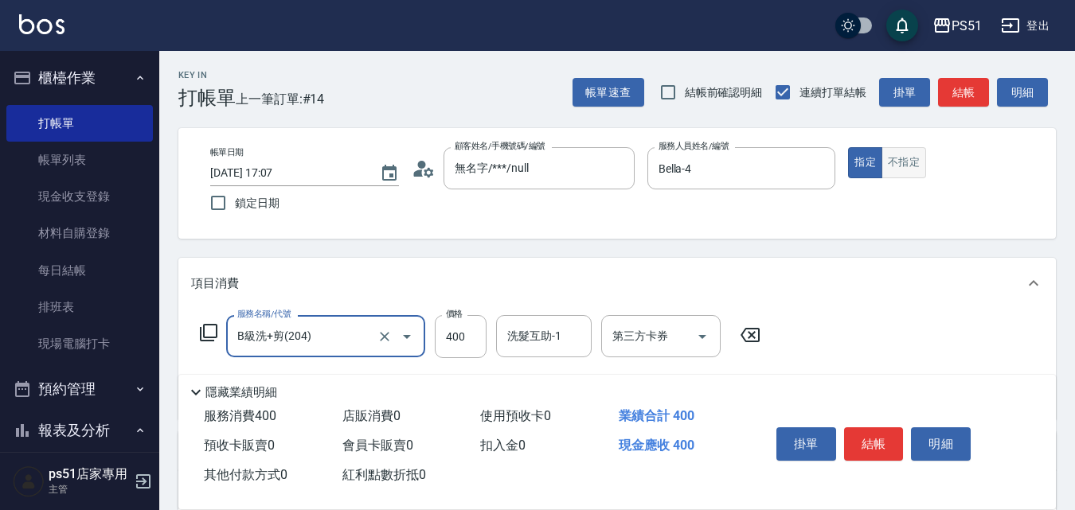
click at [882, 170] on button "不指定" at bounding box center [903, 162] width 45 height 31
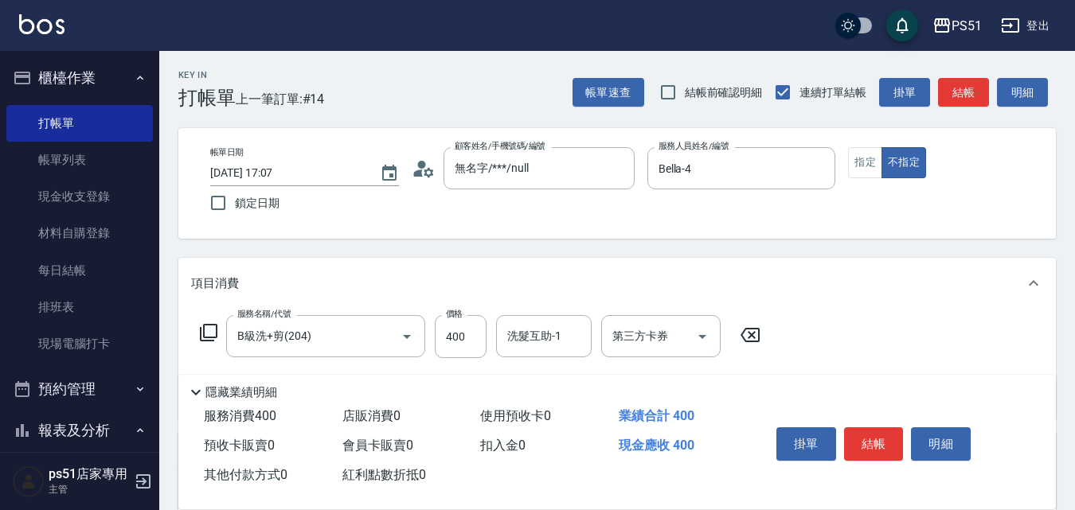
click at [928, 153] on div "指定 不指定" at bounding box center [942, 162] width 189 height 31
click at [959, 89] on button "結帳" at bounding box center [963, 92] width 51 height 29
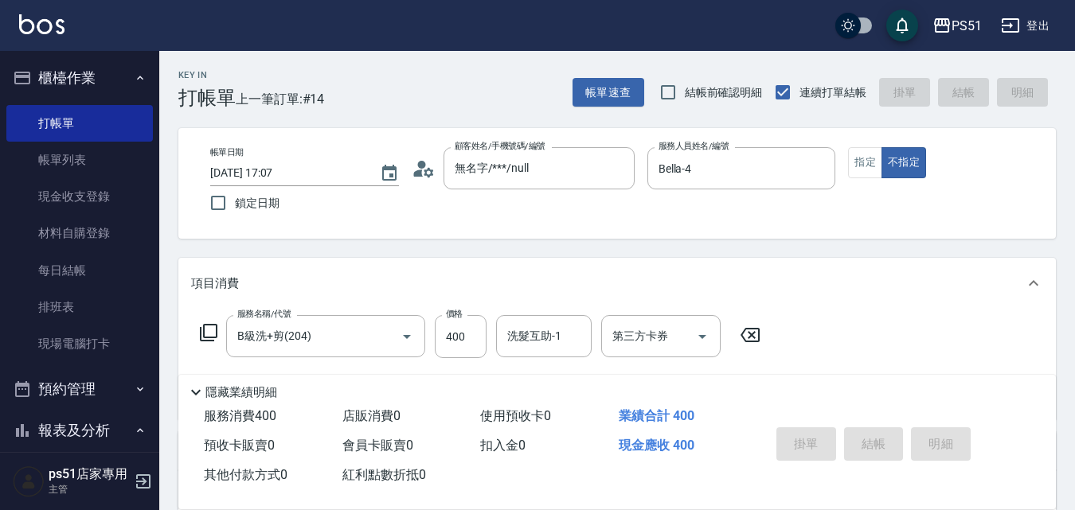
type input "[DATE] 17:20"
